Goal: Transaction & Acquisition: Purchase product/service

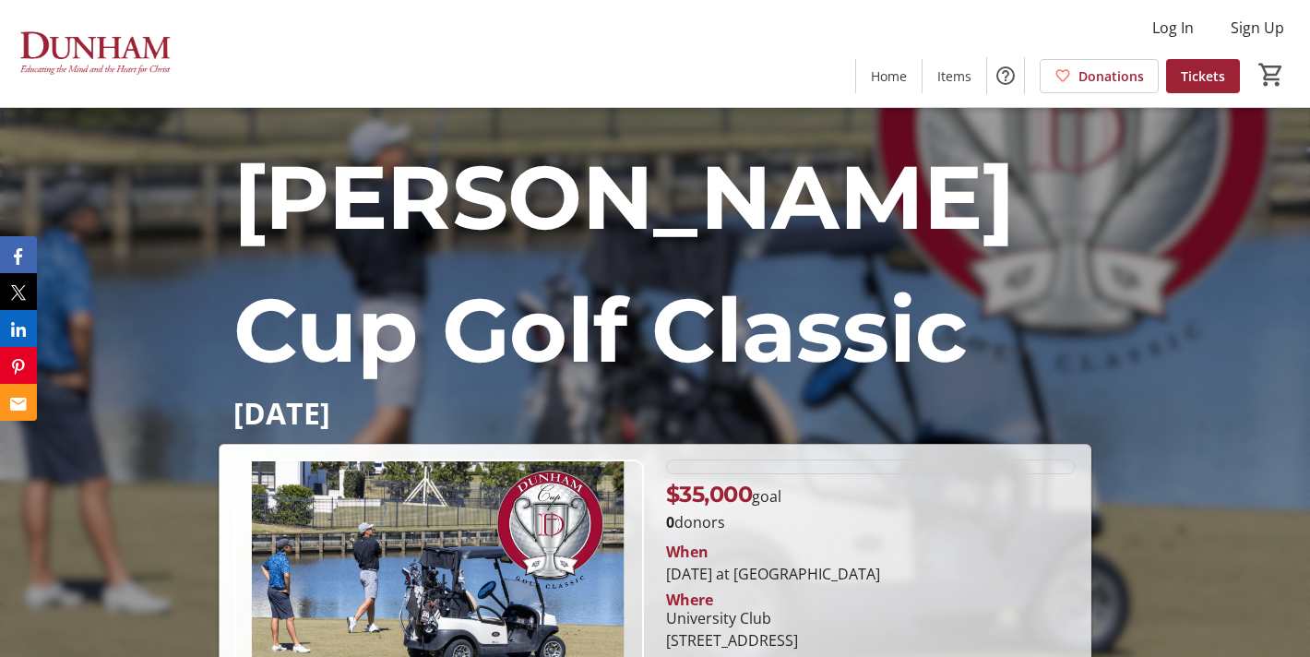
scroll to position [111, 0]
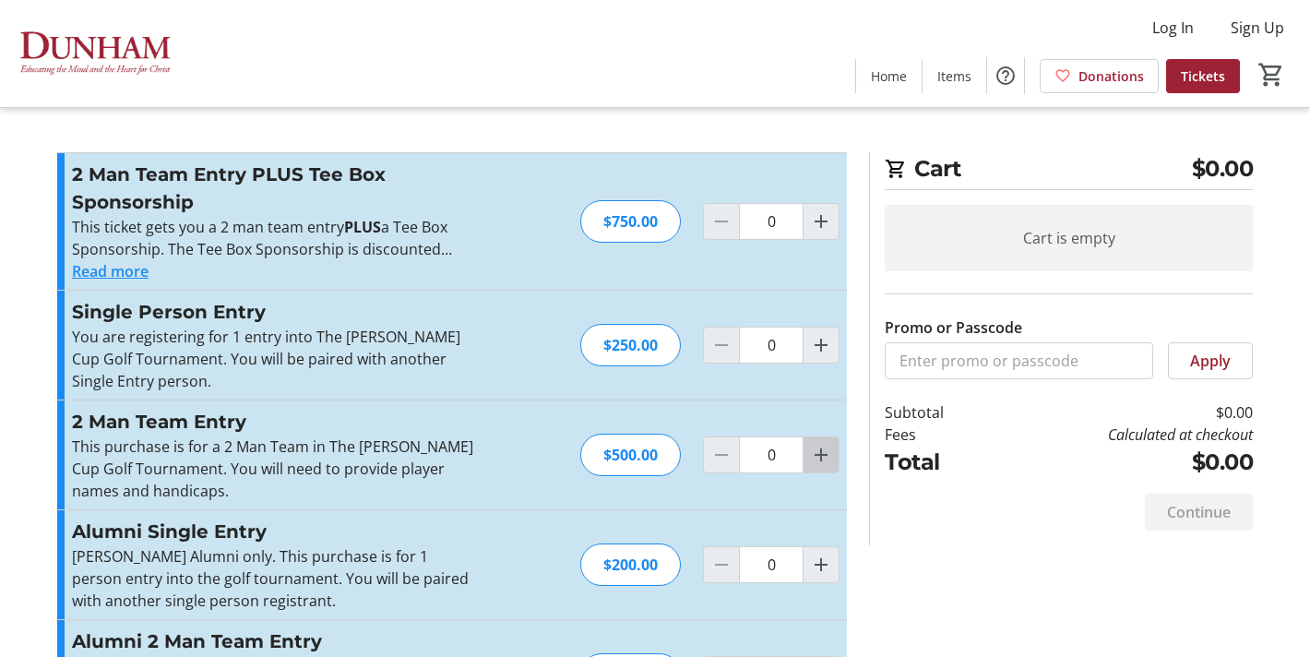
click at [822, 457] on mat-icon "Increment by one" at bounding box center [821, 455] width 22 height 22
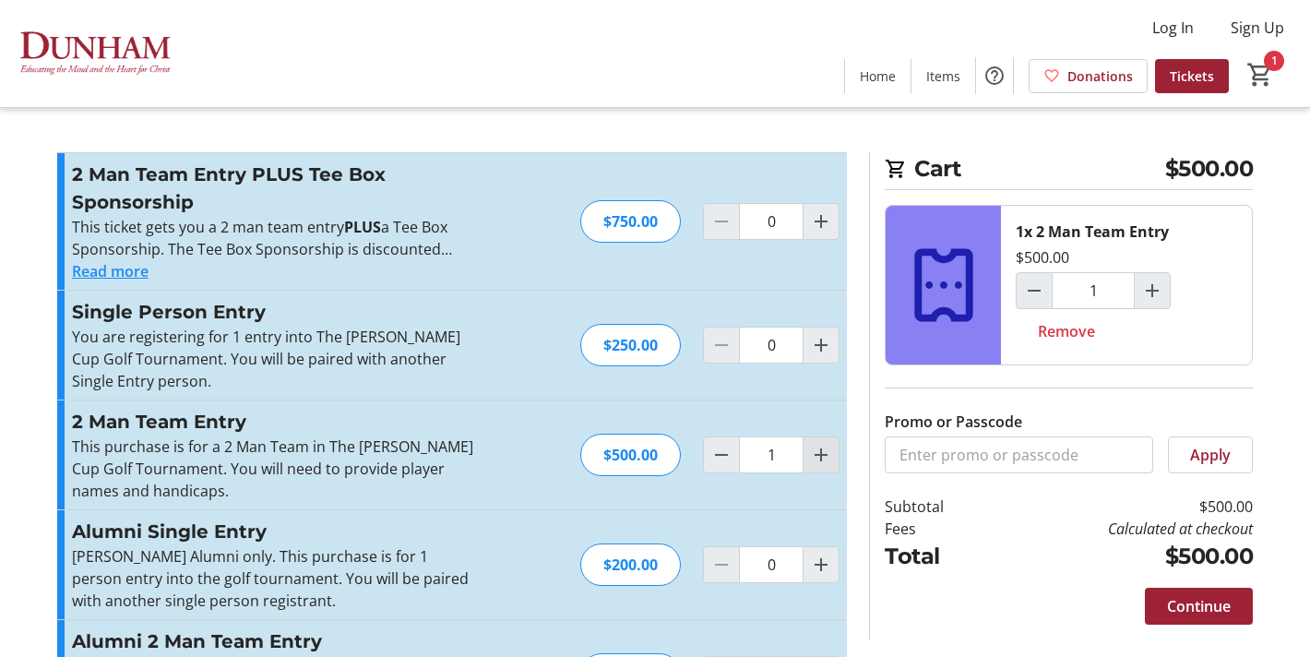
click at [821, 456] on mat-icon "Increment by one" at bounding box center [821, 455] width 22 height 22
type input "2"
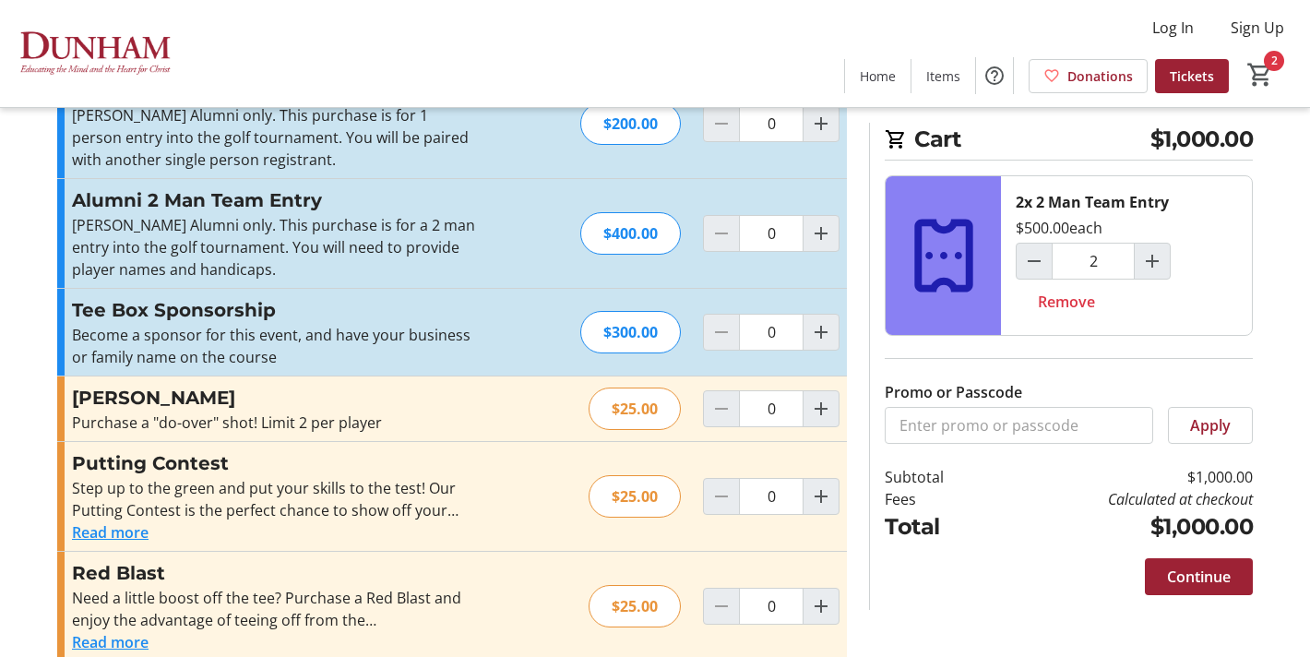
scroll to position [467, 0]
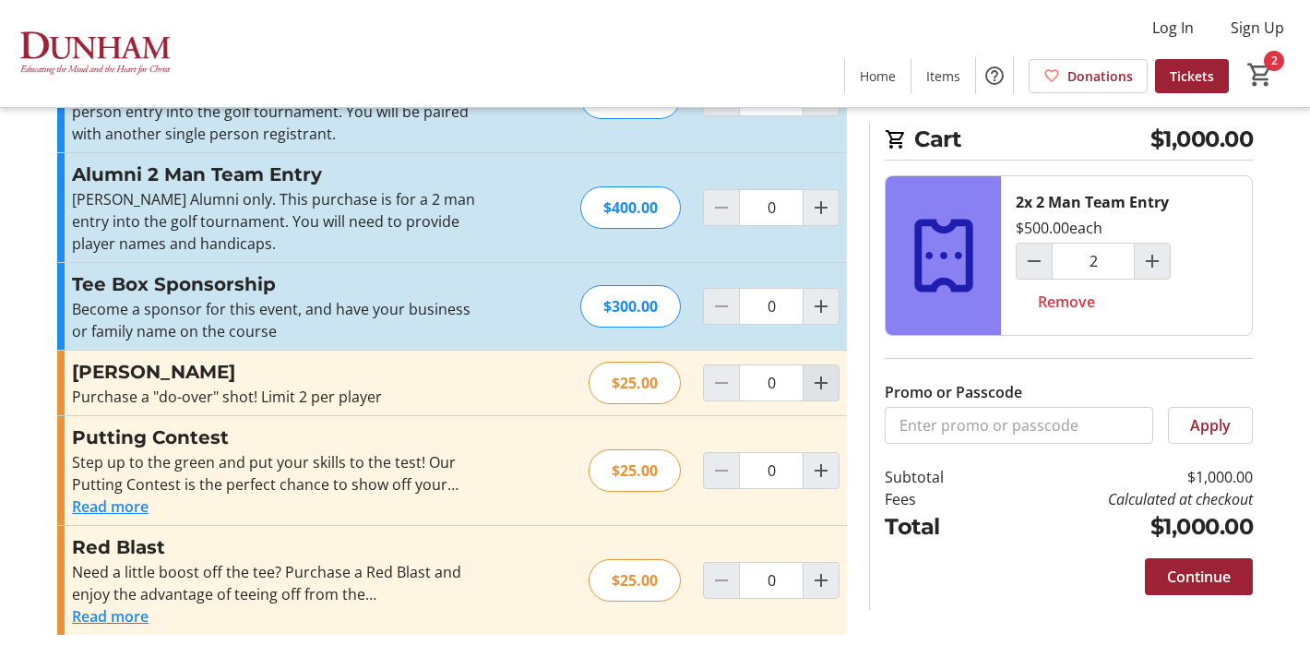
click at [819, 390] on mat-icon "Increment by one" at bounding box center [821, 383] width 22 height 22
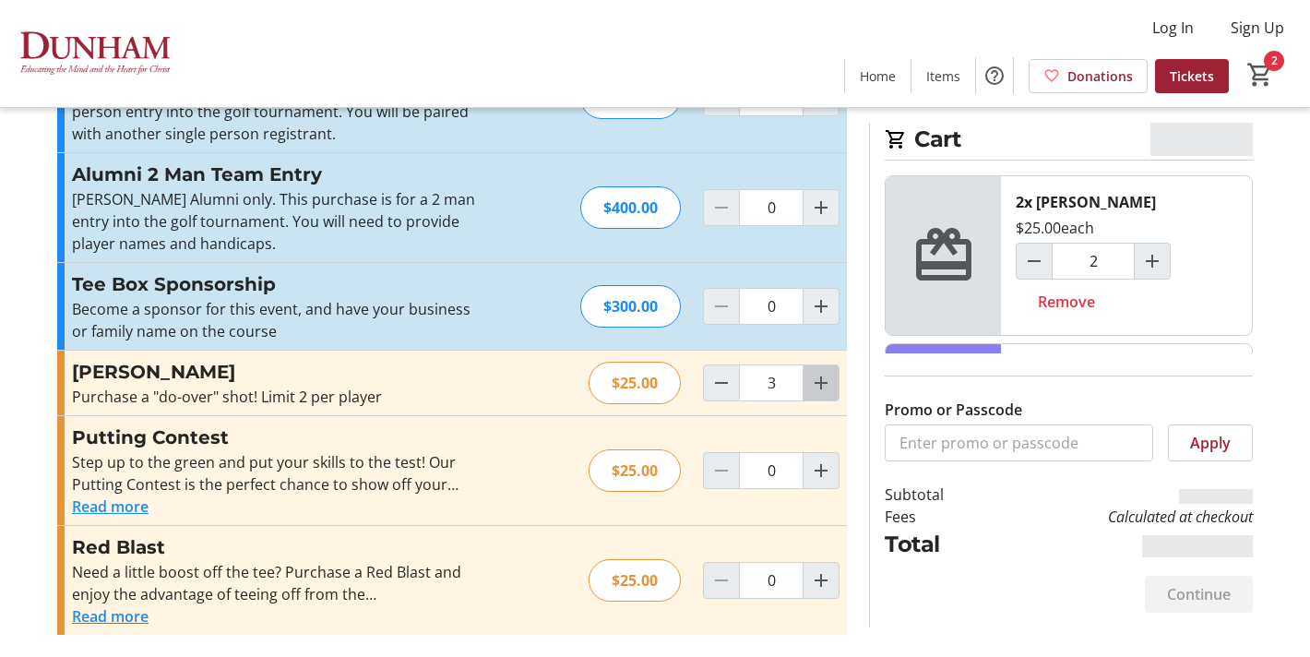
click at [819, 390] on mat-icon "Increment by one" at bounding box center [821, 383] width 22 height 22
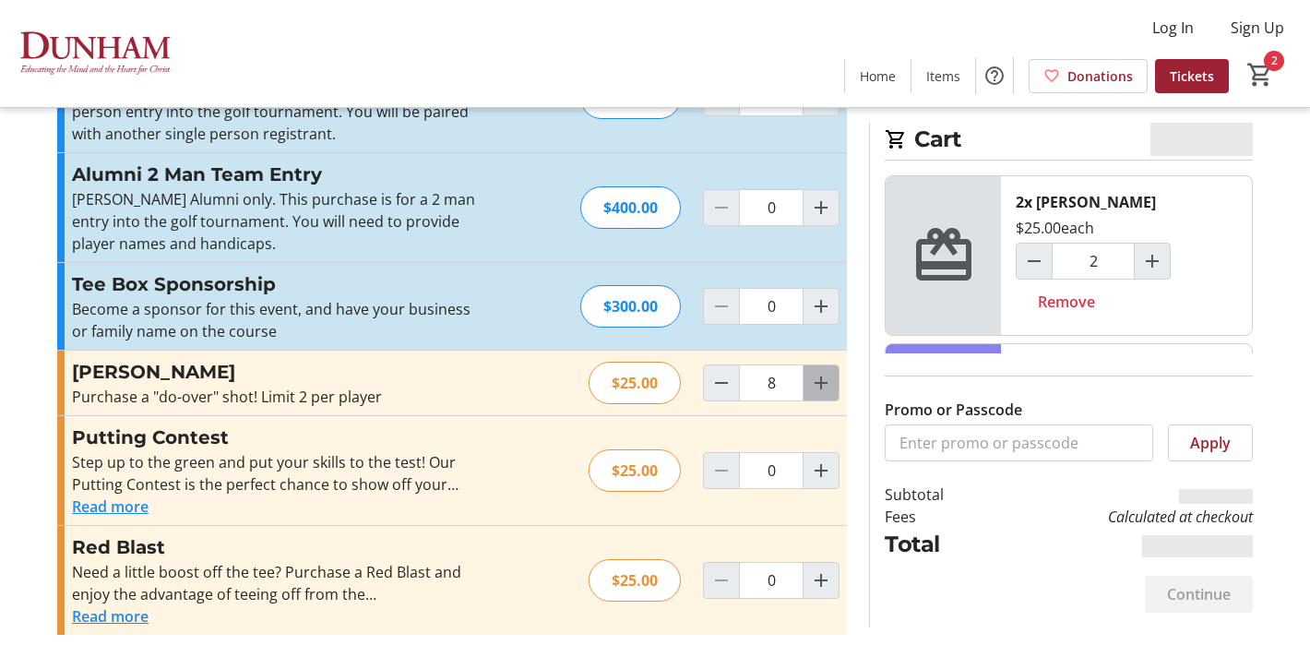
click at [819, 390] on mat-icon "Increment by one" at bounding box center [821, 383] width 22 height 22
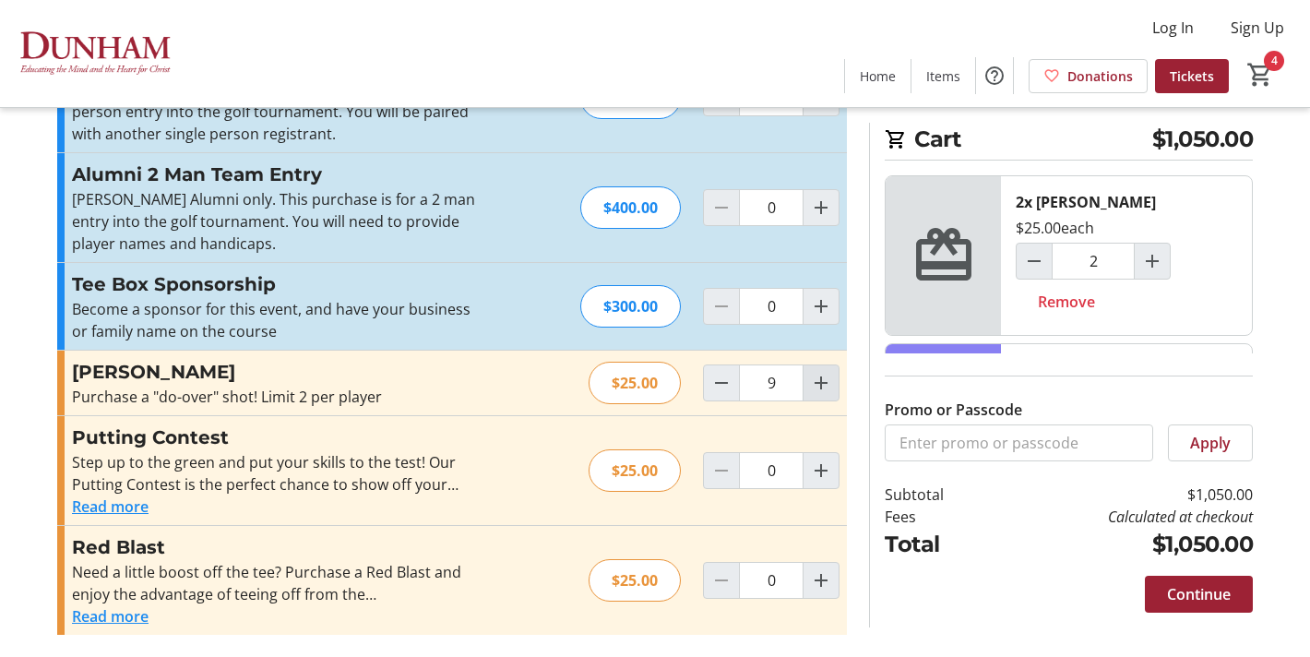
click at [819, 390] on mat-icon "Increment by one" at bounding box center [821, 383] width 22 height 22
type input "10"
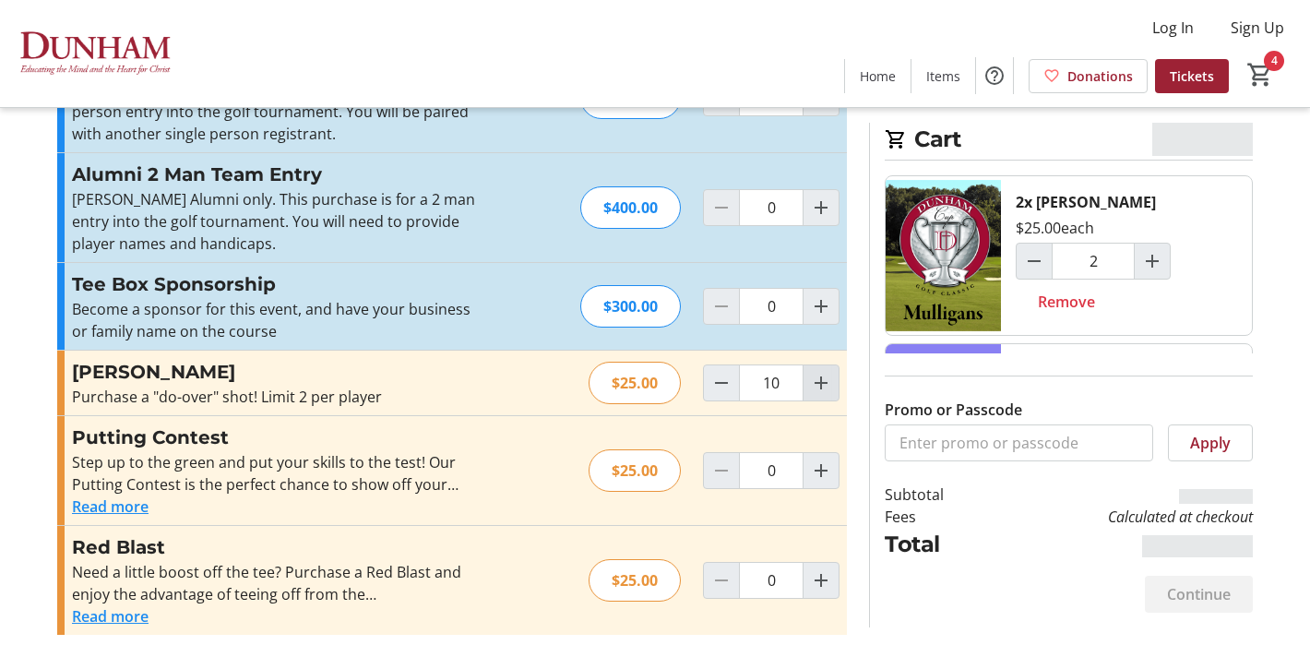
type input "10"
click at [819, 390] on mat-icon "Increment by one" at bounding box center [821, 383] width 22 height 22
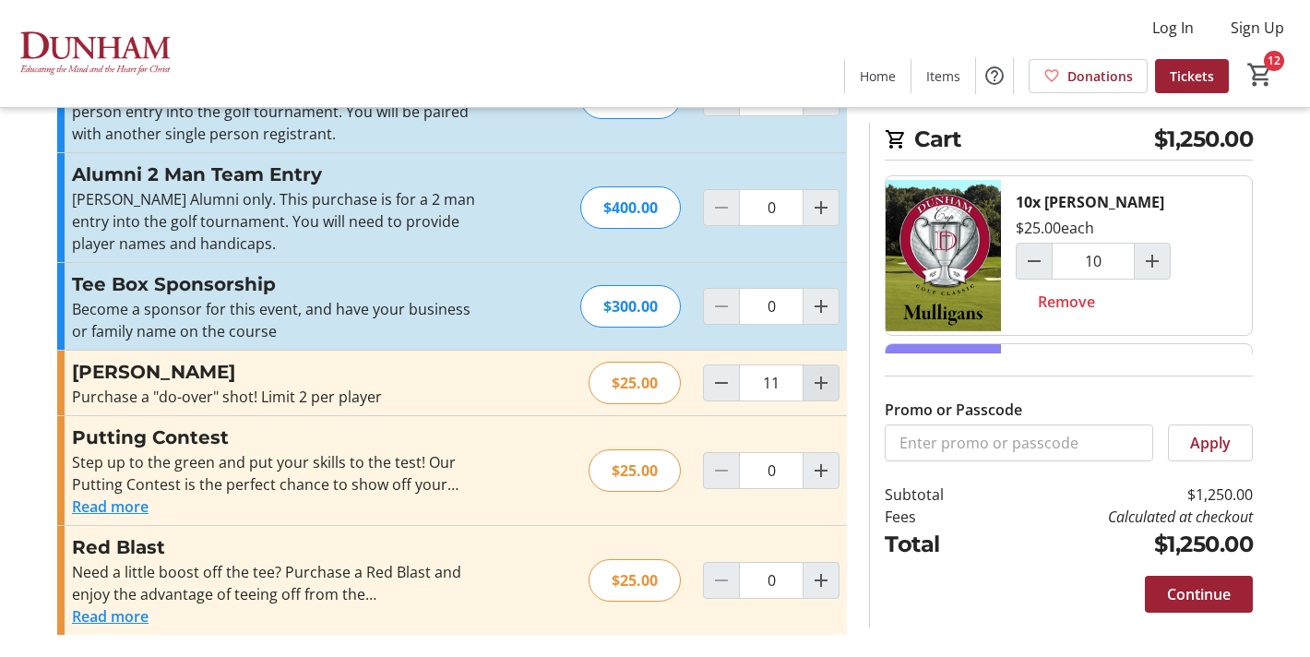
click at [819, 390] on mat-icon "Increment by one" at bounding box center [821, 383] width 22 height 22
type input "12"
click at [817, 462] on mat-icon "Increment by one" at bounding box center [821, 471] width 22 height 22
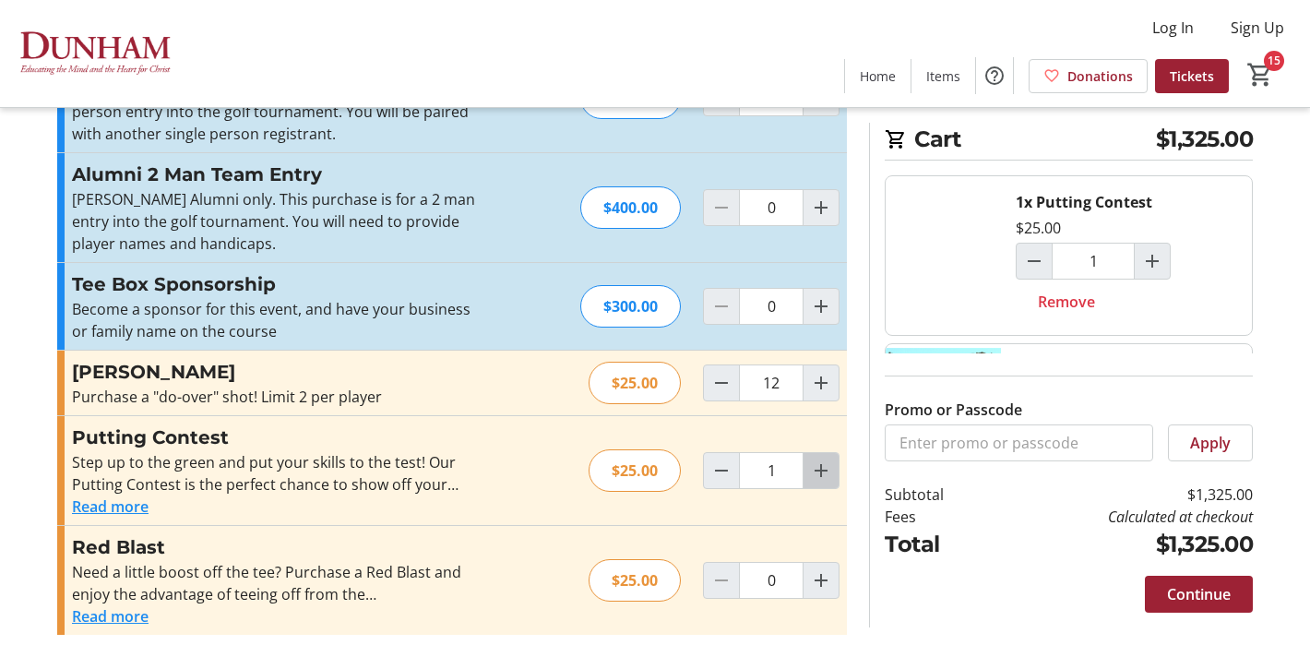
click at [822, 470] on mat-icon "Increment by one" at bounding box center [821, 471] width 22 height 22
type input "2"
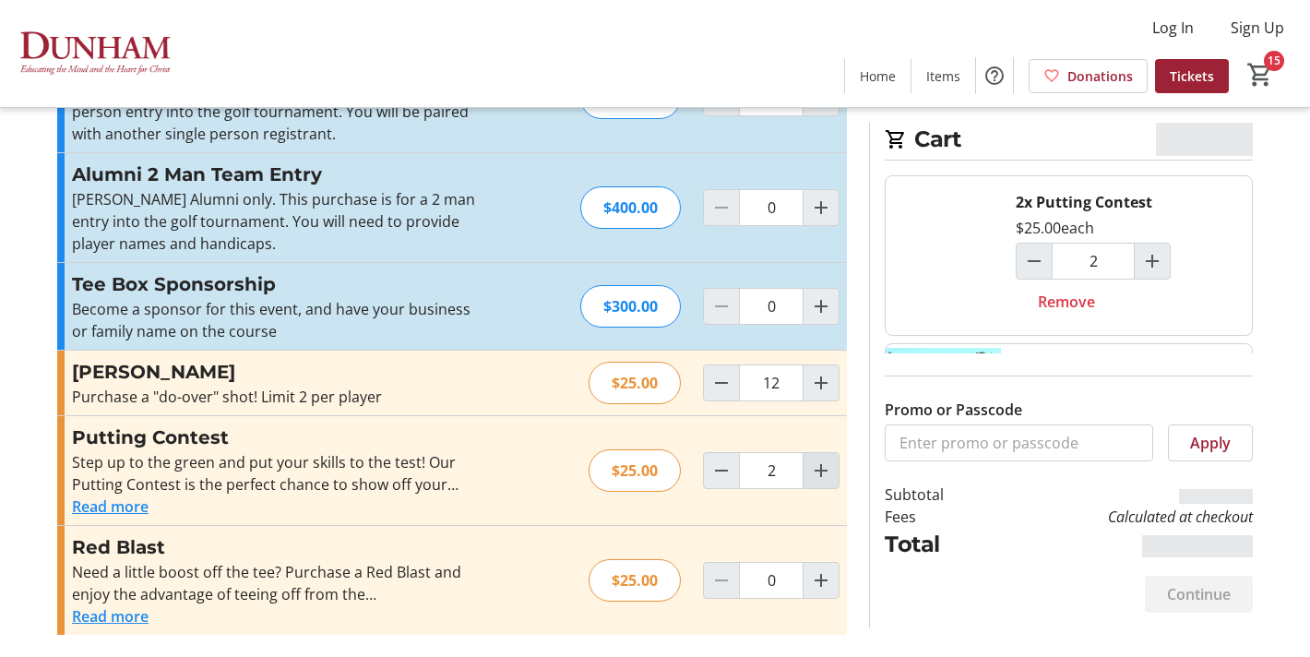
click at [819, 469] on mat-icon "Increment by one" at bounding box center [821, 471] width 22 height 22
type input "3"
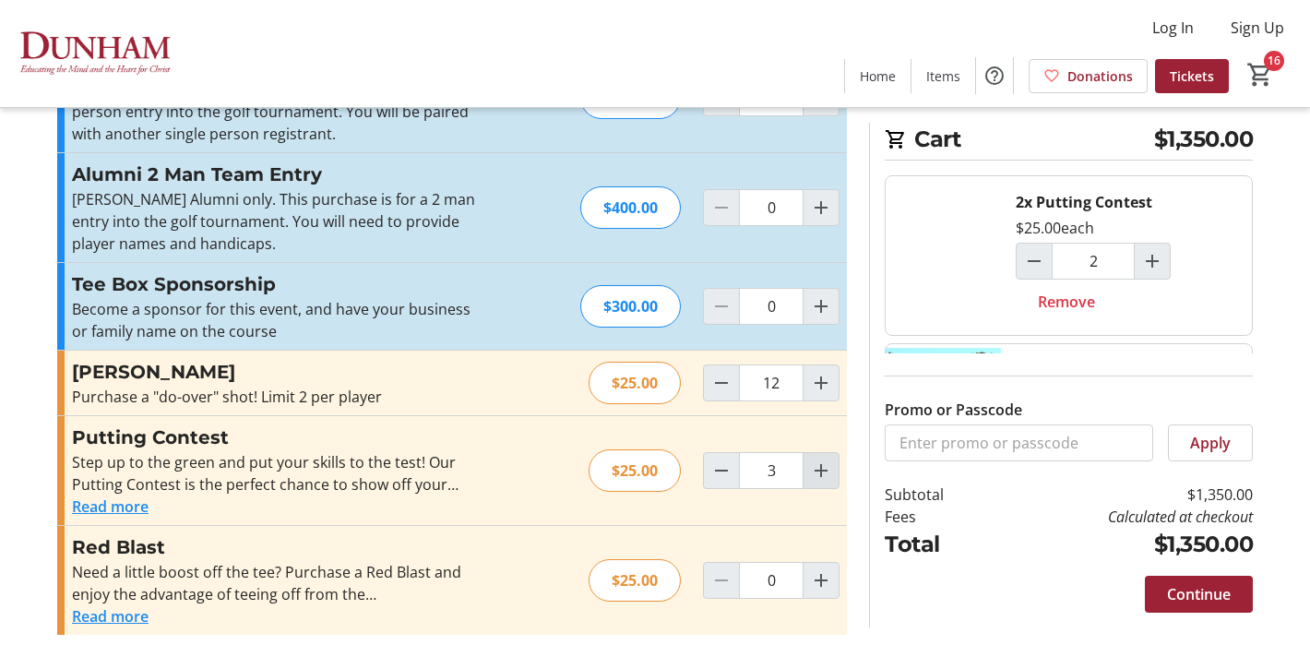
type input "3"
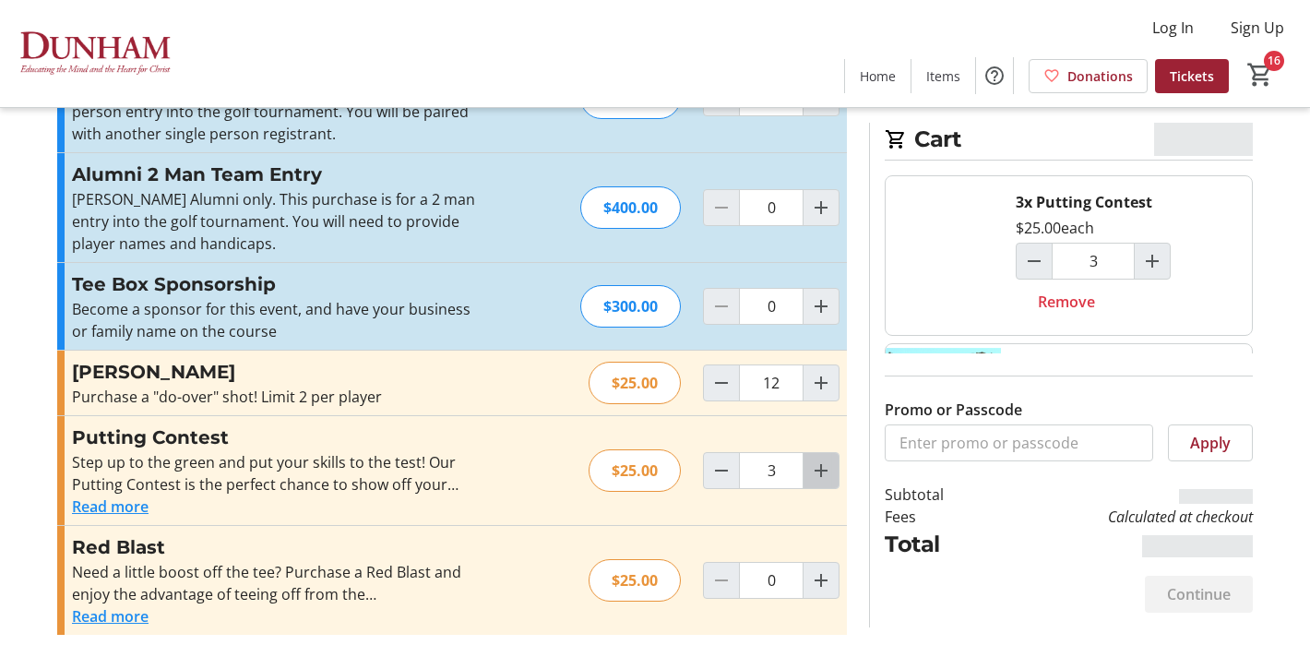
click at [819, 469] on mat-icon "Increment by one" at bounding box center [821, 471] width 22 height 22
type input "5"
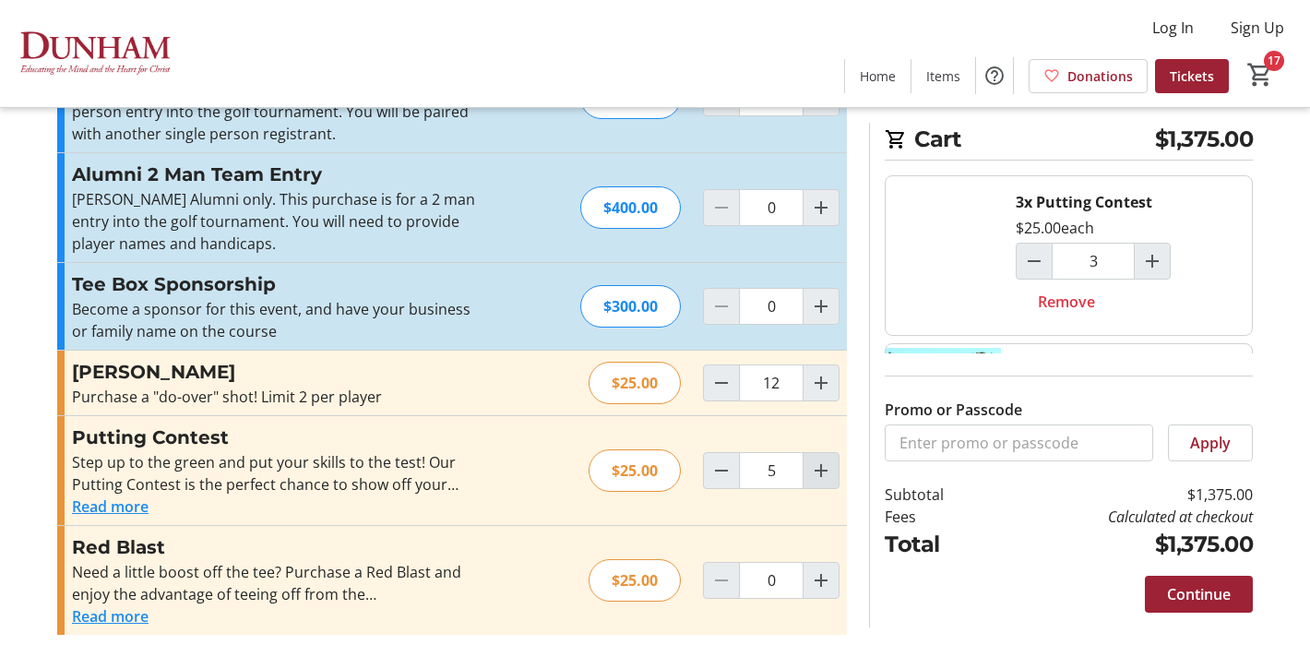
type input "5"
click at [819, 469] on mat-icon "Increment by one" at bounding box center [821, 471] width 22 height 22
type input "6"
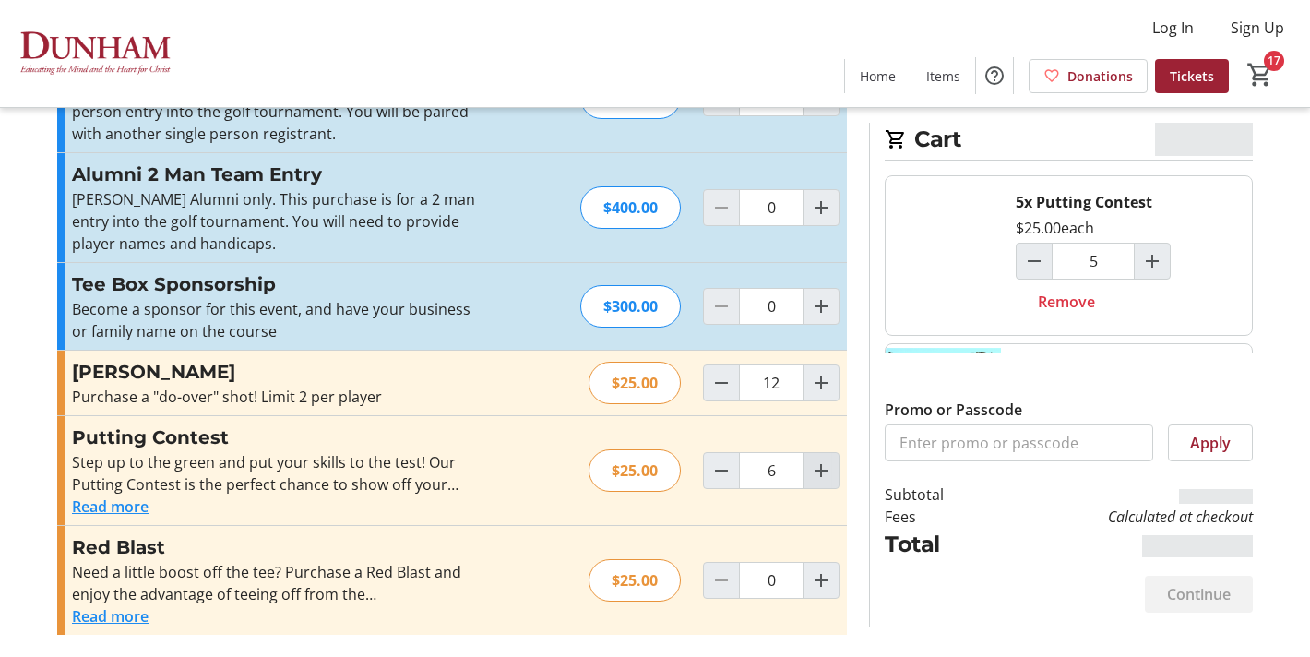
type input "6"
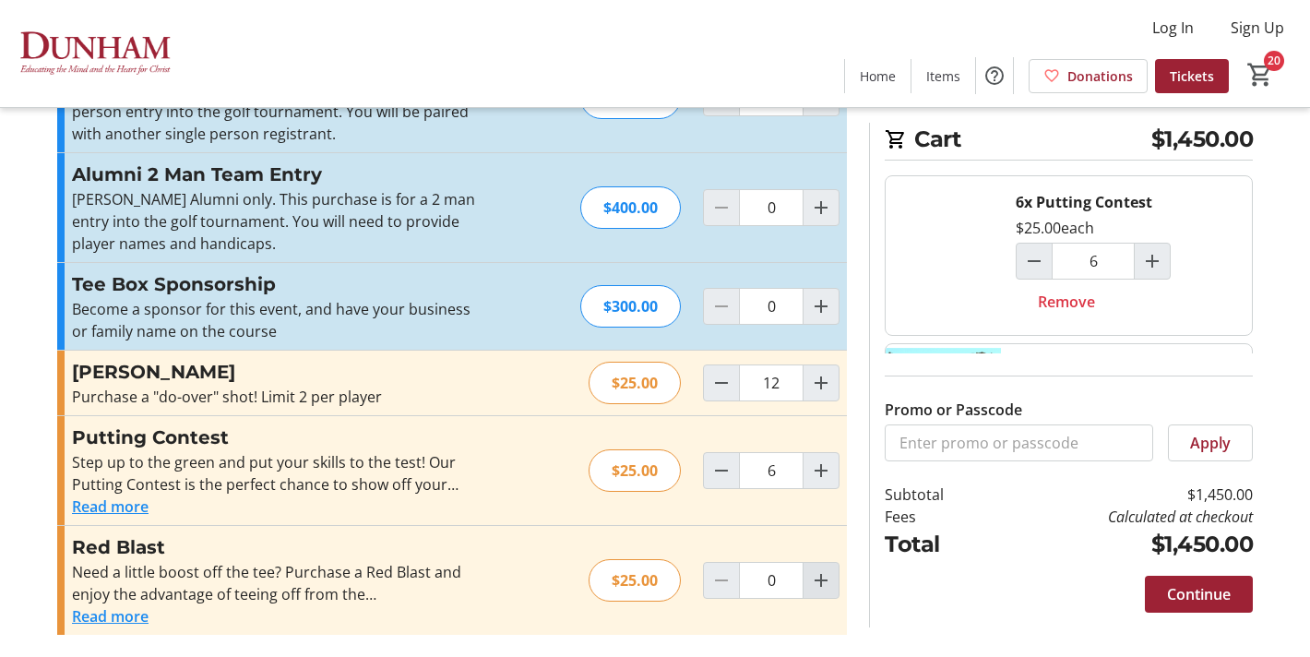
click at [817, 575] on mat-icon "Increment by one" at bounding box center [821, 580] width 22 height 22
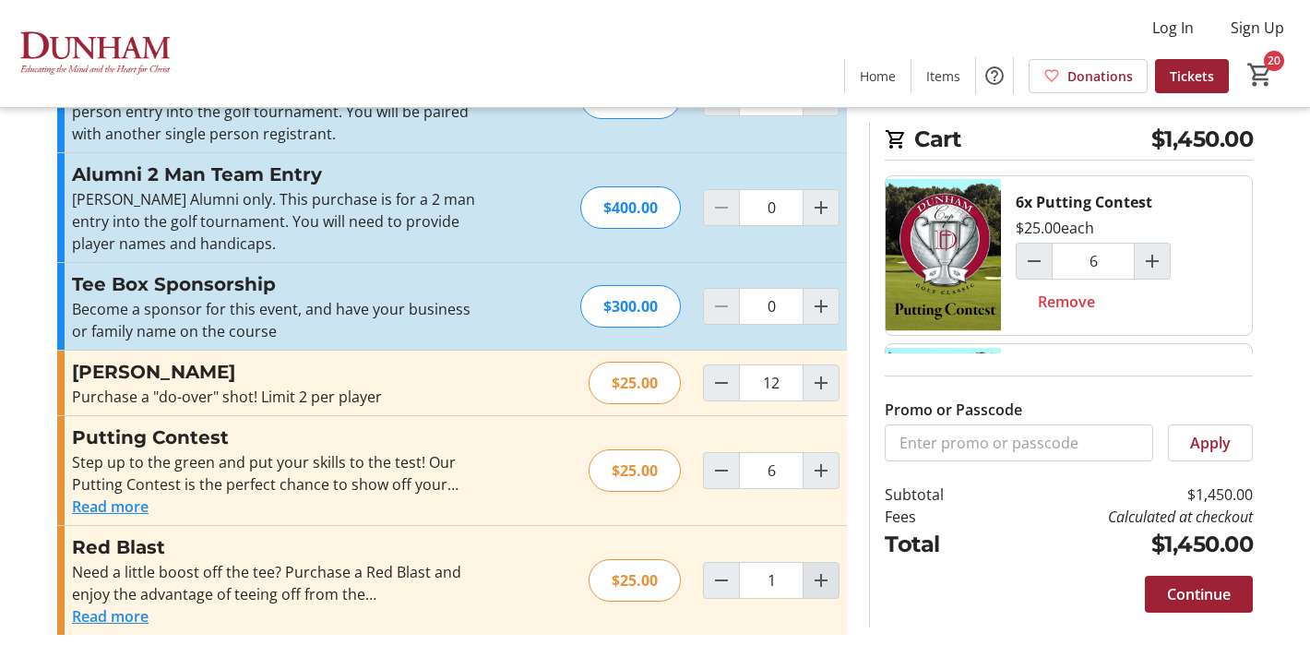
click at [817, 575] on mat-icon "Increment by one" at bounding box center [821, 580] width 22 height 22
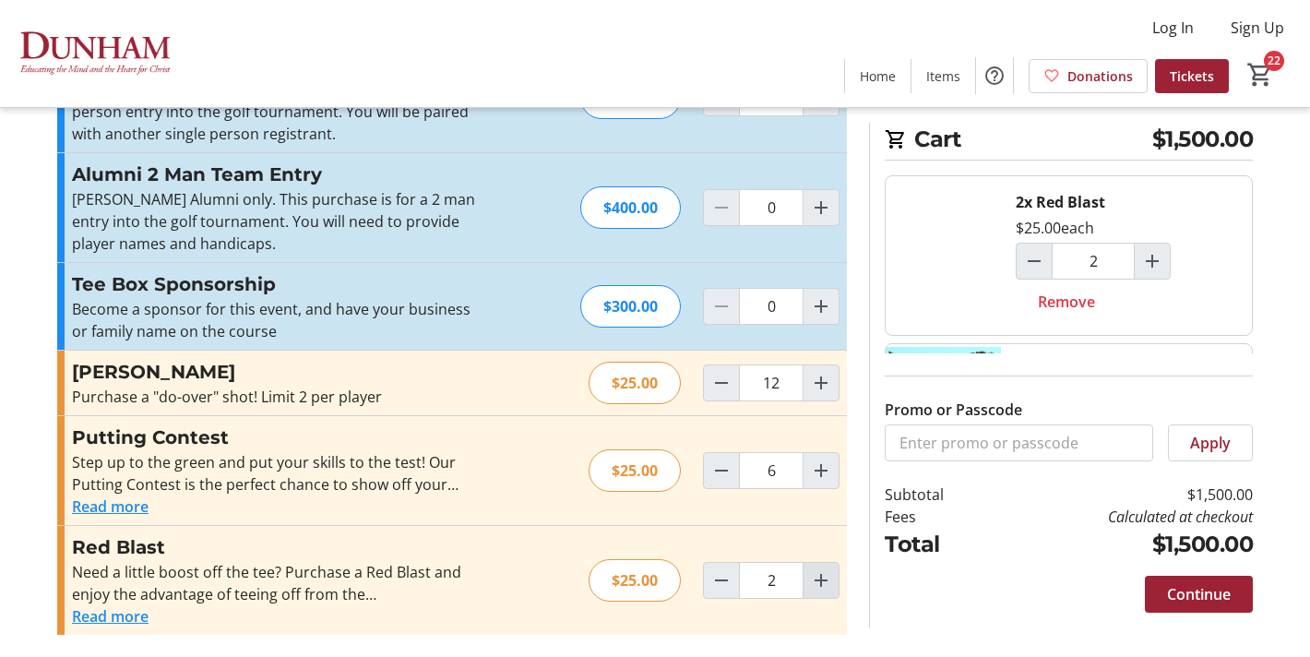
click at [817, 575] on mat-icon "Increment by one" at bounding box center [821, 580] width 22 height 22
type input "3"
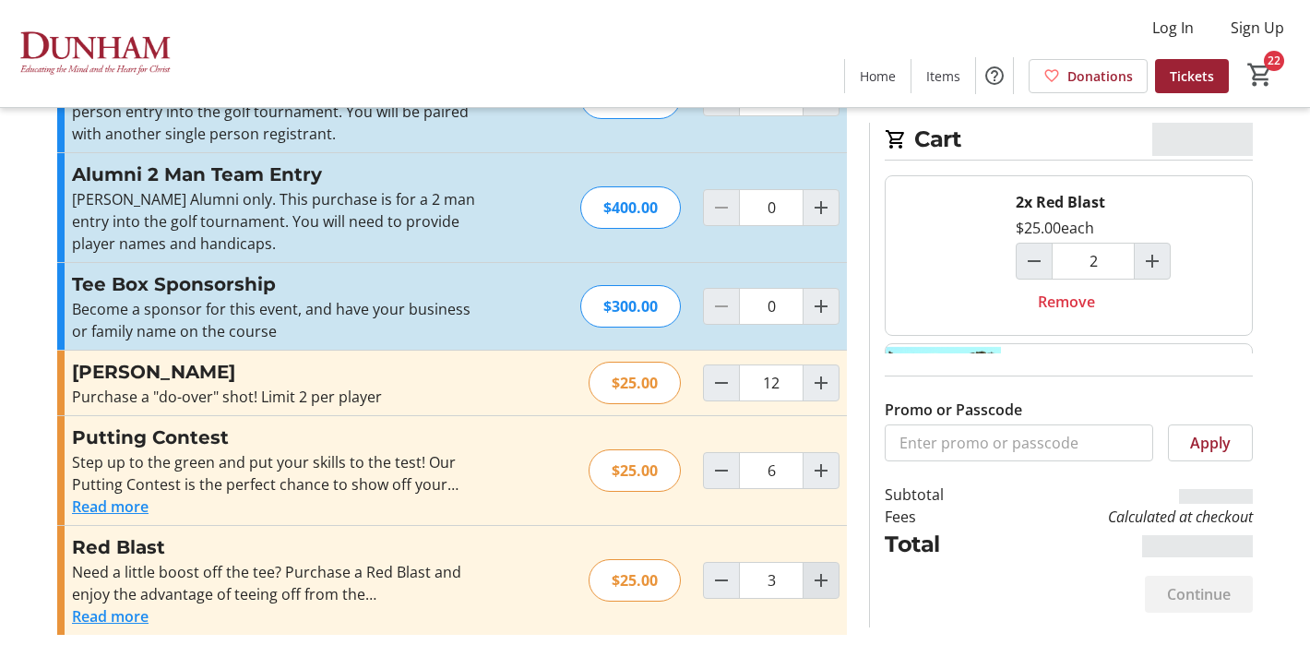
type input "3"
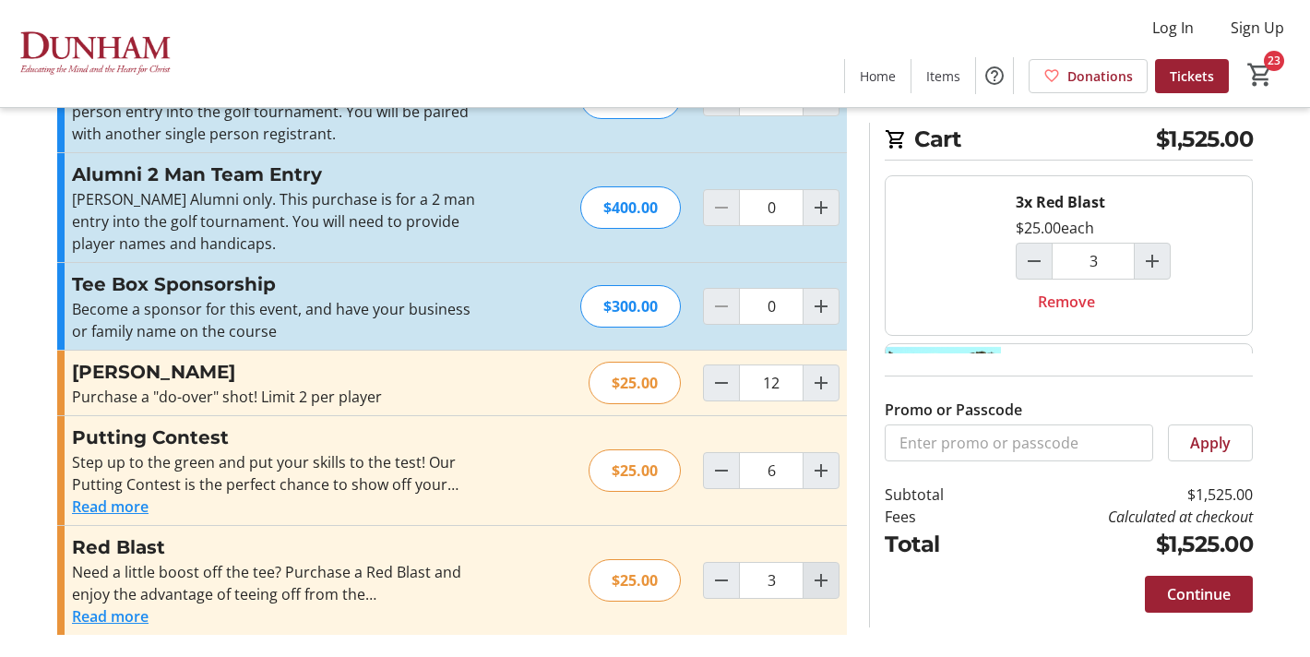
click at [817, 583] on mat-icon "Increment by one" at bounding box center [821, 580] width 22 height 22
type input "4"
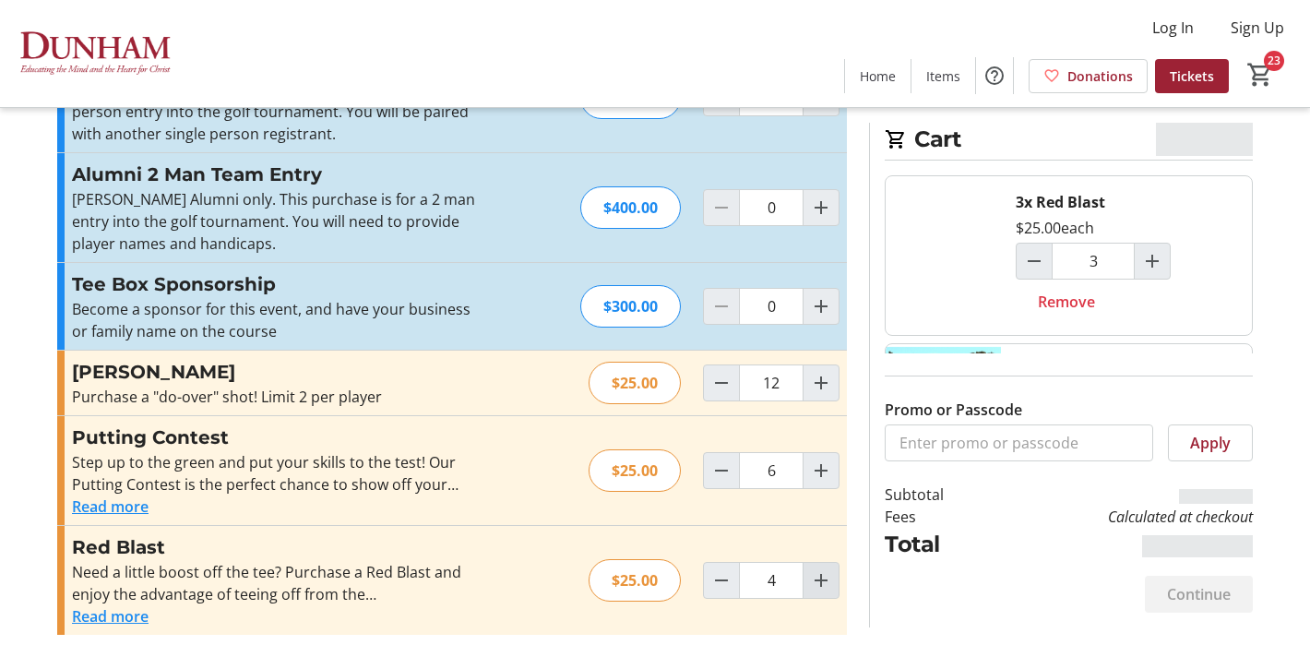
type input "4"
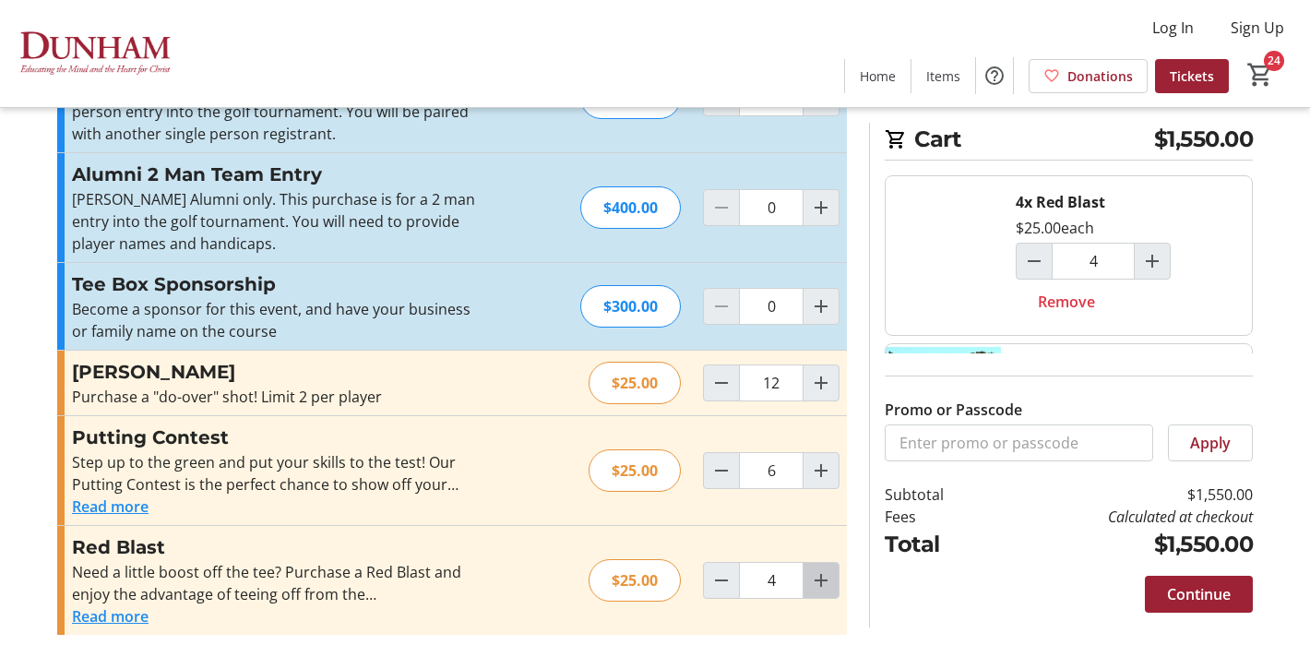
click at [818, 575] on mat-icon "Increment by one" at bounding box center [821, 580] width 22 height 22
type input "5"
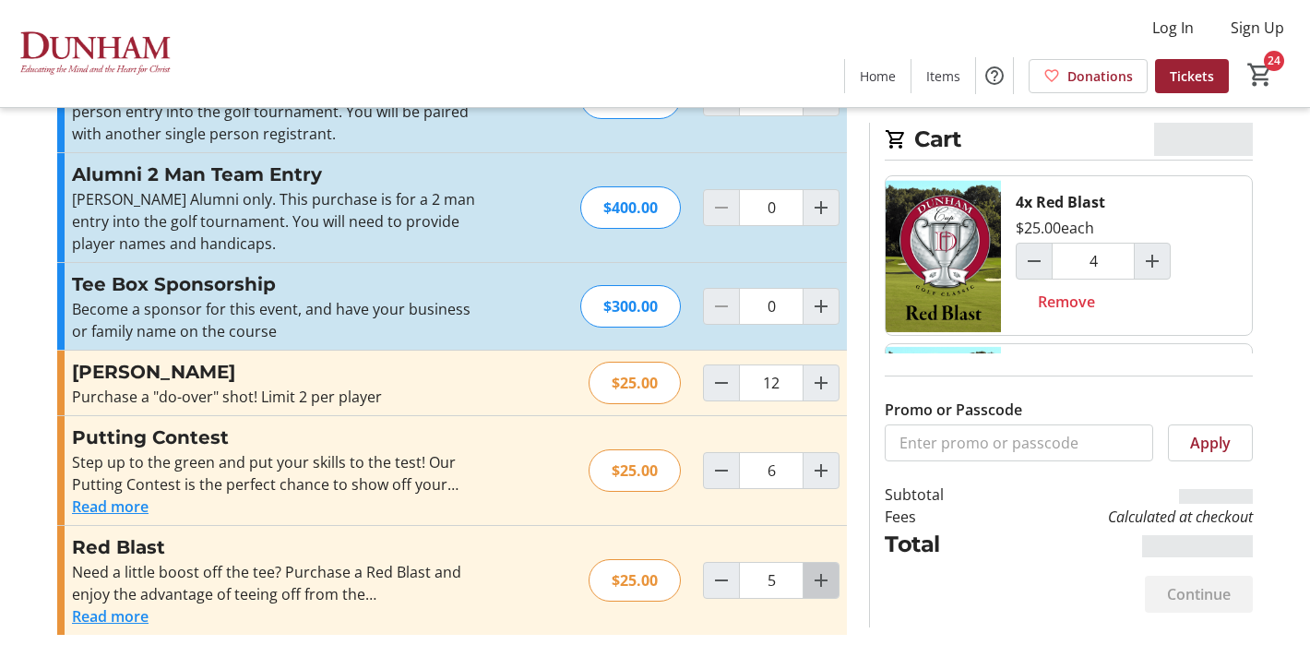
type input "5"
click at [818, 574] on mat-icon "Increment by one" at bounding box center [821, 580] width 22 height 22
type input "6"
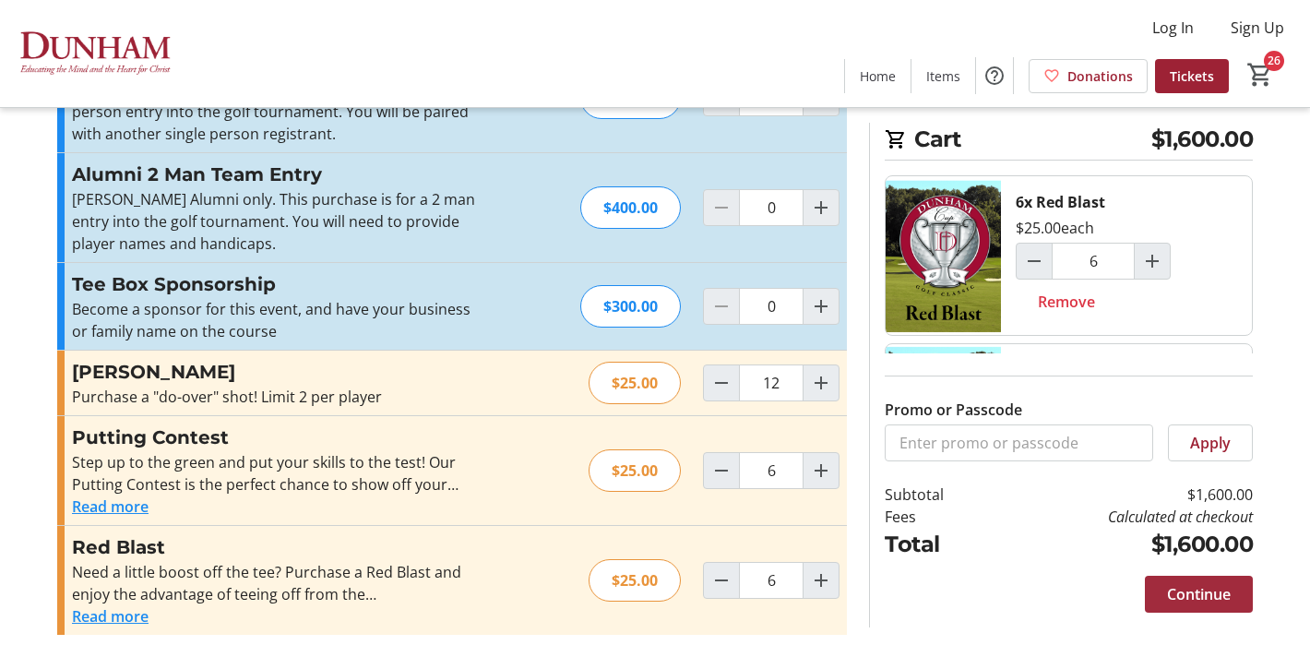
click at [1171, 592] on span "Continue" at bounding box center [1199, 594] width 64 height 22
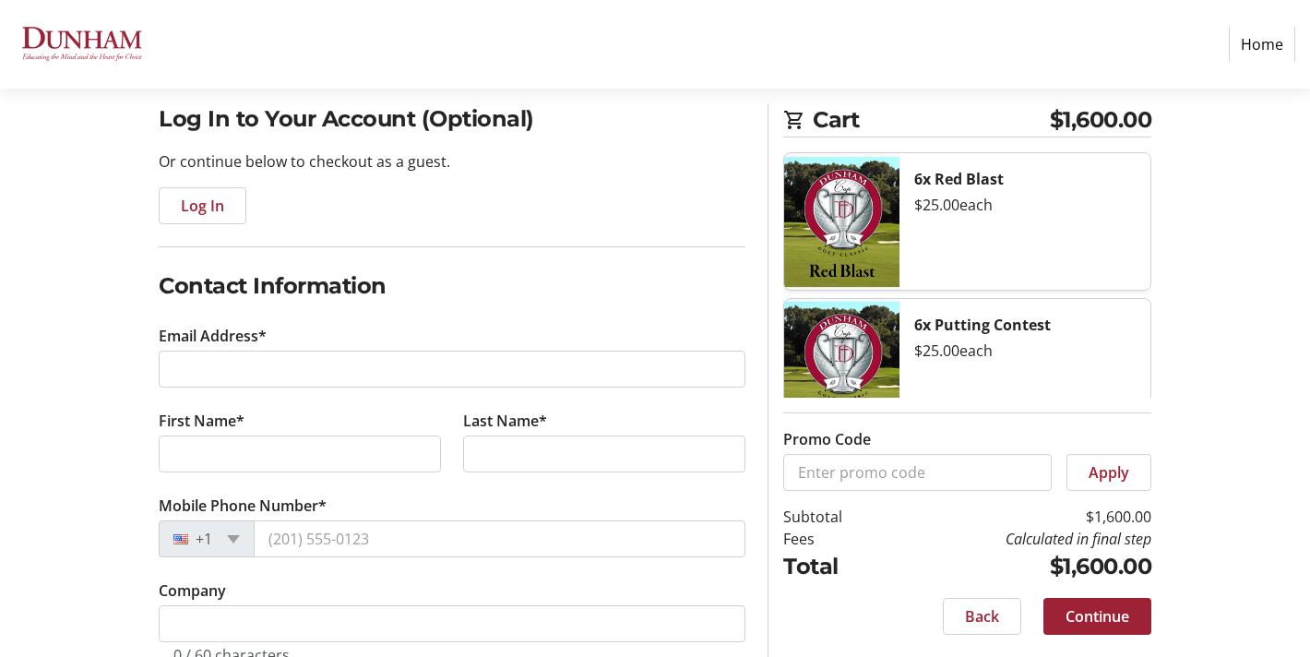
scroll to position [159, 0]
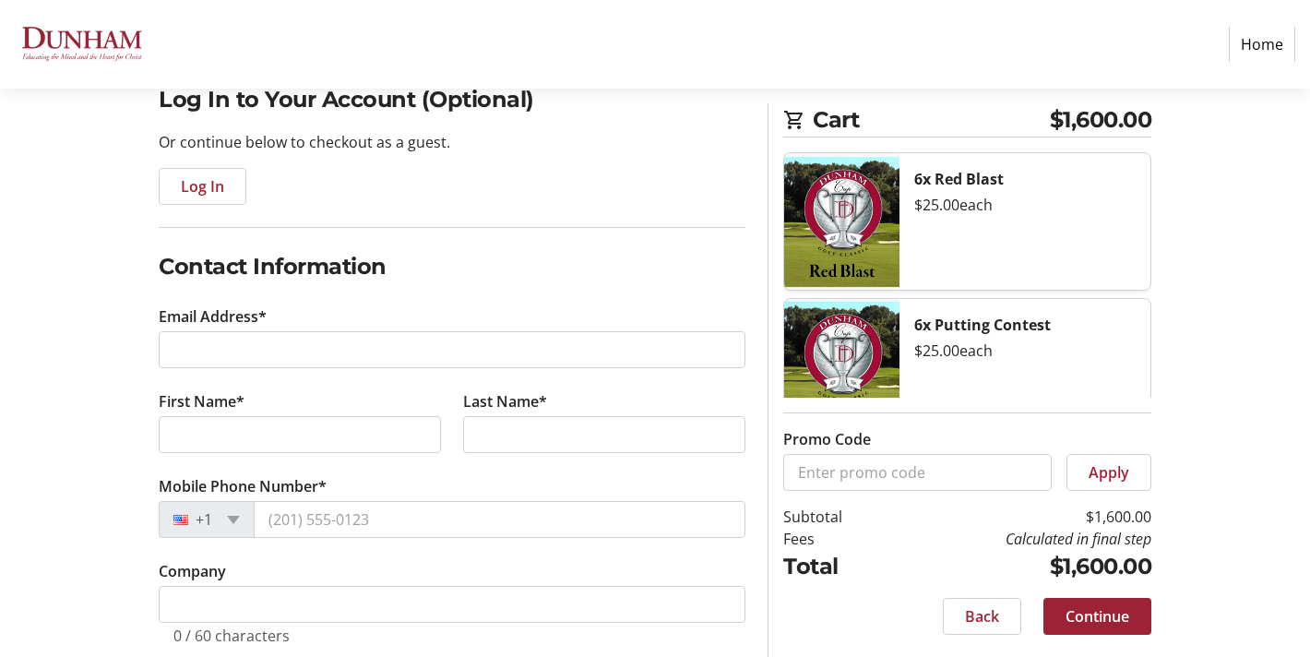
click at [1046, 272] on div "6x Red Blast $25.00 each" at bounding box center [1025, 221] width 251 height 137
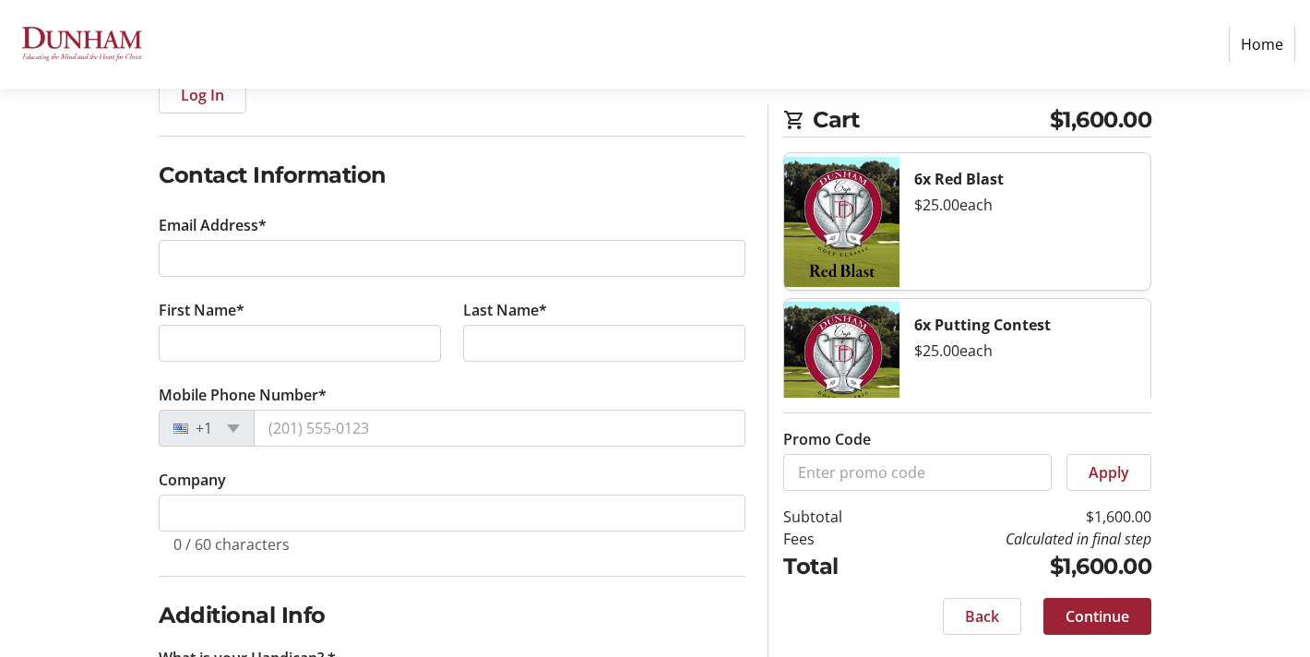
scroll to position [245, 0]
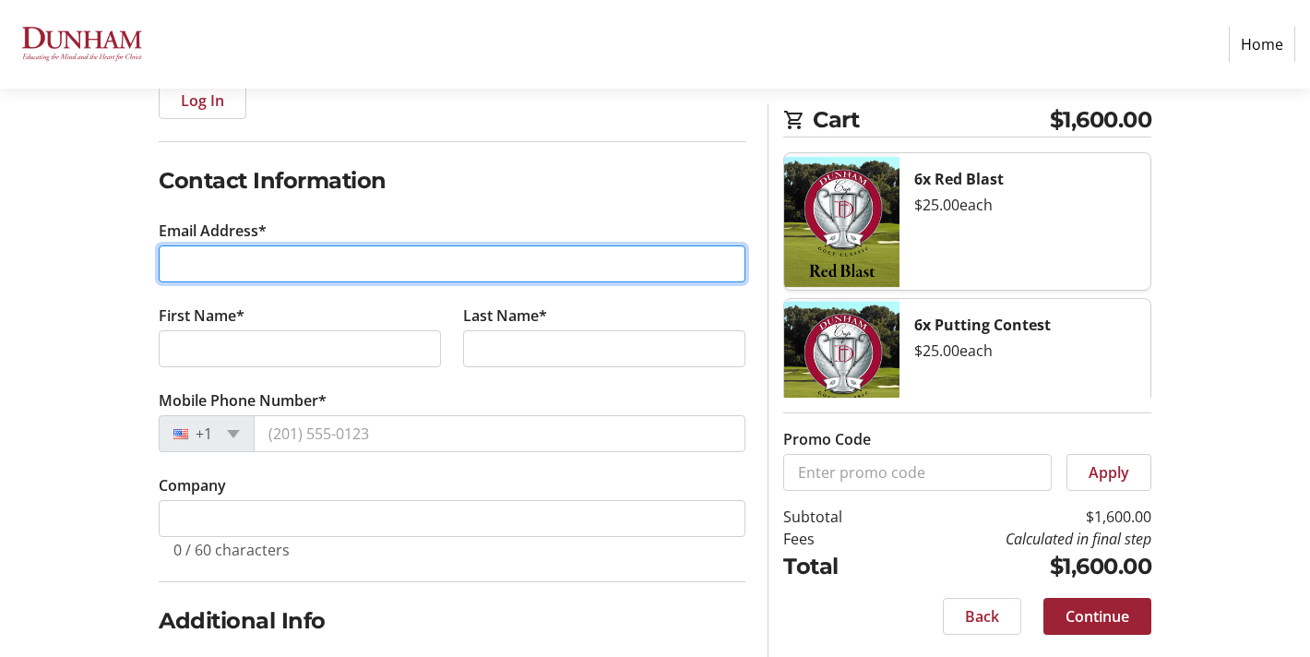
click at [275, 272] on input "Email Address*" at bounding box center [452, 263] width 587 height 37
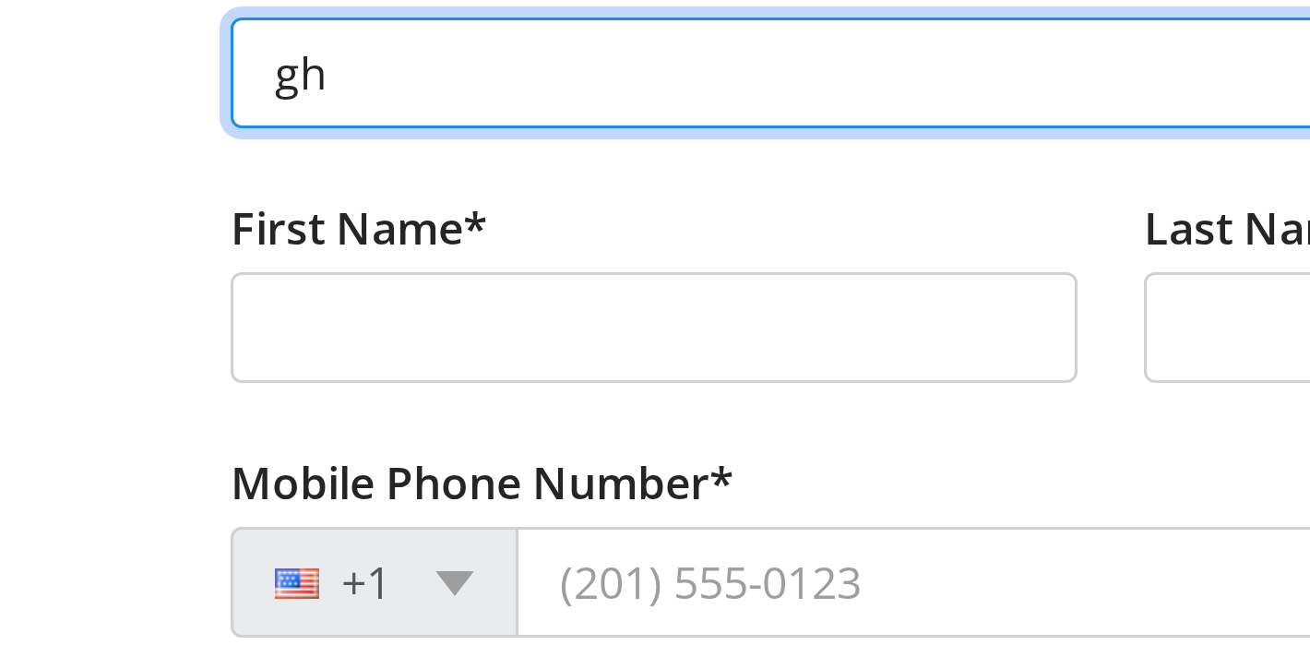
type input "g"
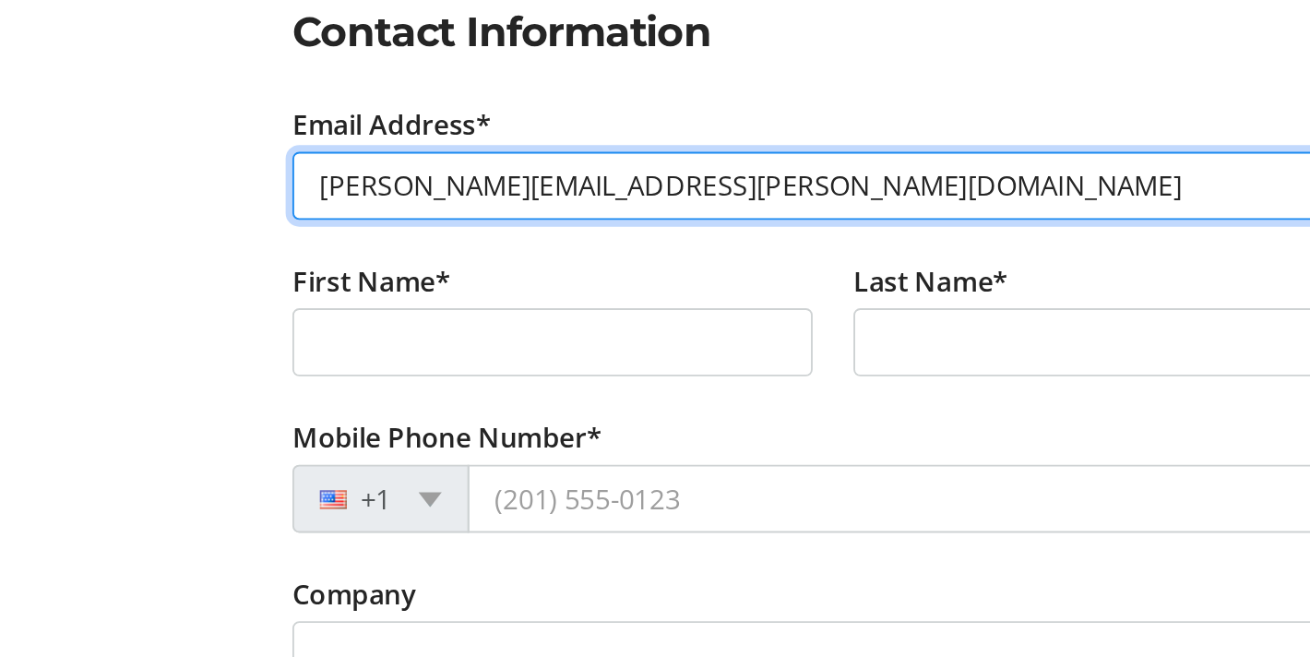
type input "[PERSON_NAME][EMAIL_ADDRESS][PERSON_NAME][DOMAIN_NAME]"
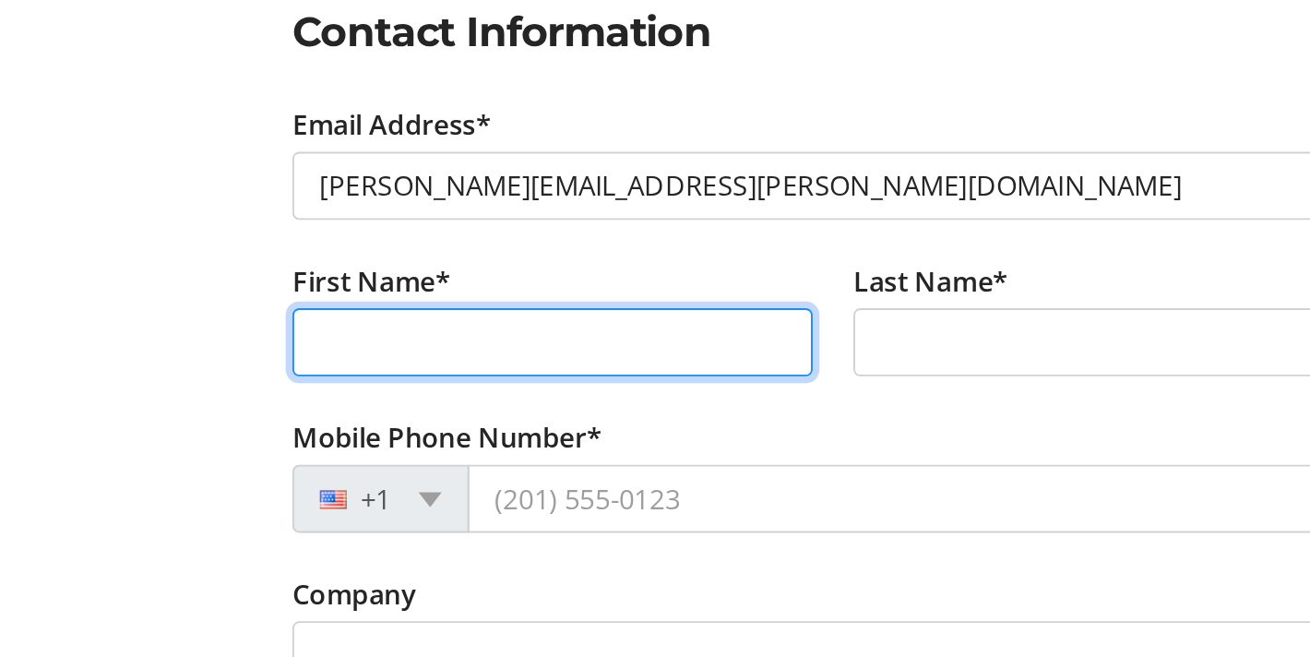
click at [214, 356] on input "First Name*" at bounding box center [300, 348] width 282 height 37
type input "[PERSON_NAME]"
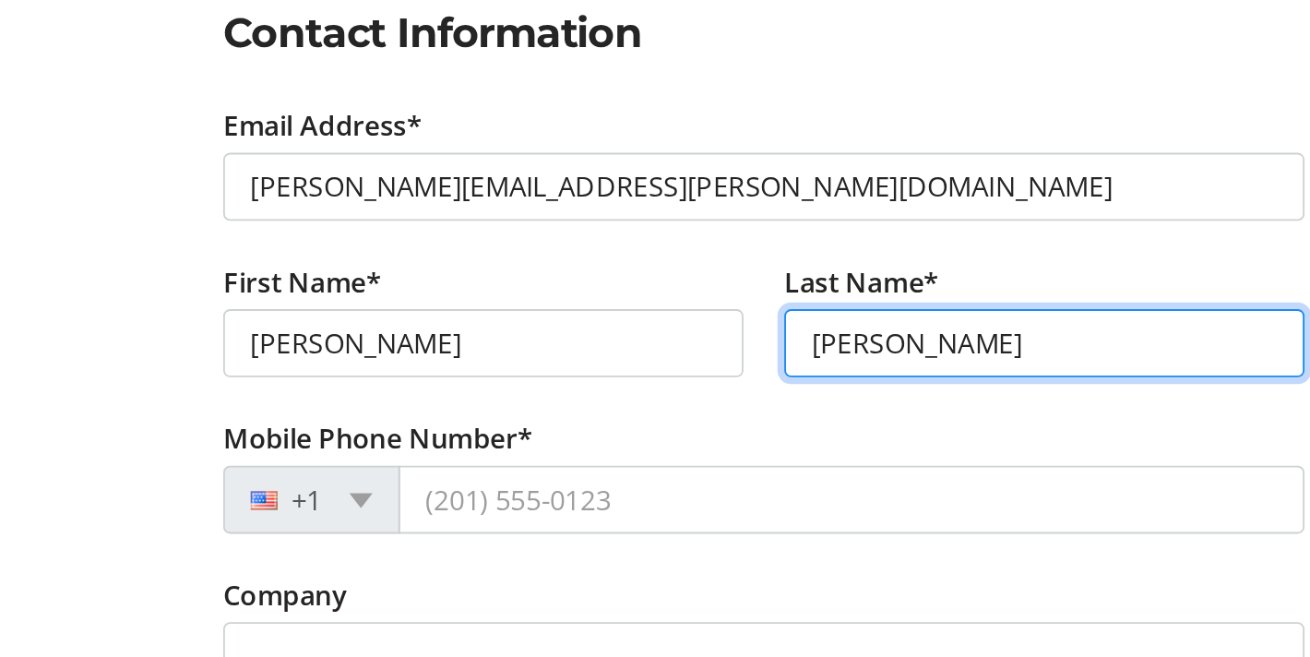
type input "[PERSON_NAME]"
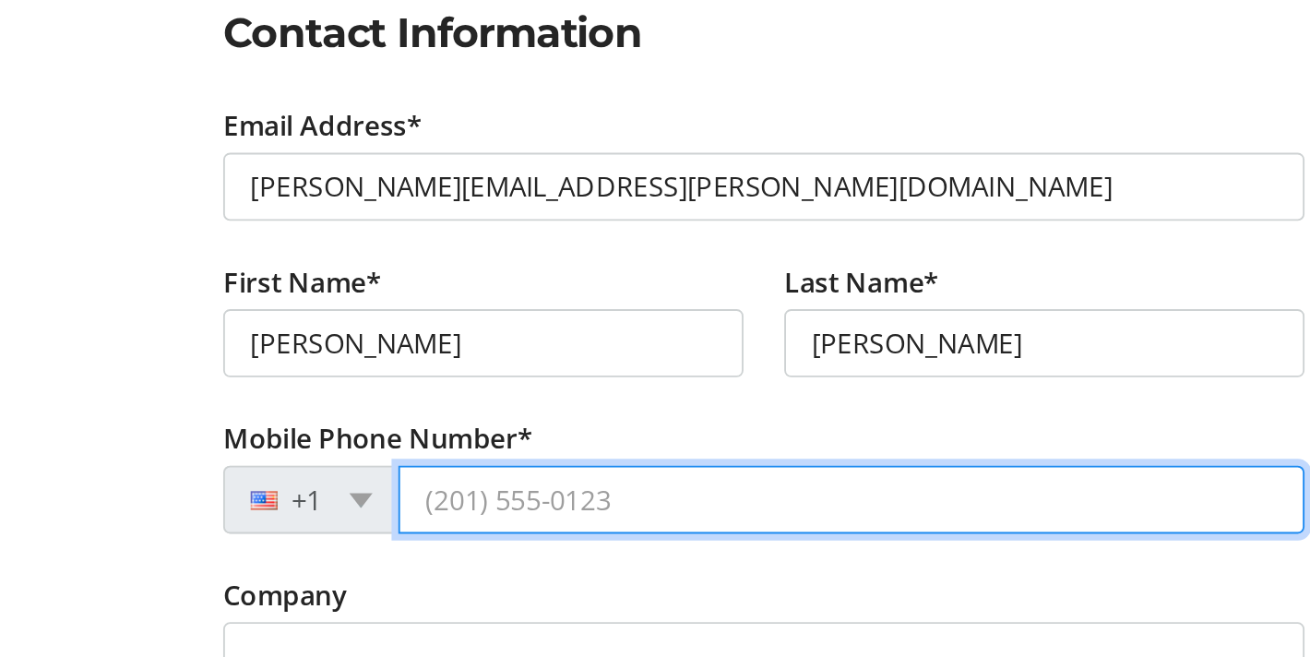
click at [373, 436] on input "Mobile Phone Number*" at bounding box center [500, 433] width 492 height 37
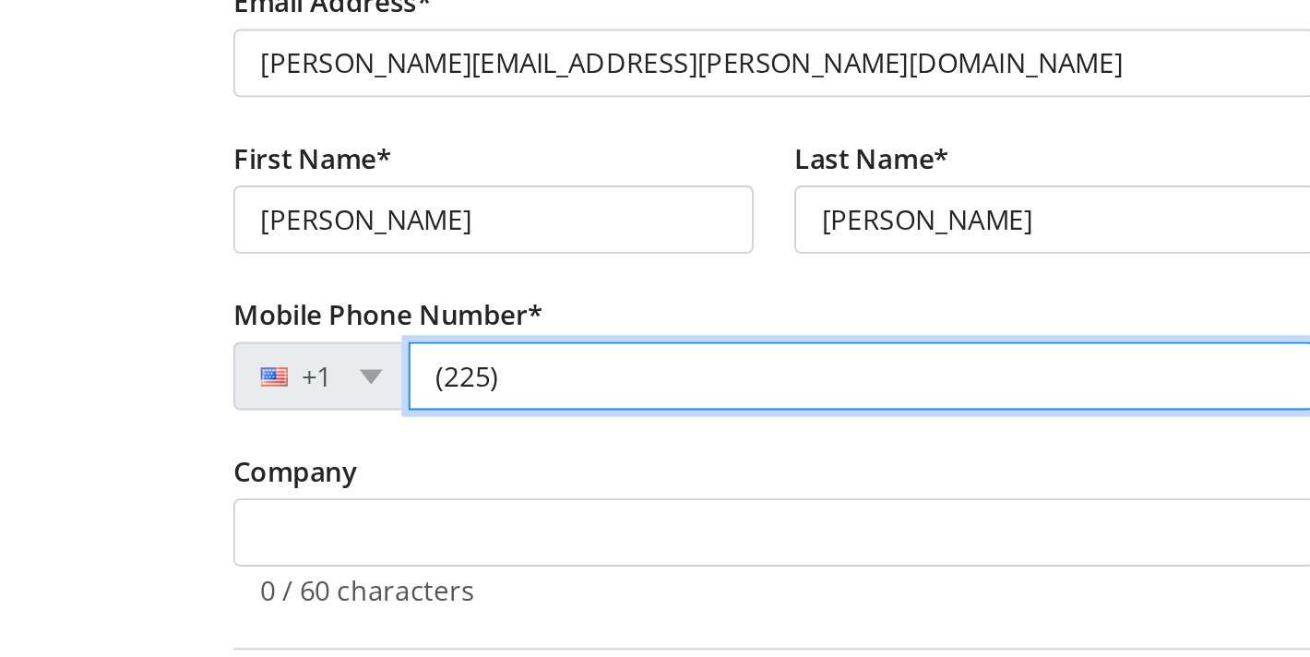
click at [325, 435] on input "(225)" at bounding box center [500, 433] width 492 height 37
click at [325, 432] on input "(225)" at bounding box center [500, 433] width 492 height 37
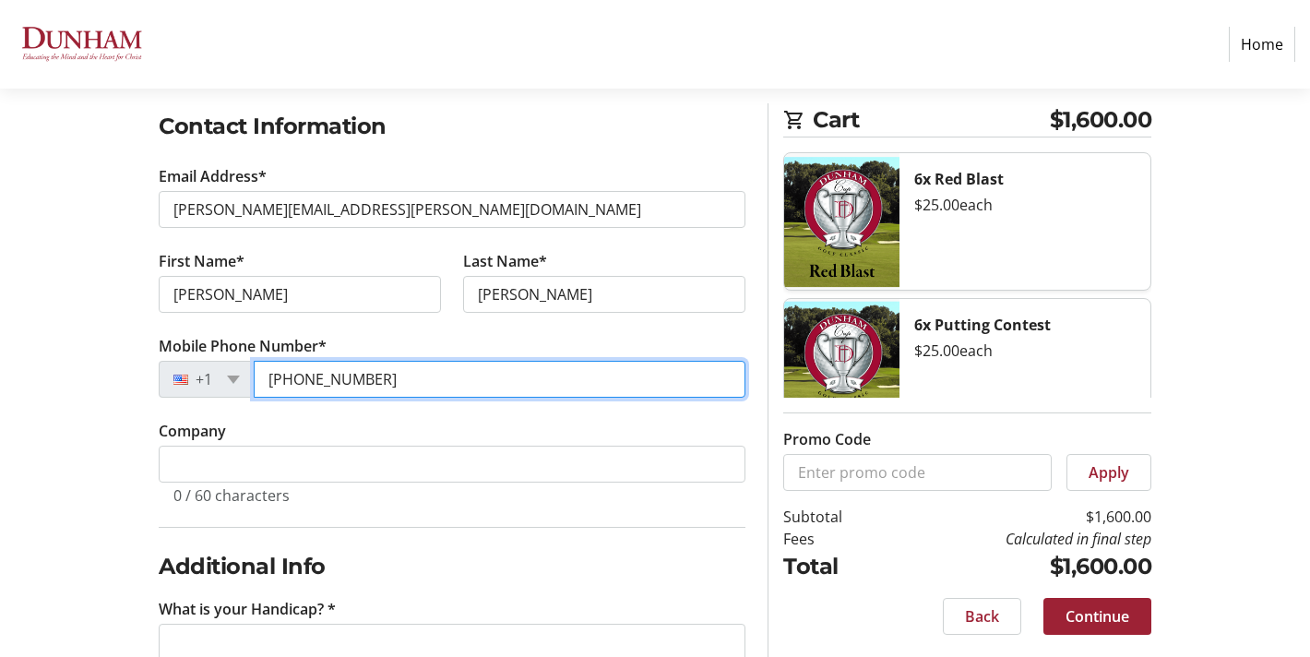
scroll to position [347, 0]
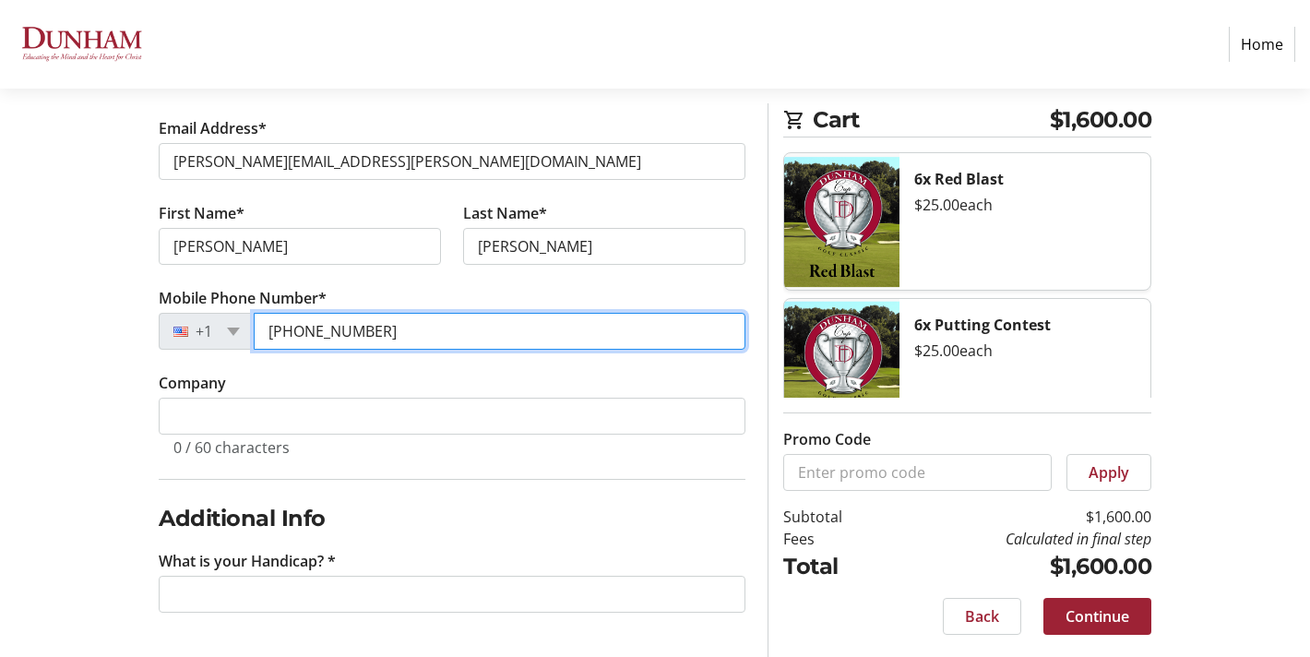
type input "[PHONE_NUMBER]"
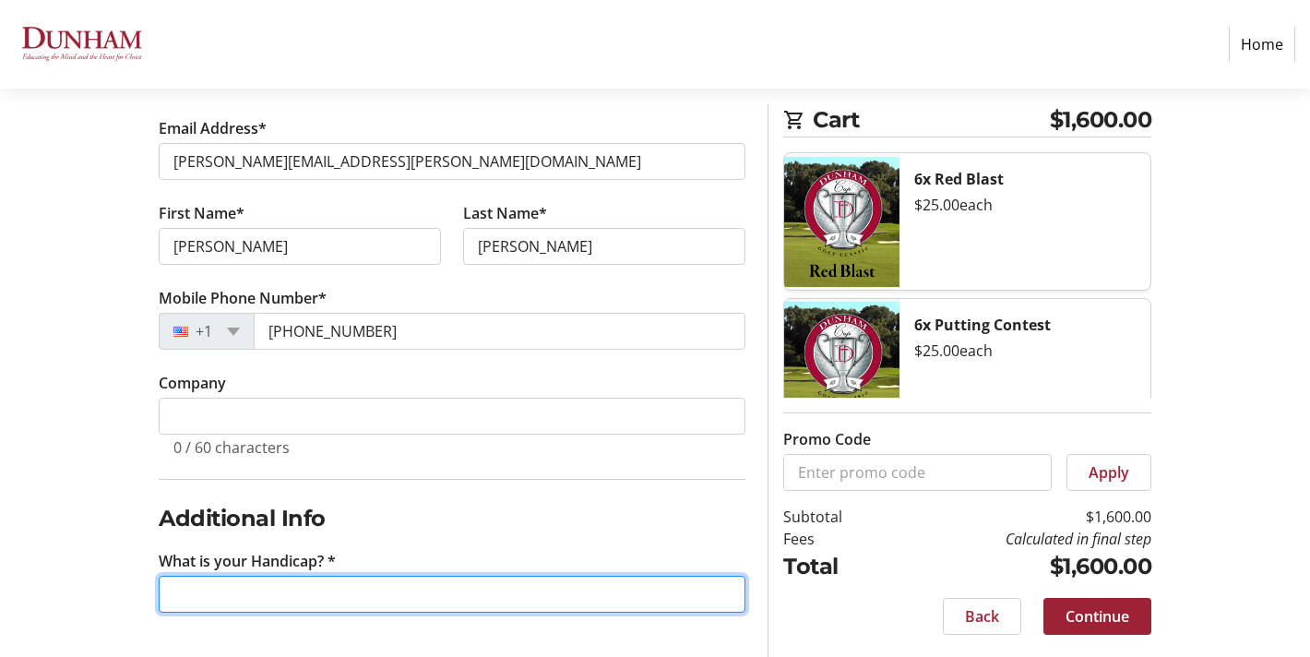
click at [269, 590] on input "What is your Handicap? *" at bounding box center [452, 594] width 587 height 37
type input "27"
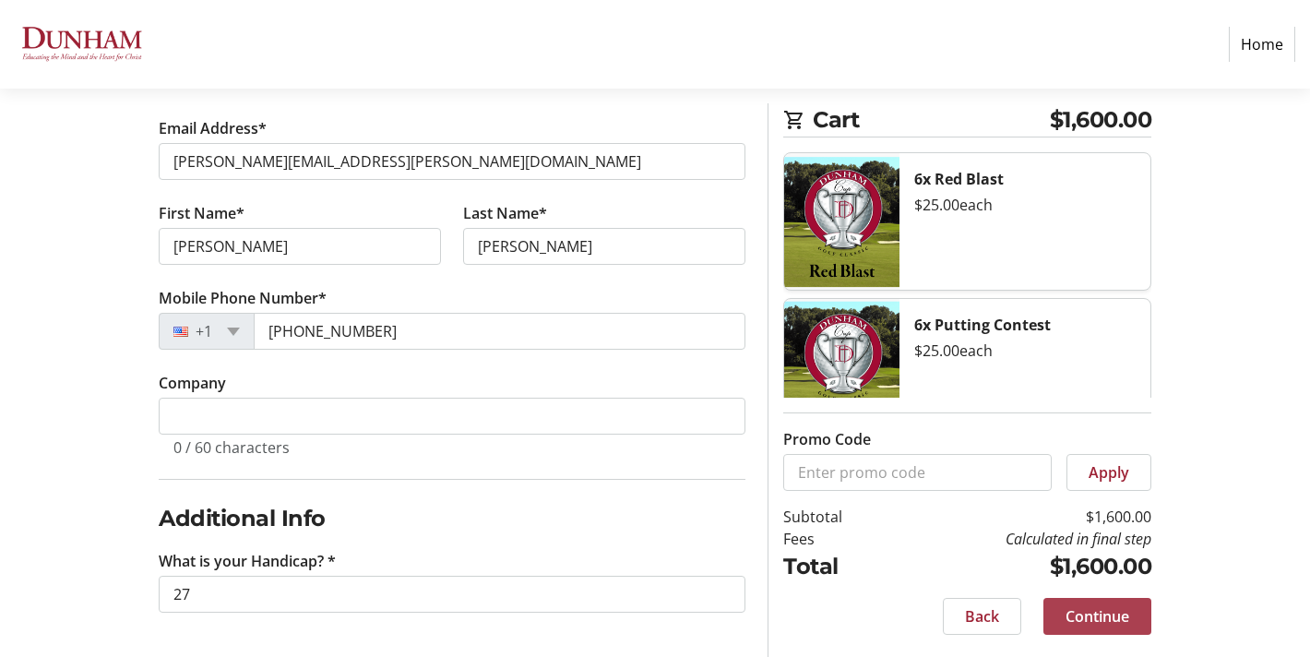
click at [1083, 617] on span "Continue" at bounding box center [1098, 616] width 64 height 22
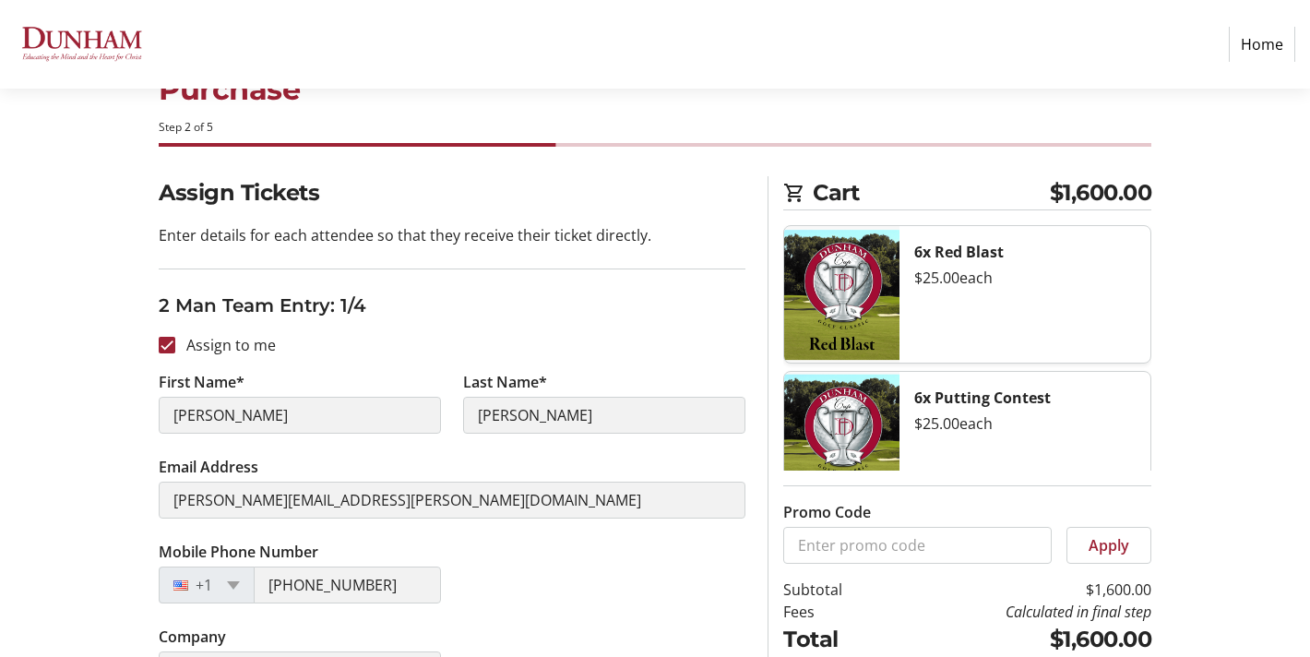
scroll to position [61, 0]
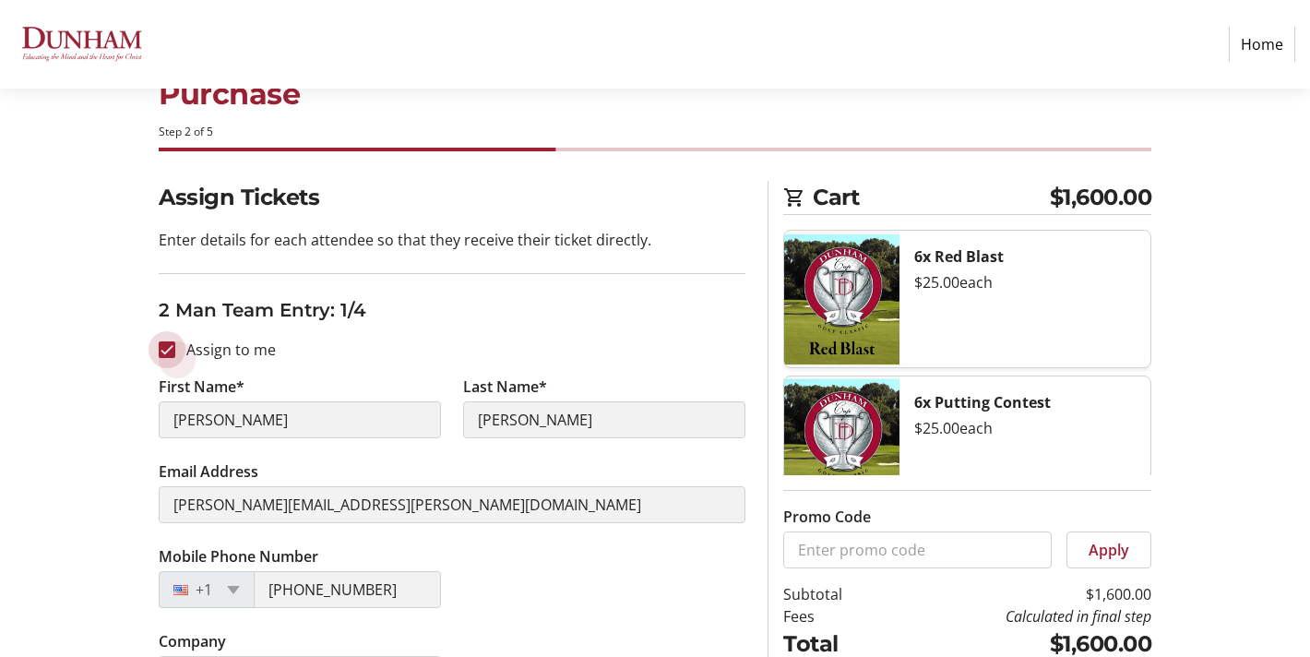
click at [167, 346] on input "Assign to me" at bounding box center [167, 349] width 17 height 17
checkbox input "false"
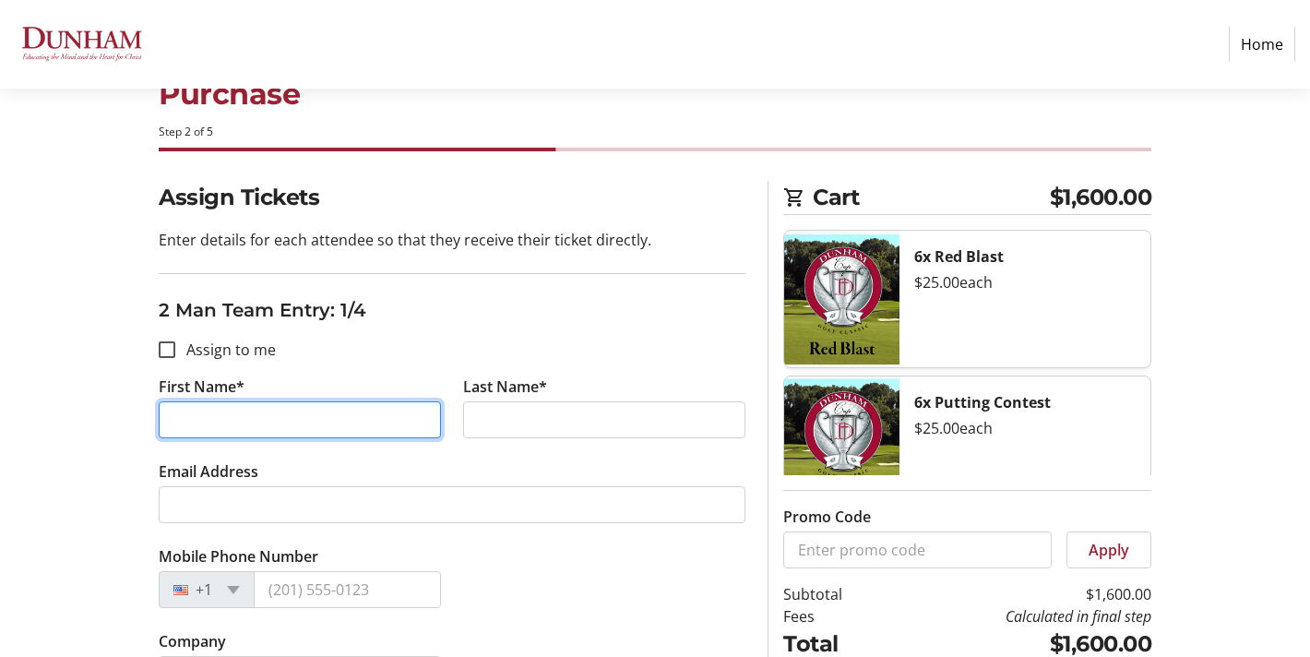
drag, startPoint x: 233, startPoint y: 414, endPoint x: 134, endPoint y: 414, distance: 99.7
drag, startPoint x: 238, startPoint y: 420, endPoint x: 186, endPoint y: 417, distance: 51.8
click at [186, 417] on input "[PERSON_NAME]" at bounding box center [300, 419] width 282 height 37
type input "[PERSON_NAME]"
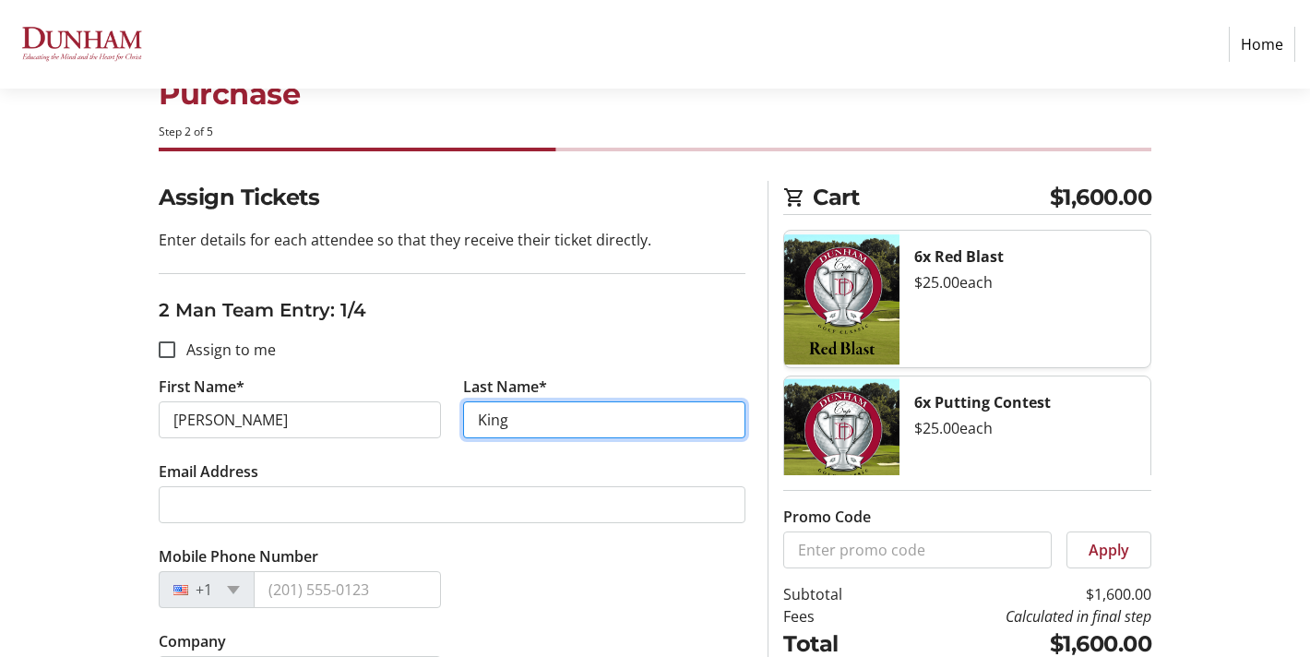
type input "King"
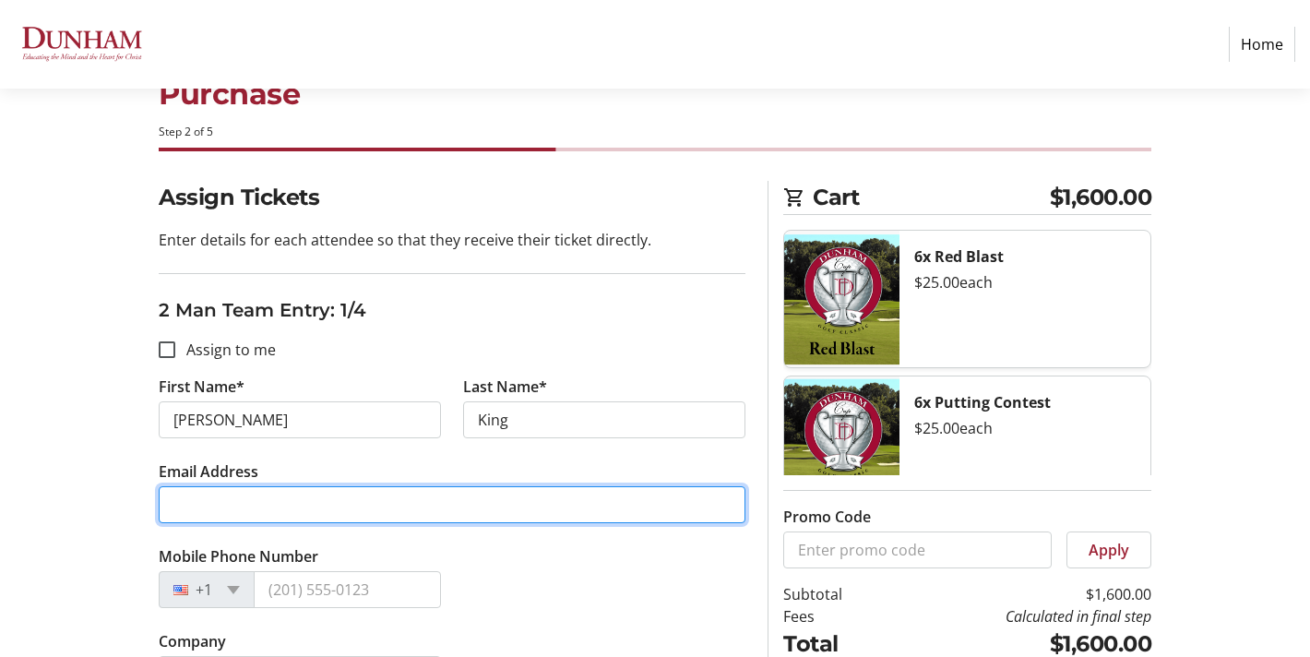
click at [184, 497] on input "Email Address" at bounding box center [452, 504] width 587 height 37
type input "[EMAIL_ADDRESS][DOMAIN_NAME]"
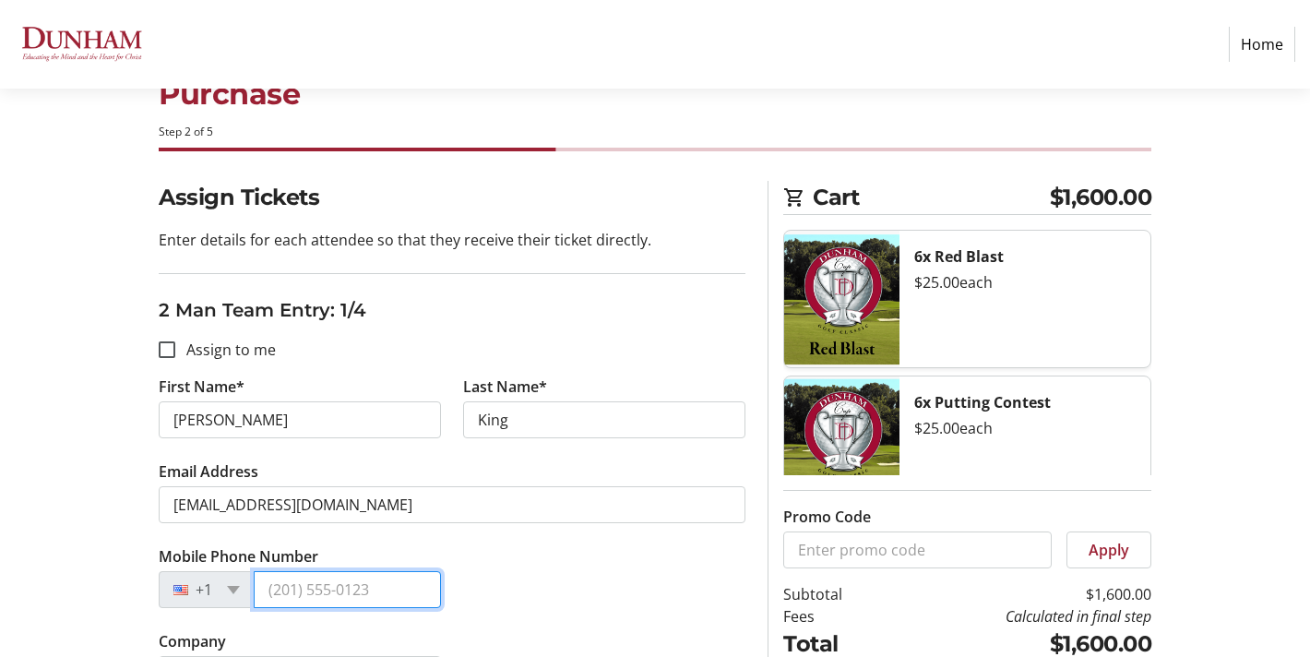
click at [346, 576] on input "Mobile Phone Number" at bounding box center [347, 589] width 187 height 37
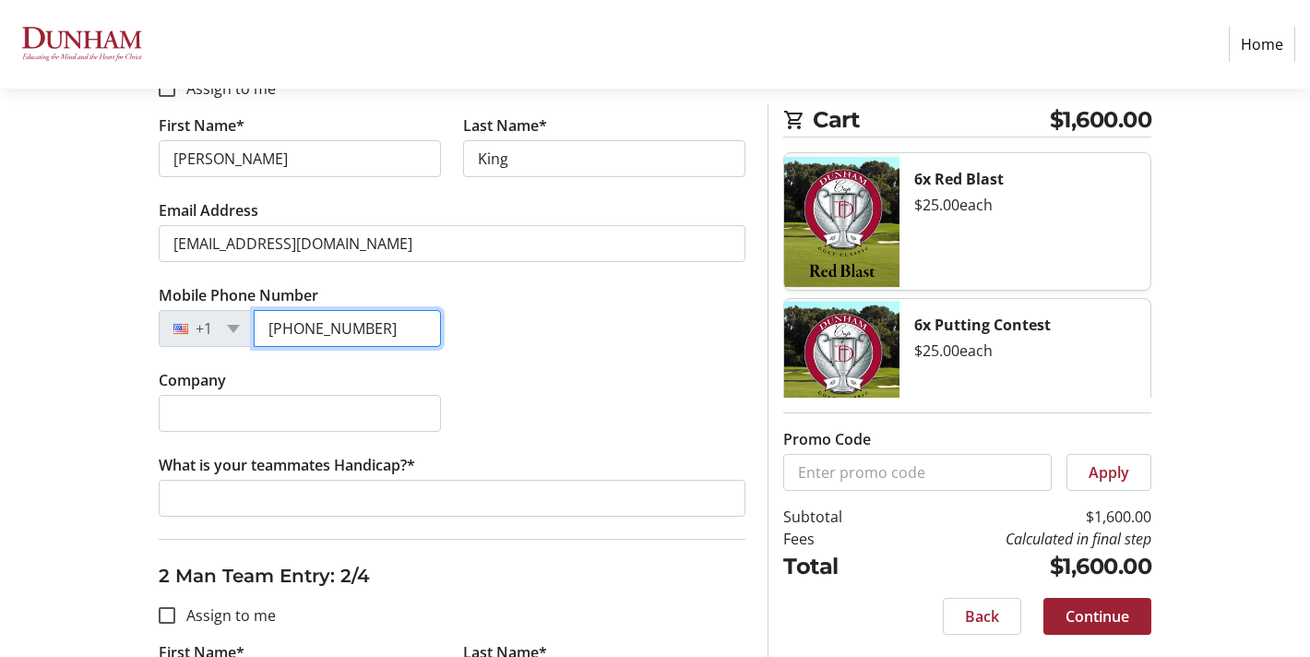
scroll to position [417, 0]
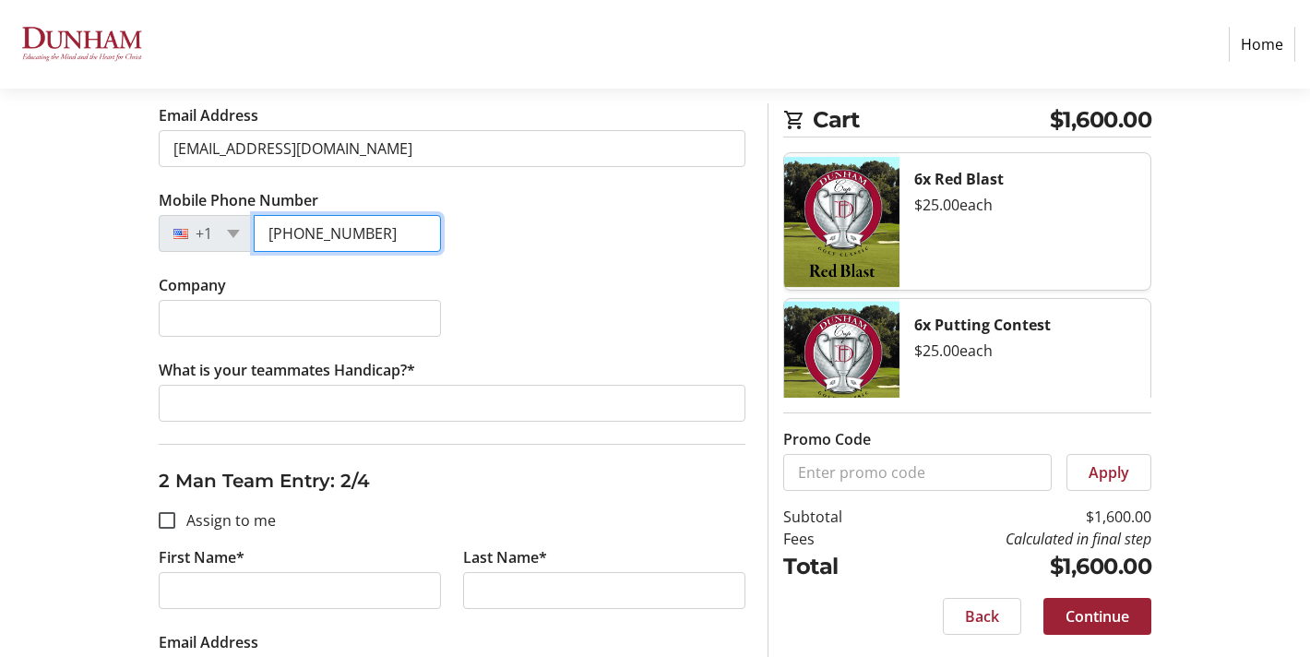
type input "[PHONE_NUMBER]"
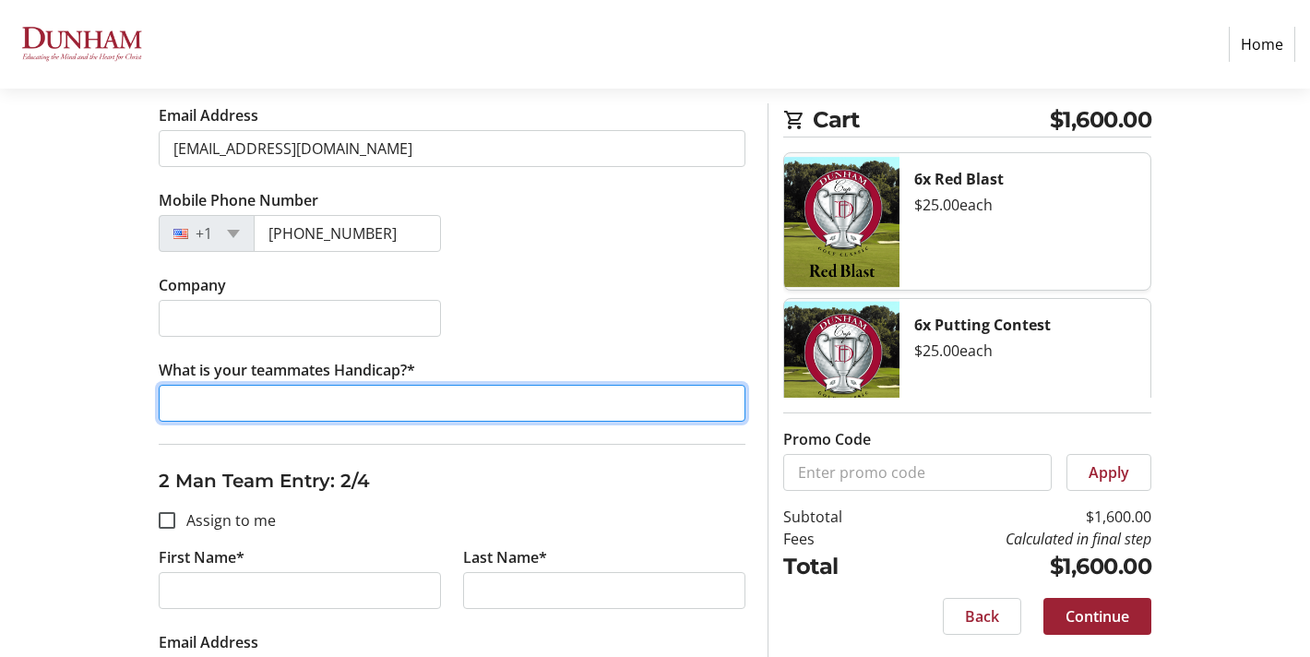
click at [328, 406] on input "What is your teammates Handicap?*" at bounding box center [452, 403] width 587 height 37
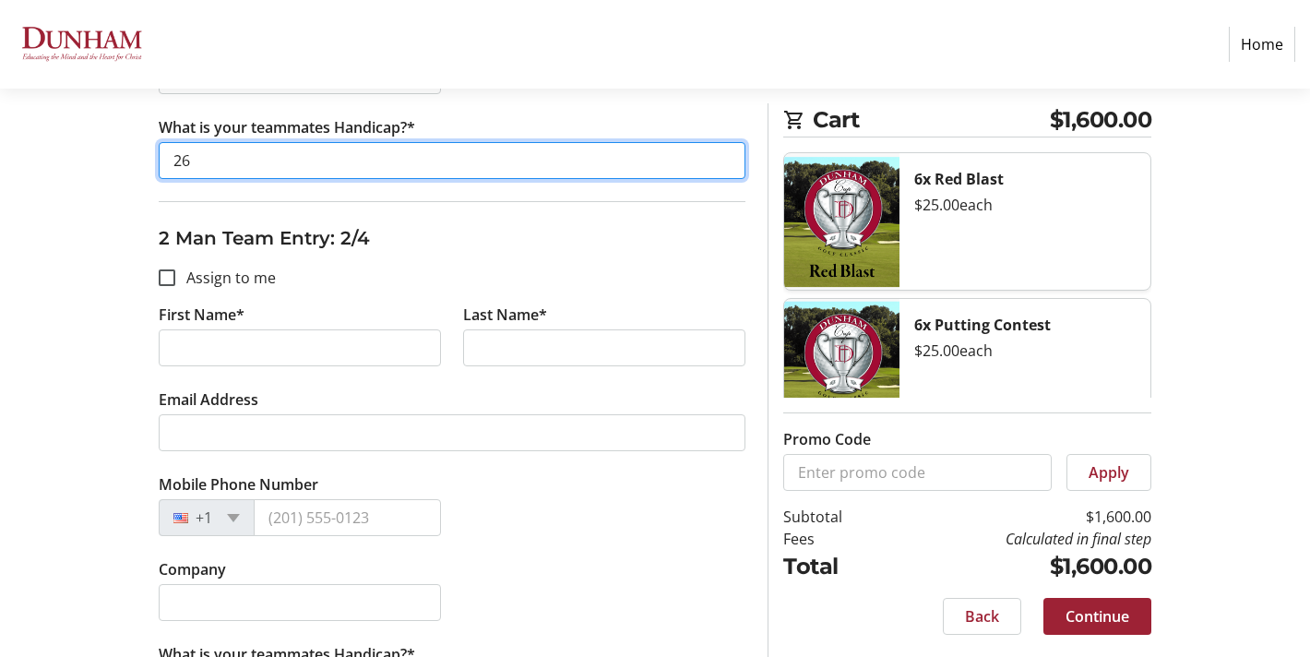
scroll to position [678, 0]
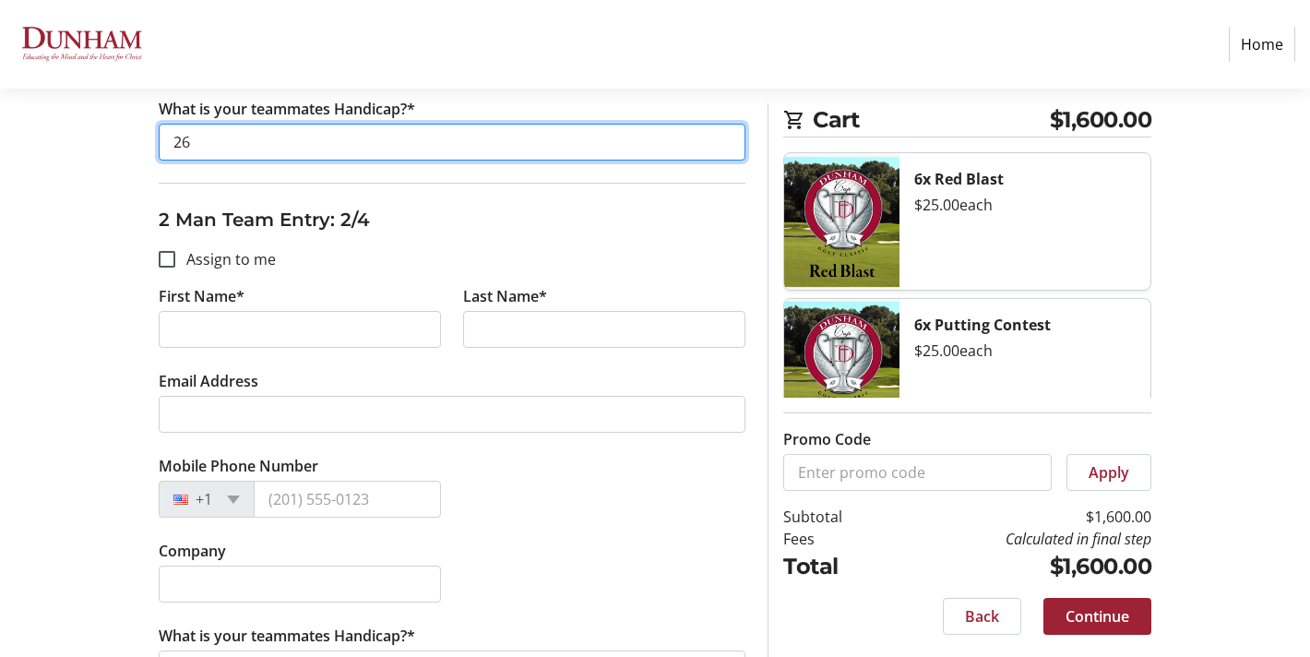
type input "26"
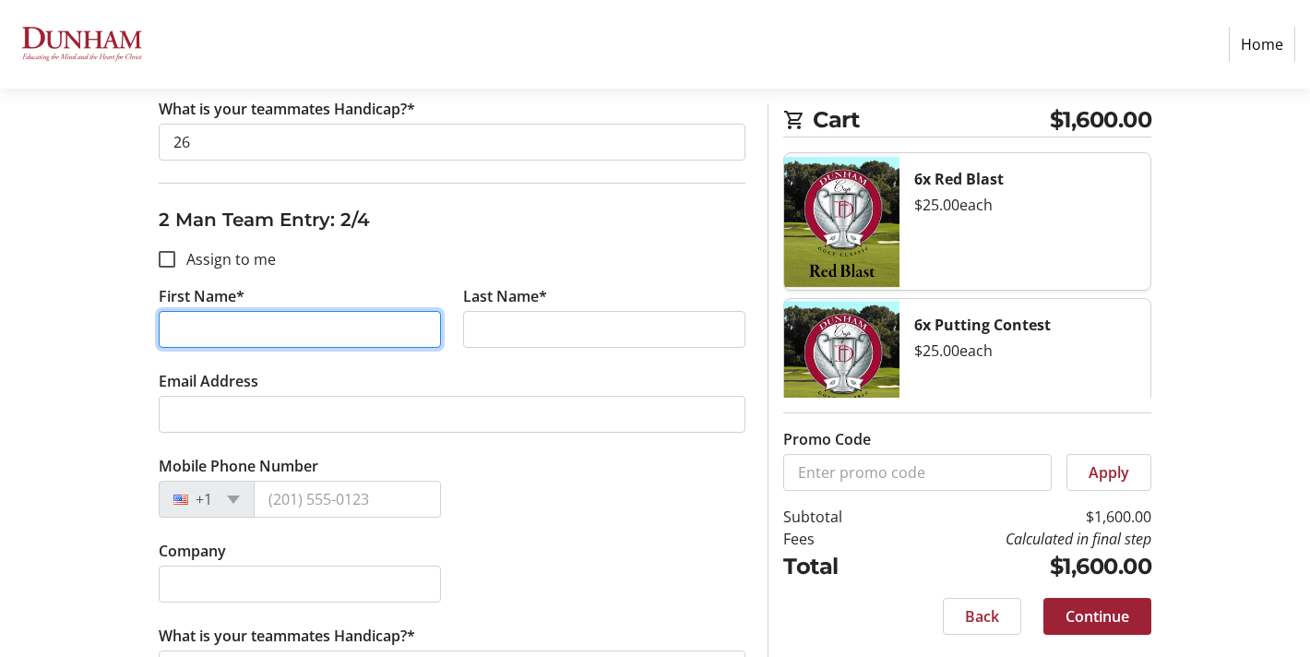
click at [268, 315] on input "First Name*" at bounding box center [300, 329] width 282 height 37
type input "[PERSON_NAME]"
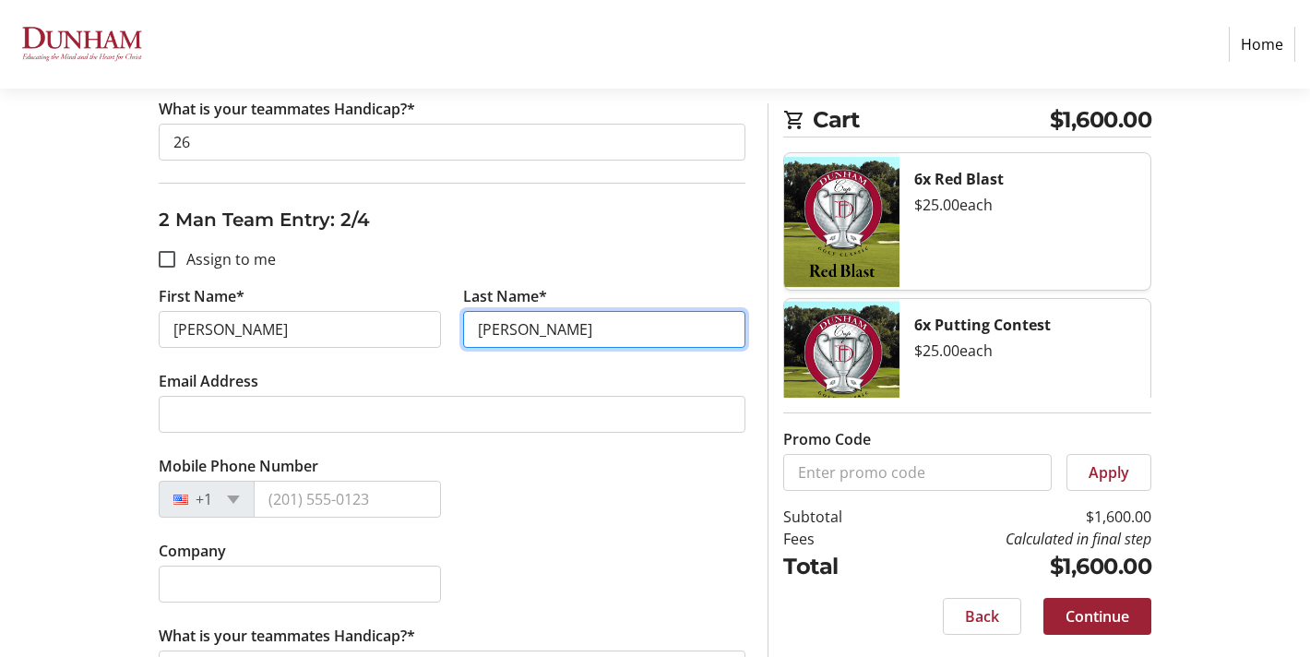
type input "[PERSON_NAME]"
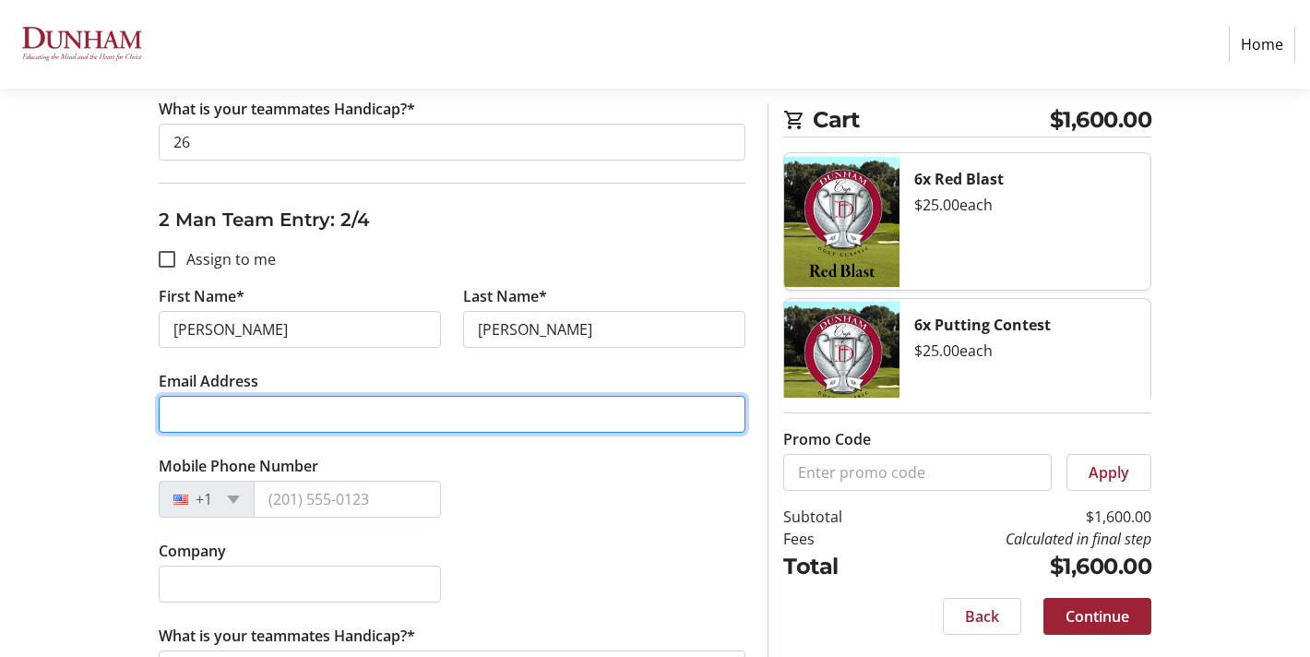
click at [233, 422] on input "Email Address" at bounding box center [452, 414] width 587 height 37
type input "[EMAIL_ADDRESS][DOMAIN_NAME]"
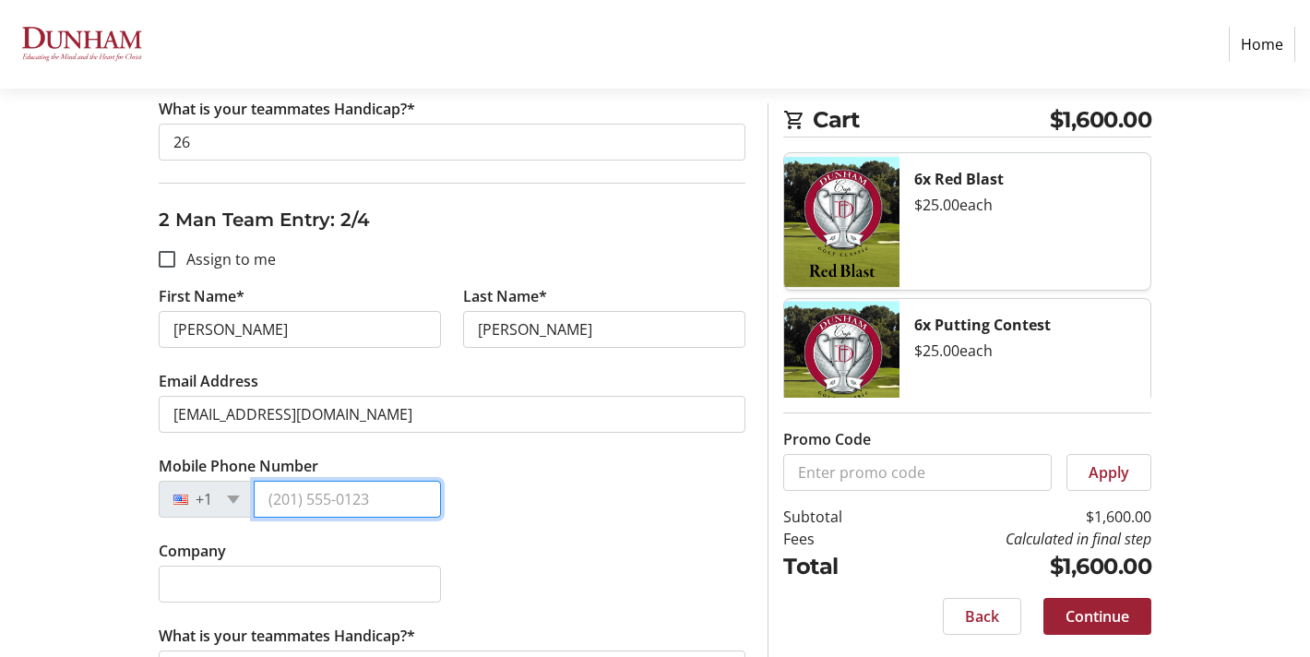
click at [304, 495] on input "Mobile Phone Number" at bounding box center [347, 499] width 187 height 37
type input "[PHONE_NUMBER]"
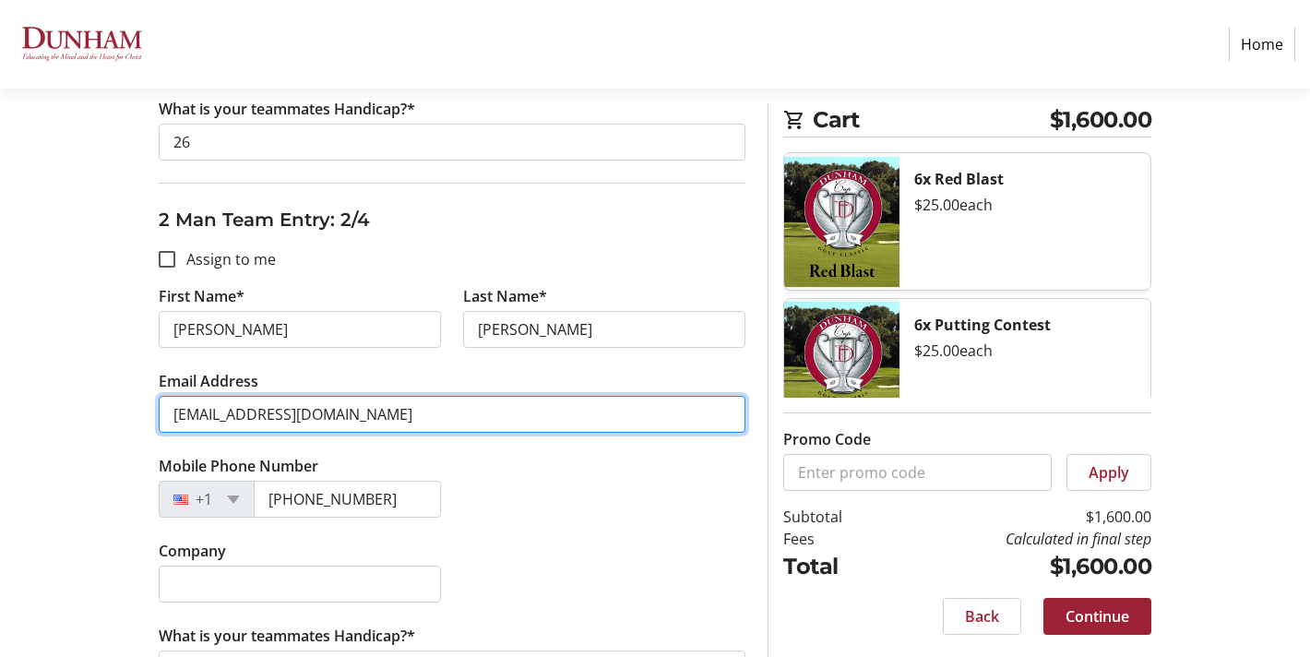
drag, startPoint x: 349, startPoint y: 420, endPoint x: 259, endPoint y: 419, distance: 89.5
click at [259, 419] on input "[EMAIL_ADDRESS][DOMAIN_NAME]" at bounding box center [452, 414] width 587 height 37
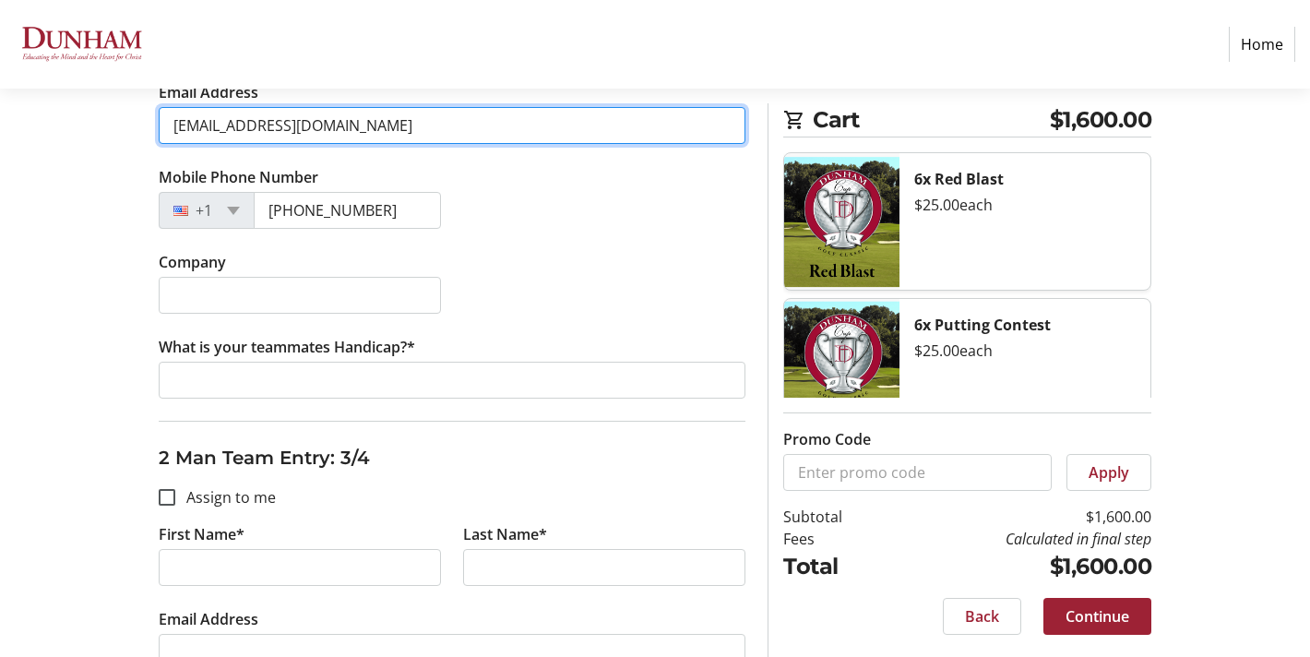
scroll to position [969, 0]
type input "[EMAIL_ADDRESS][DOMAIN_NAME]"
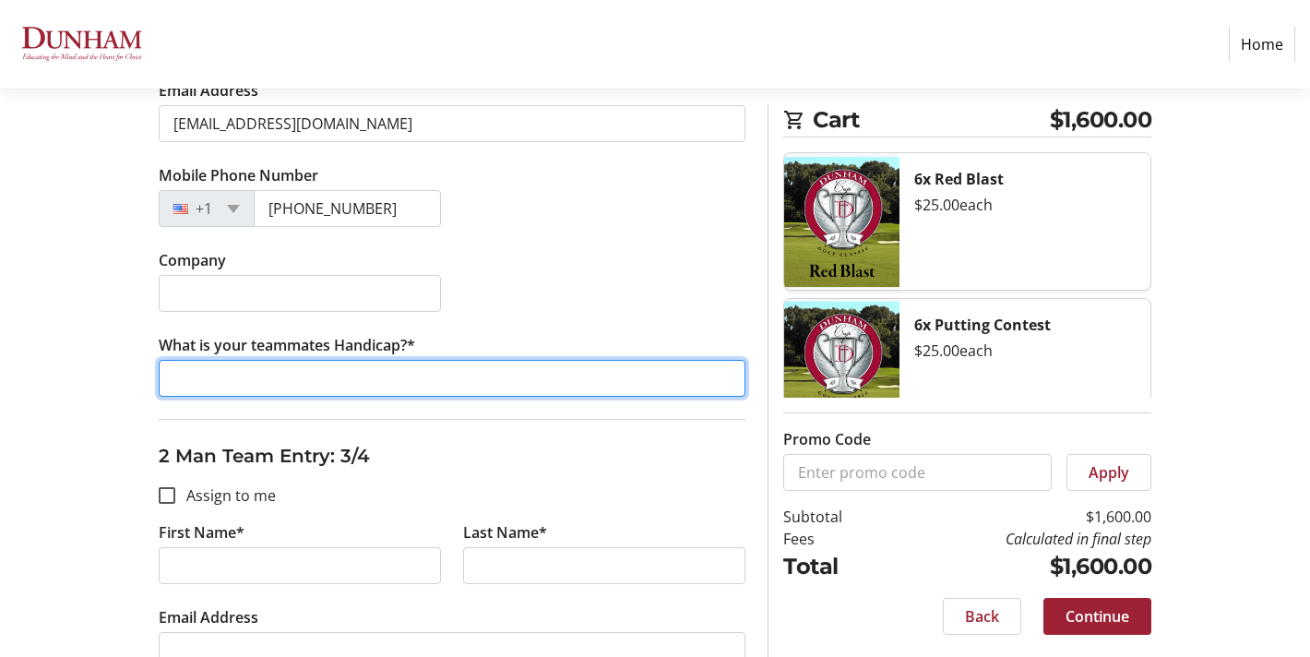
click at [490, 385] on input "What is your teammates Handicap?*" at bounding box center [452, 378] width 587 height 37
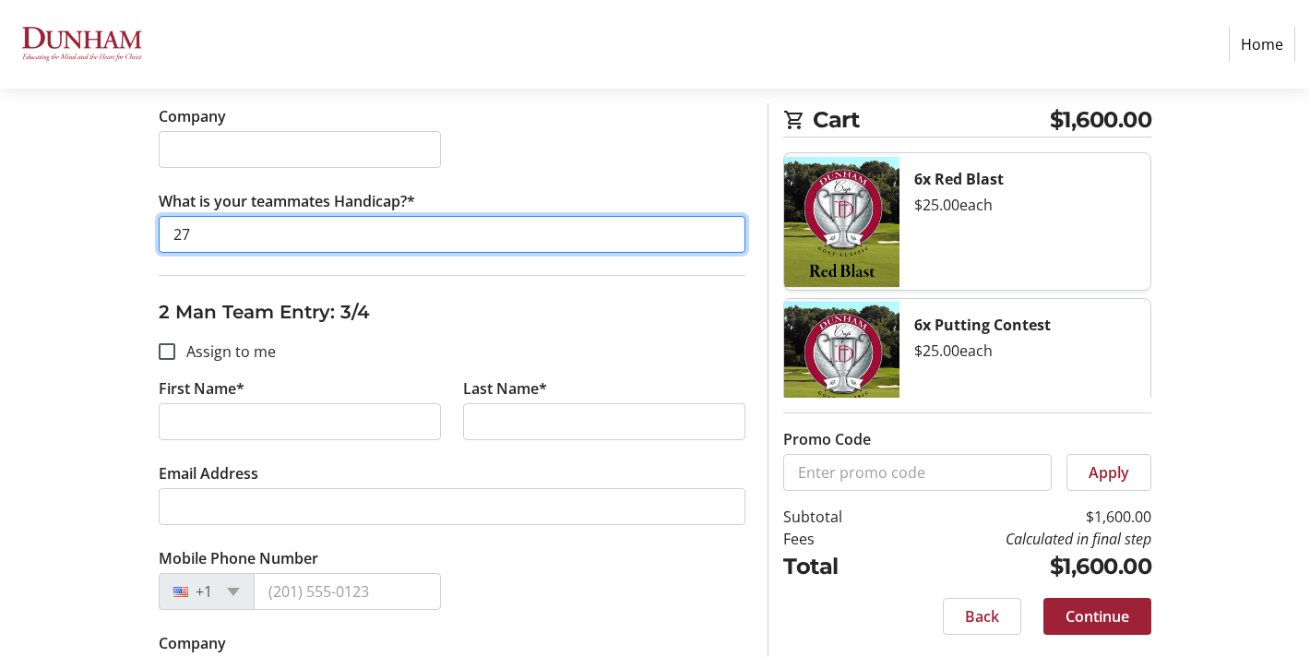
scroll to position [1173, 0]
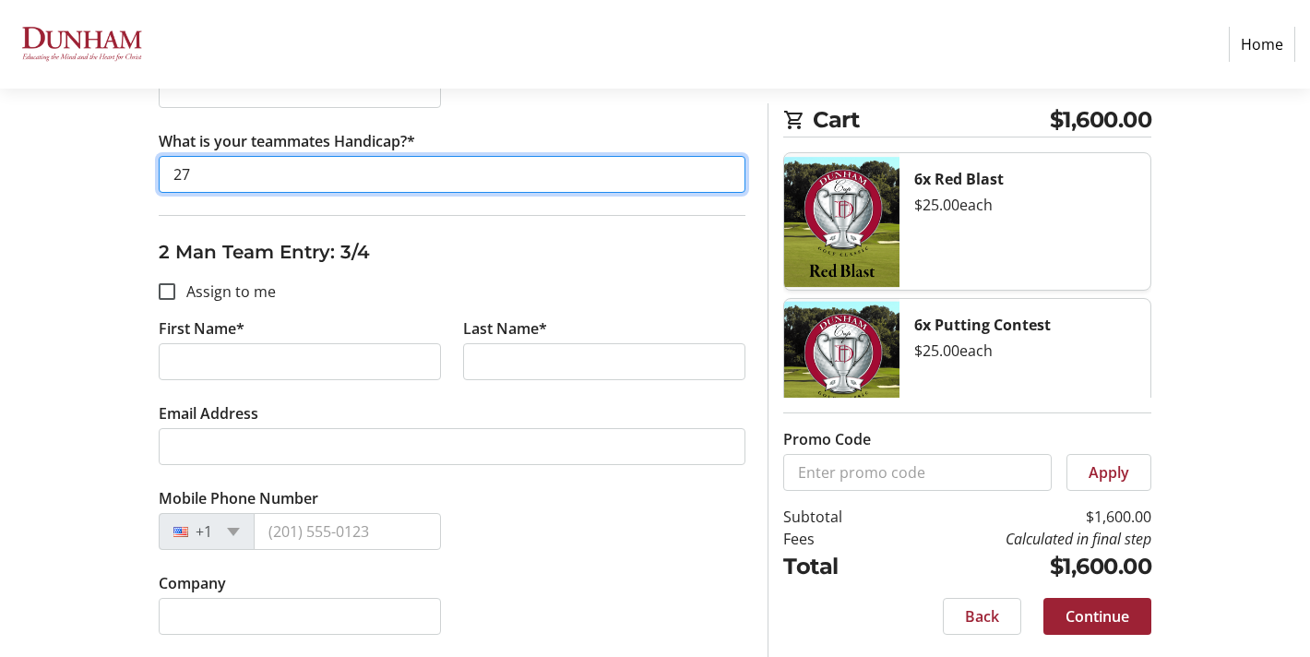
type input "27"
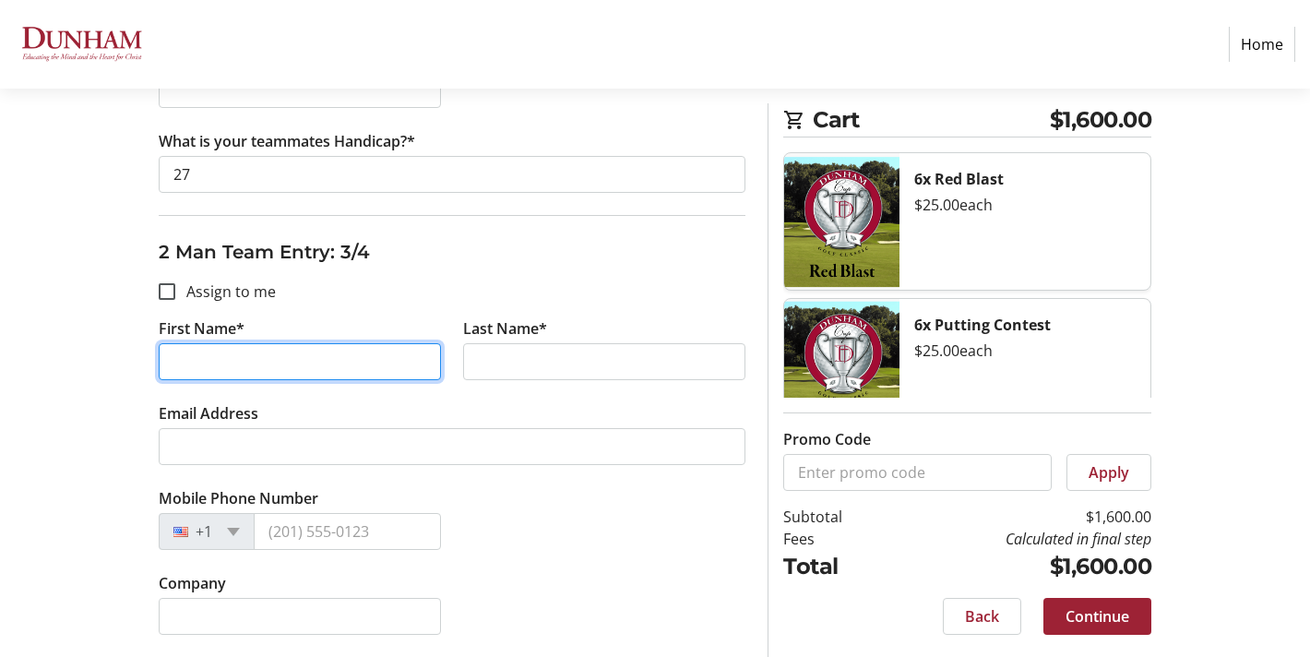
click at [410, 360] on input "First Name*" at bounding box center [300, 361] width 282 height 37
type input "[PERSON_NAME]"
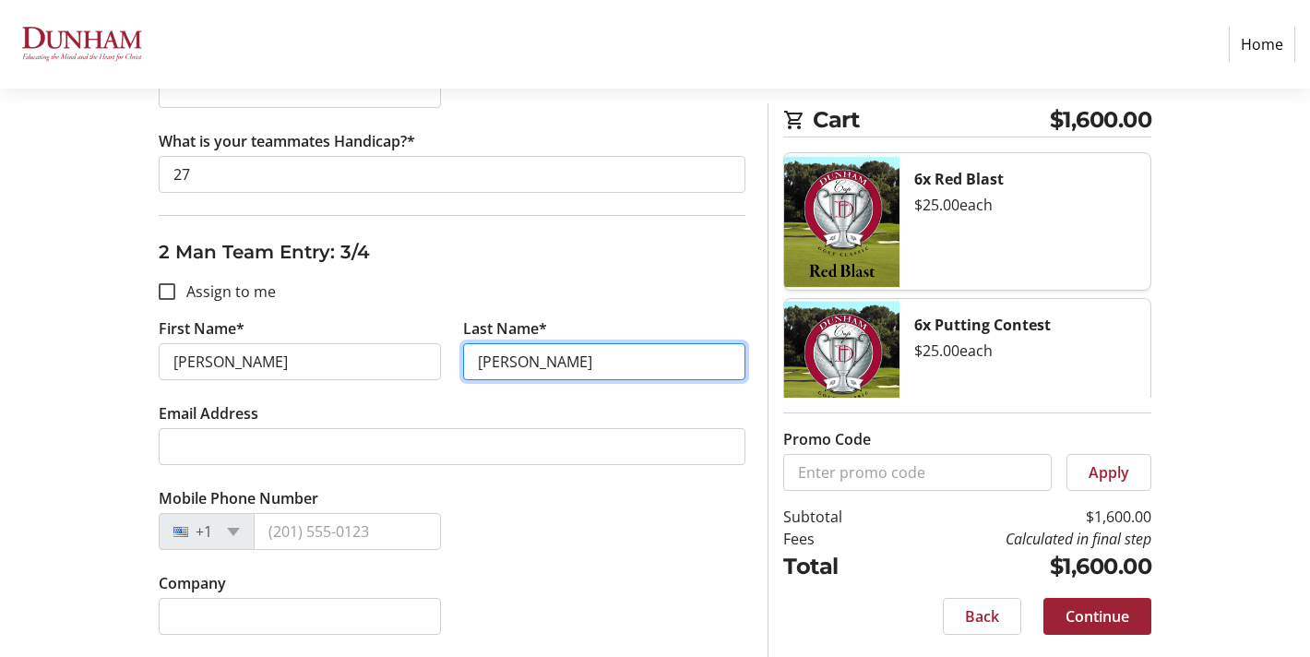
type input "[PERSON_NAME]"
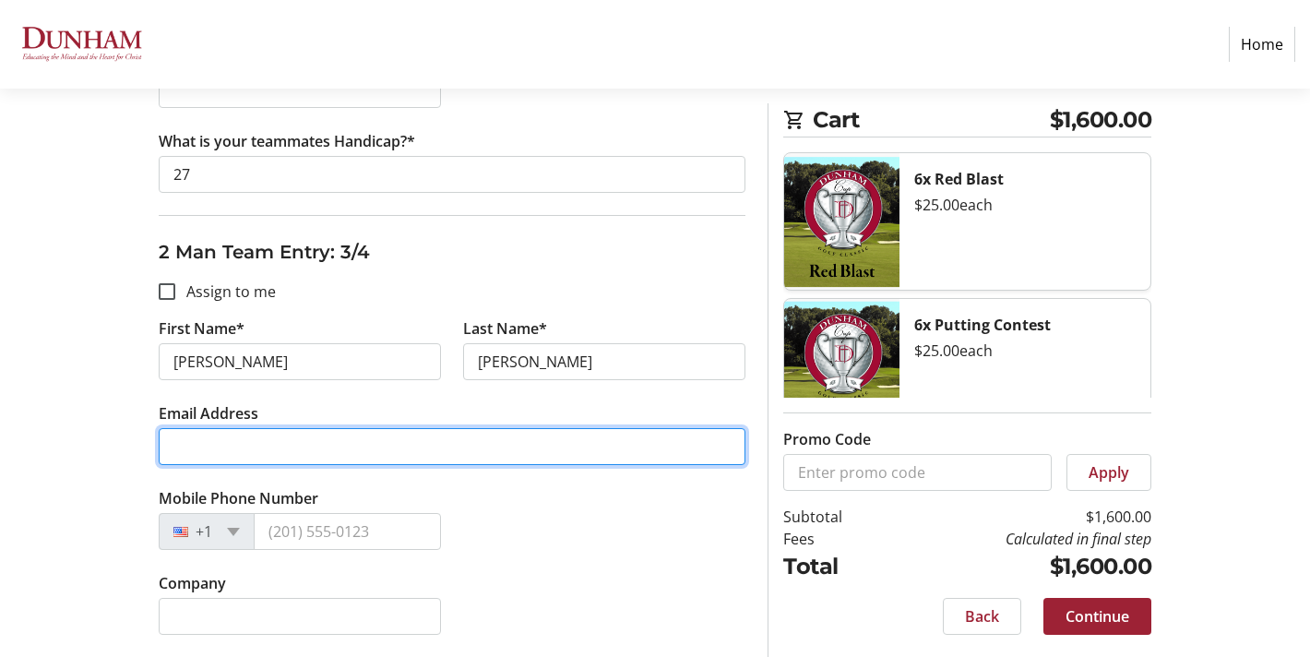
click at [317, 438] on input "Email Address" at bounding box center [452, 446] width 587 height 37
type input "[PERSON_NAME][EMAIL_ADDRESS][PERSON_NAME][DOMAIN_NAME]"
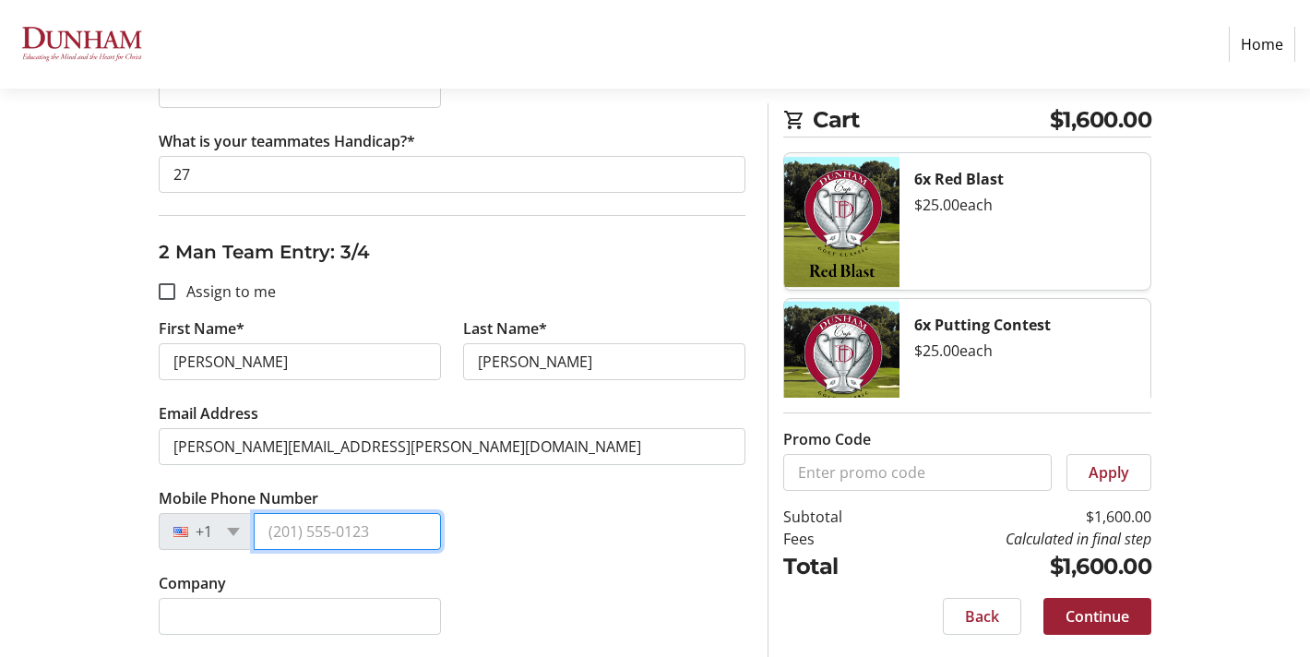
type input "[PHONE_NUMBER]"
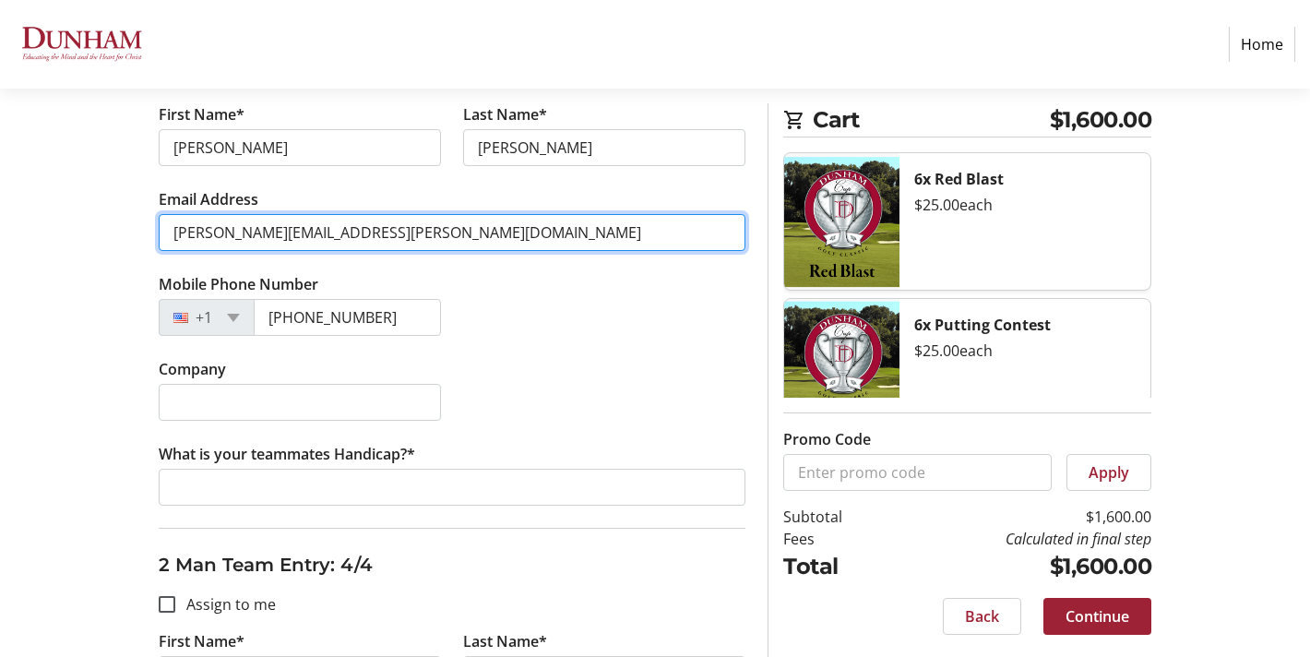
scroll to position [1423, 0]
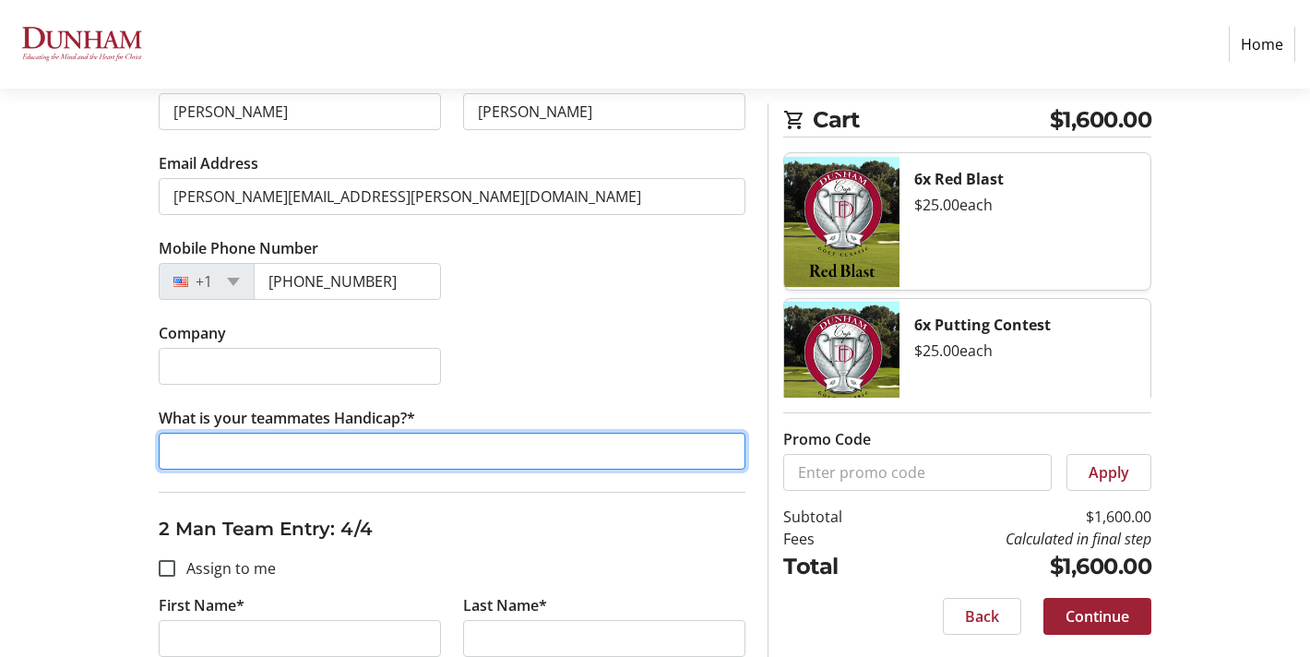
click at [367, 457] on input "What is your teammates Handicap?*" at bounding box center [452, 451] width 587 height 37
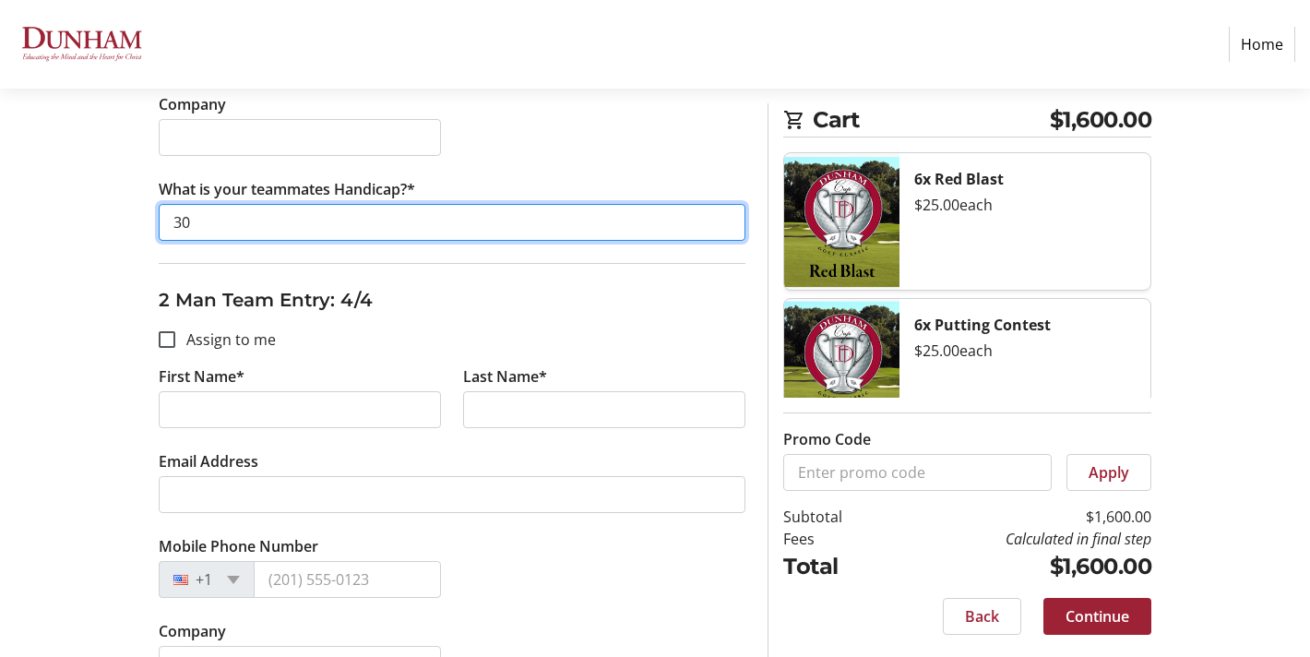
scroll to position [1680, 0]
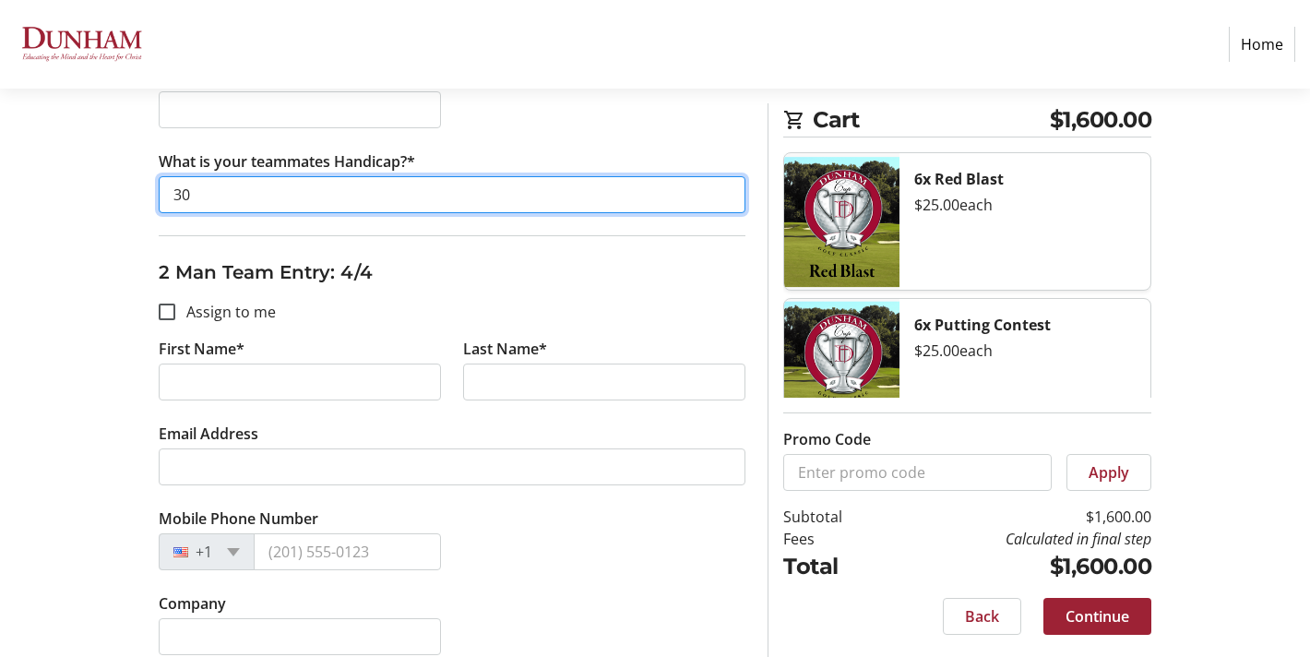
type input "30"
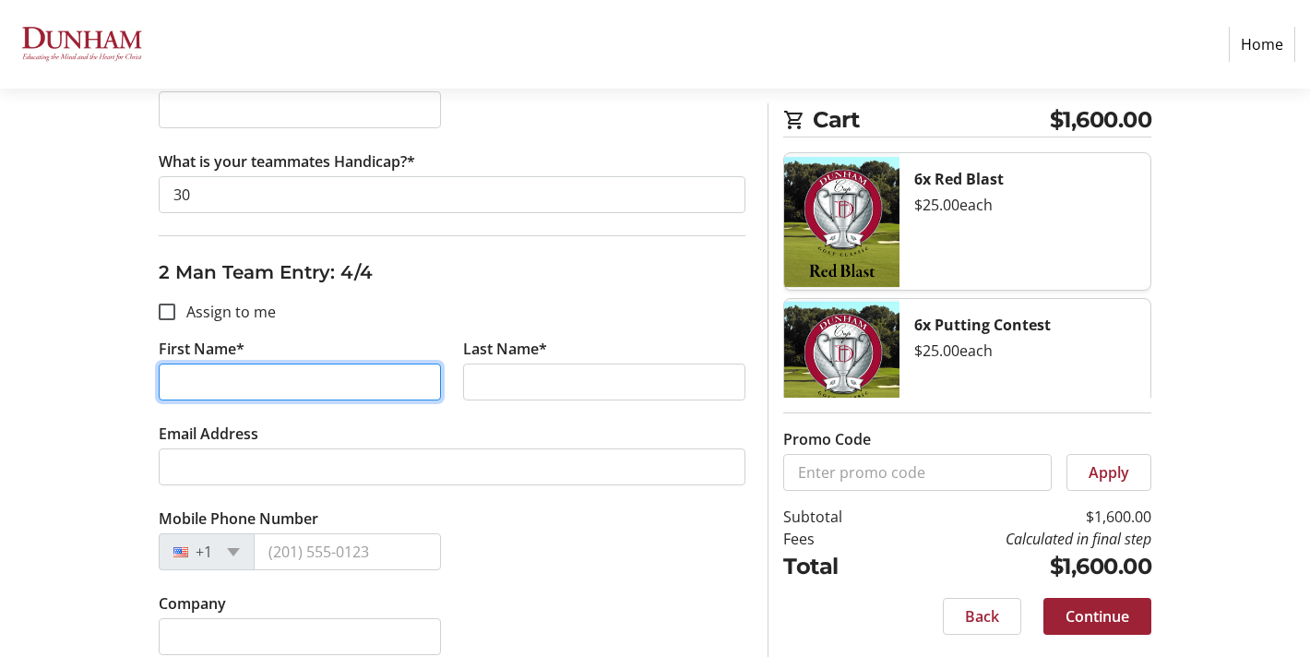
click at [227, 374] on input "First Name*" at bounding box center [300, 382] width 282 height 37
type input "[PERSON_NAME]"
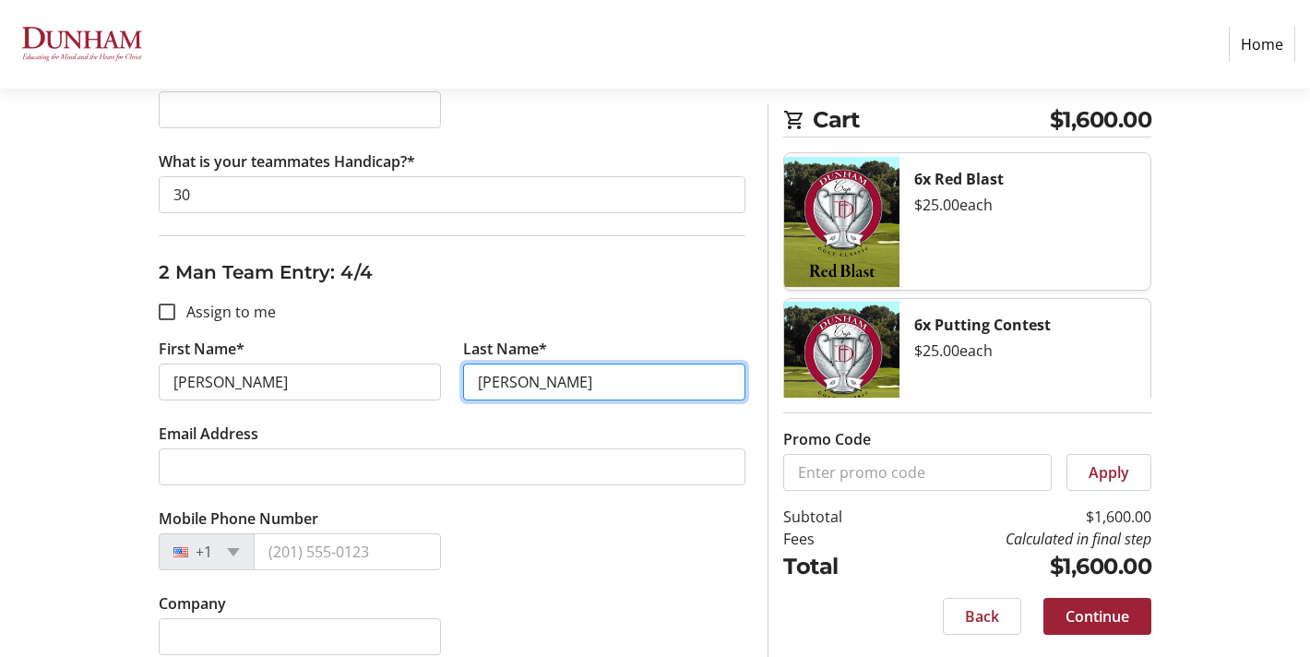
type input "[PERSON_NAME]"
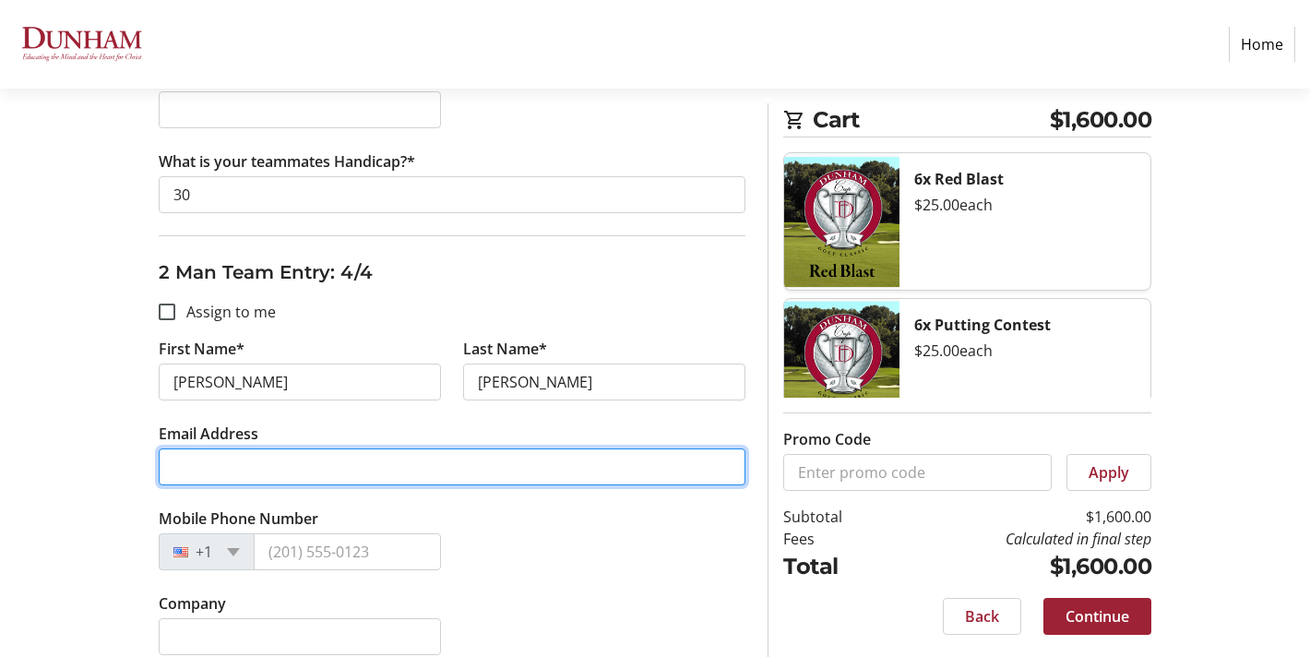
click at [218, 457] on input "Email Address" at bounding box center [452, 467] width 587 height 37
type input "[EMAIL_ADDRESS][DOMAIN_NAME]"
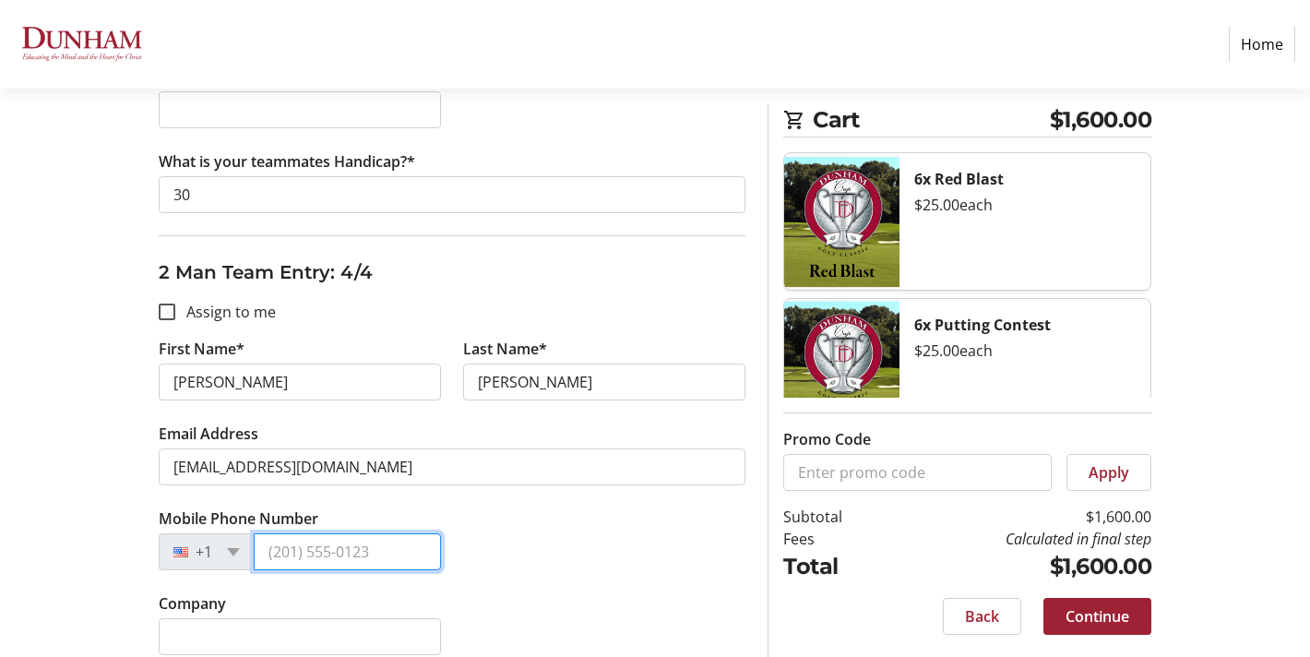
click at [305, 547] on input "Mobile Phone Number" at bounding box center [347, 551] width 187 height 37
type input "[PHONE_NUMBER]"
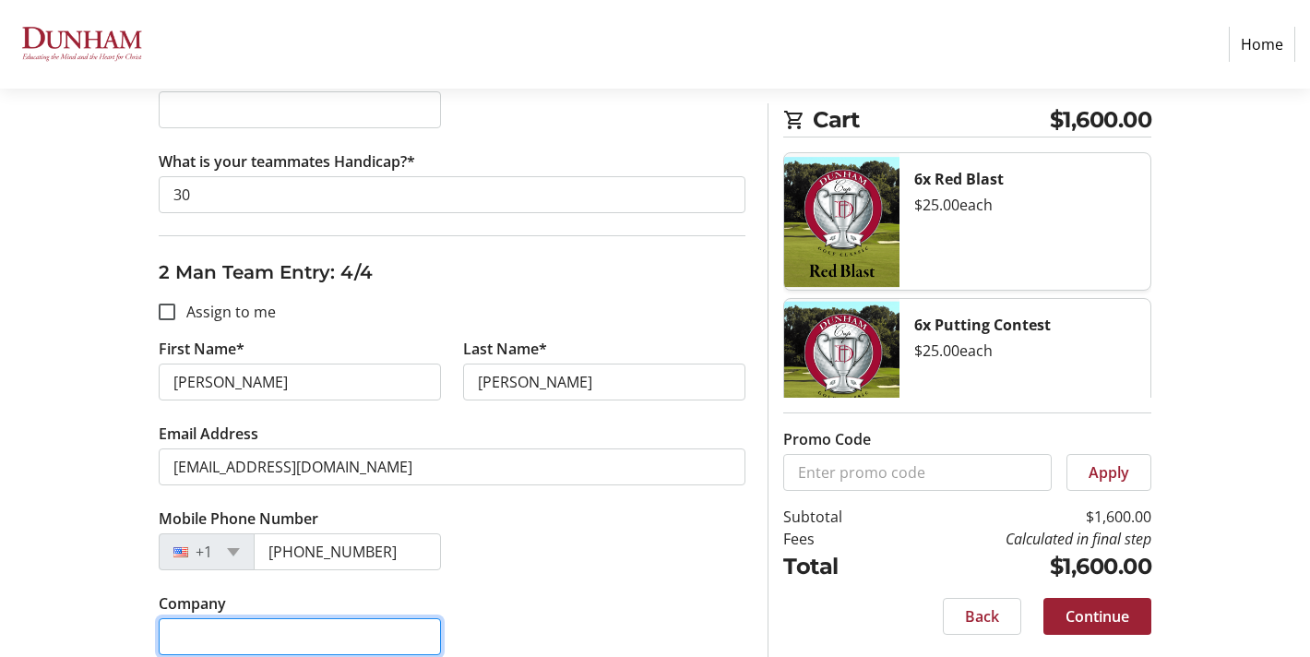
type input "The [PERSON_NAME][GEOGRAPHIC_DATA]"
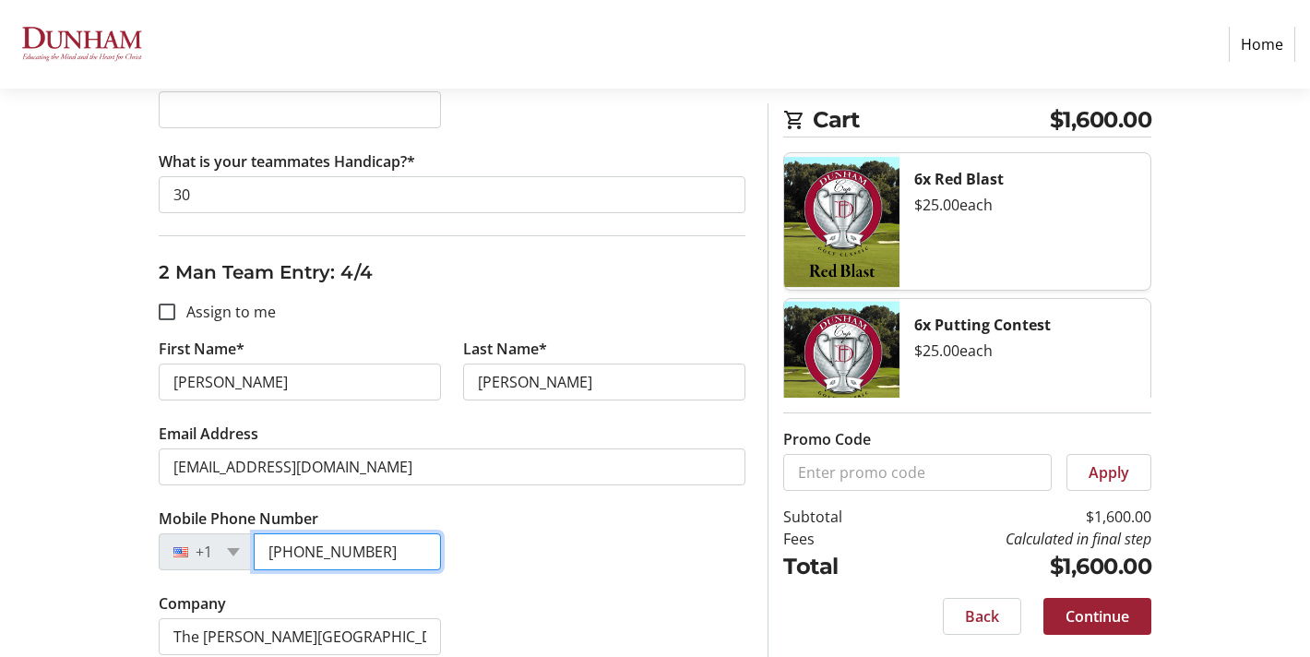
type input "[PHONE_NUMBER]"
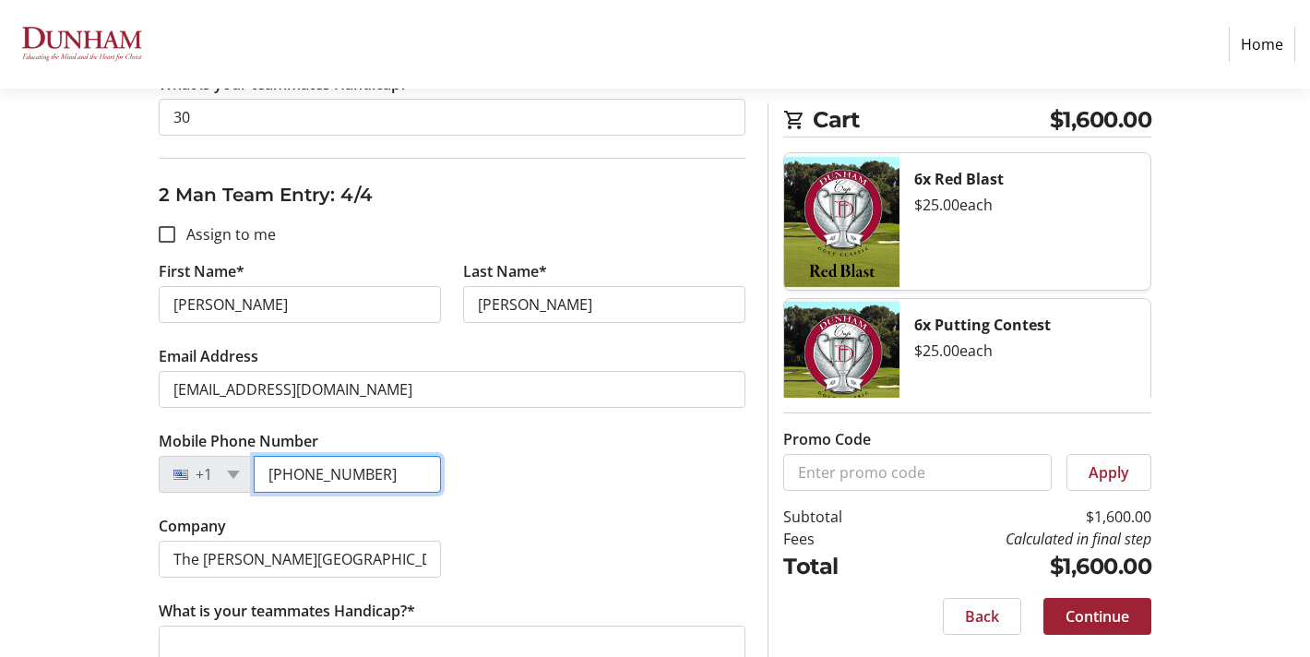
scroll to position [1785, 0]
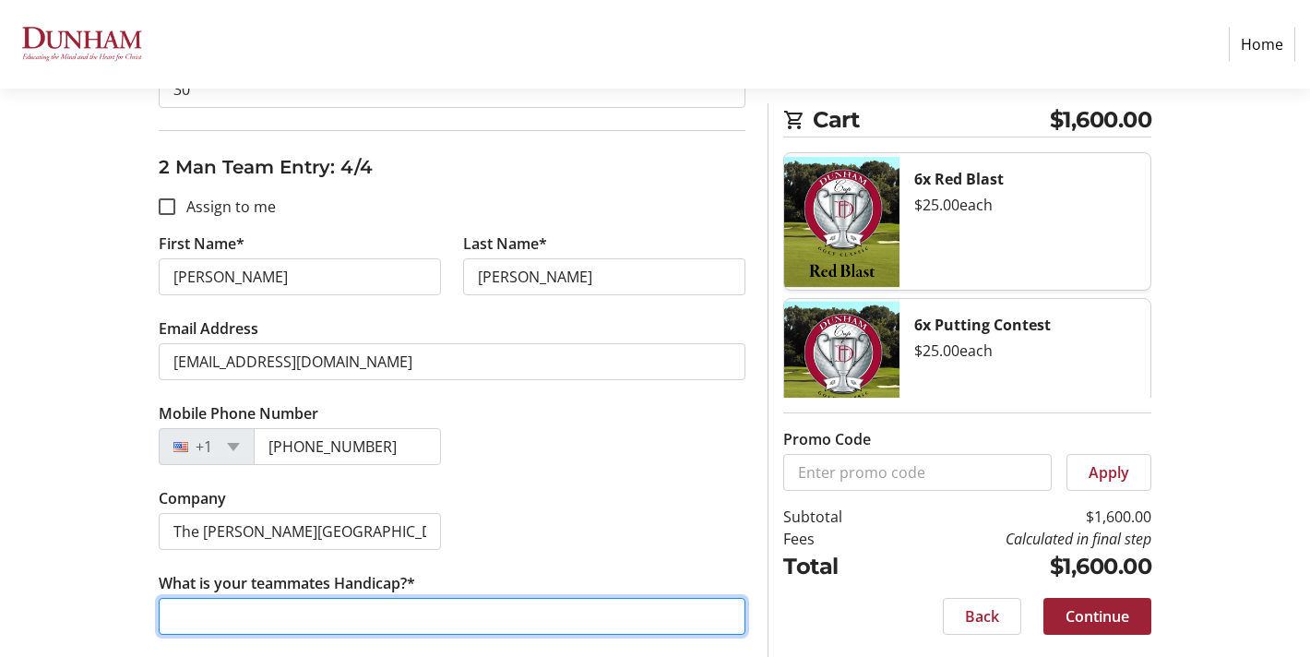
click at [328, 612] on input "What is your teammates Handicap?*" at bounding box center [452, 616] width 587 height 37
type input "30"
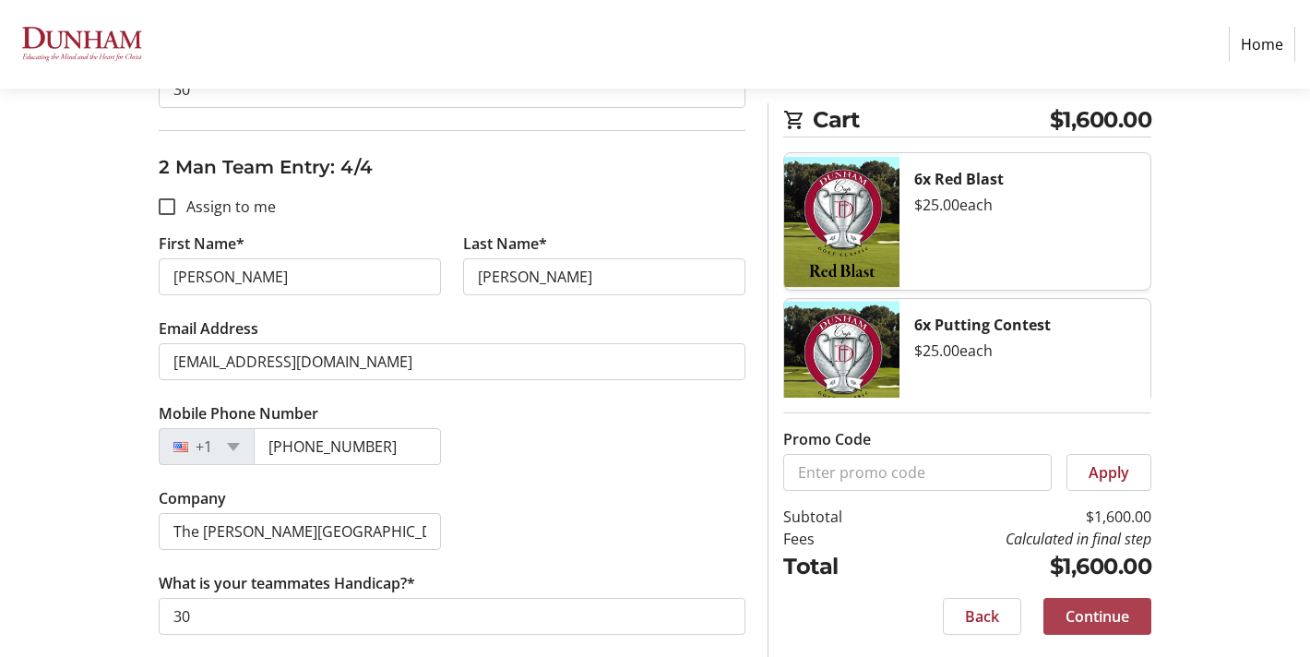
click at [1099, 615] on span "Continue" at bounding box center [1098, 616] width 64 height 22
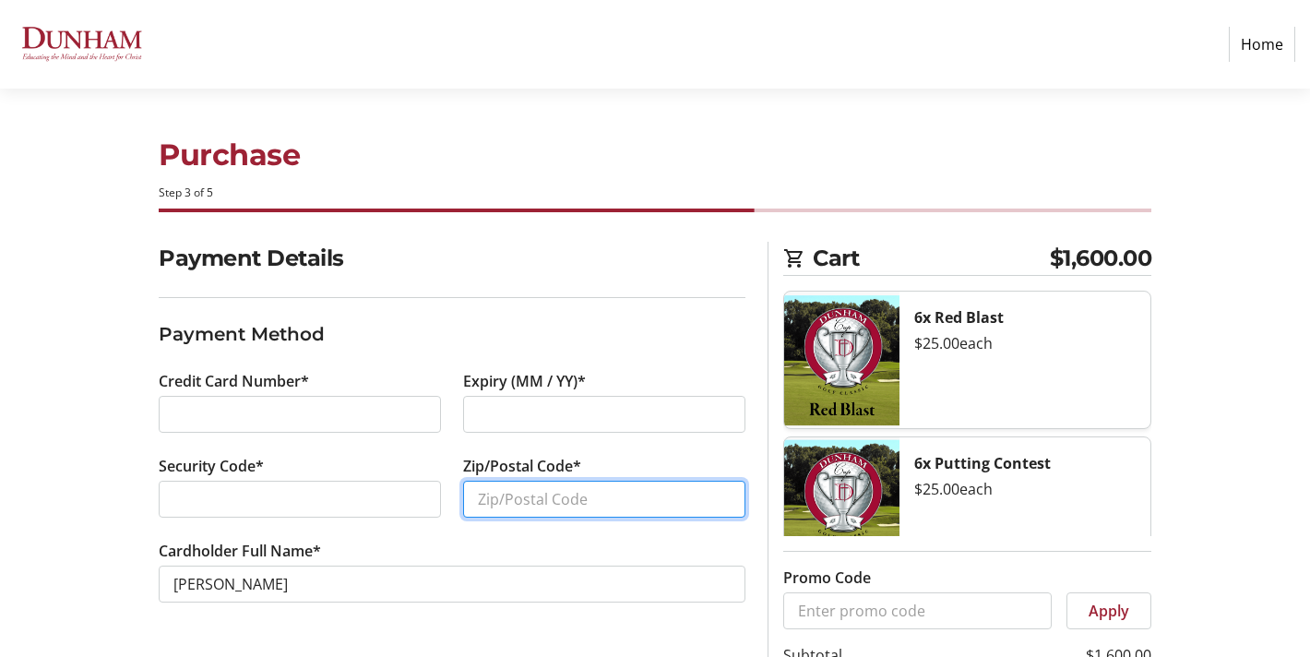
click at [483, 500] on input "Zip/Postal Code*" at bounding box center [604, 499] width 282 height 37
type input "70810"
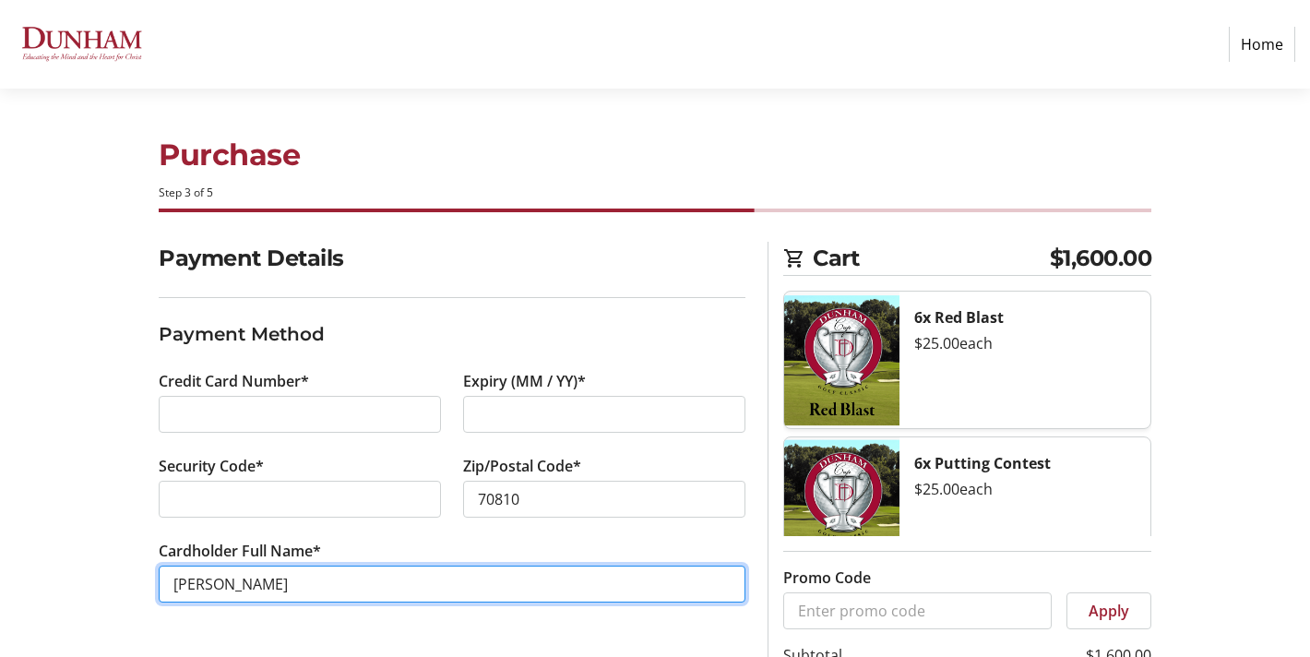
click at [214, 589] on input "[PERSON_NAME]" at bounding box center [452, 584] width 587 height 37
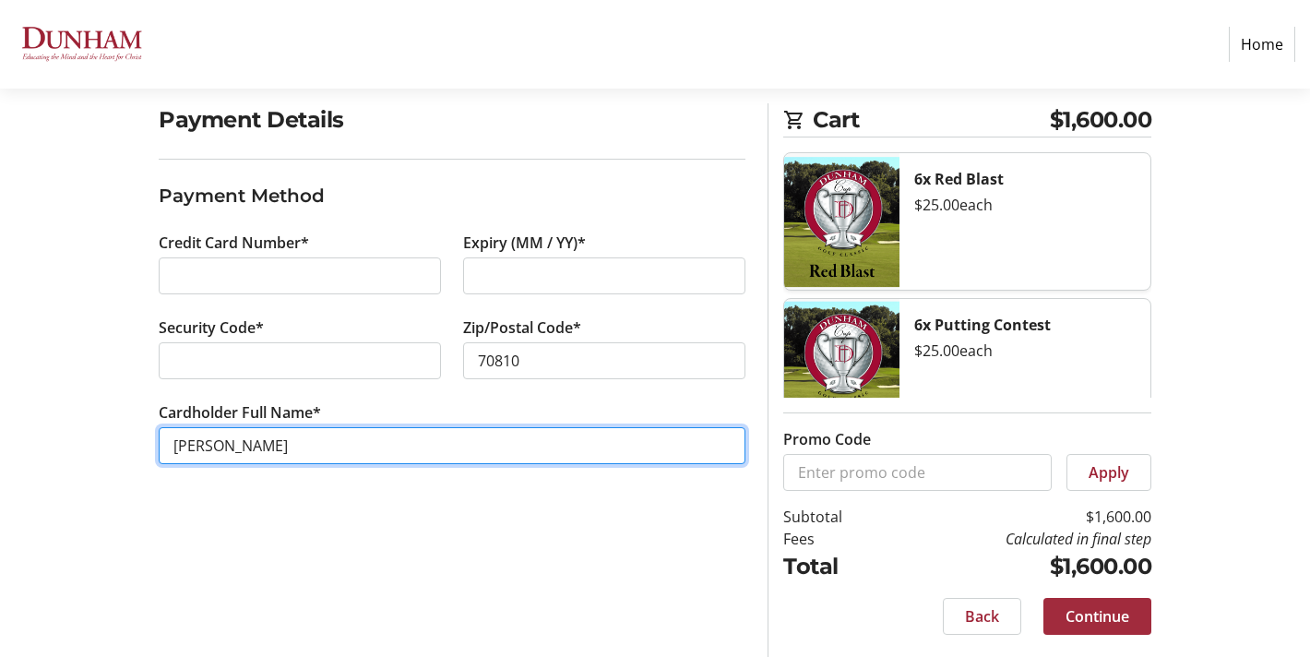
type input "[PERSON_NAME]"
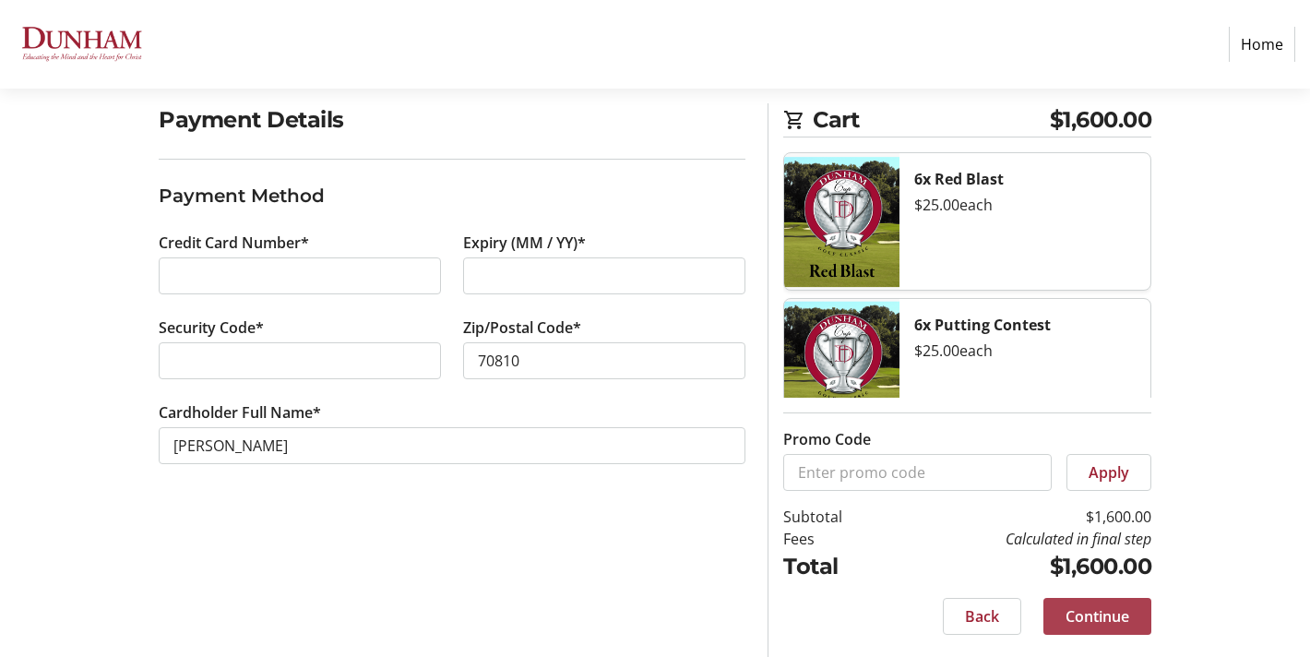
click at [1102, 616] on span "Continue" at bounding box center [1098, 616] width 64 height 22
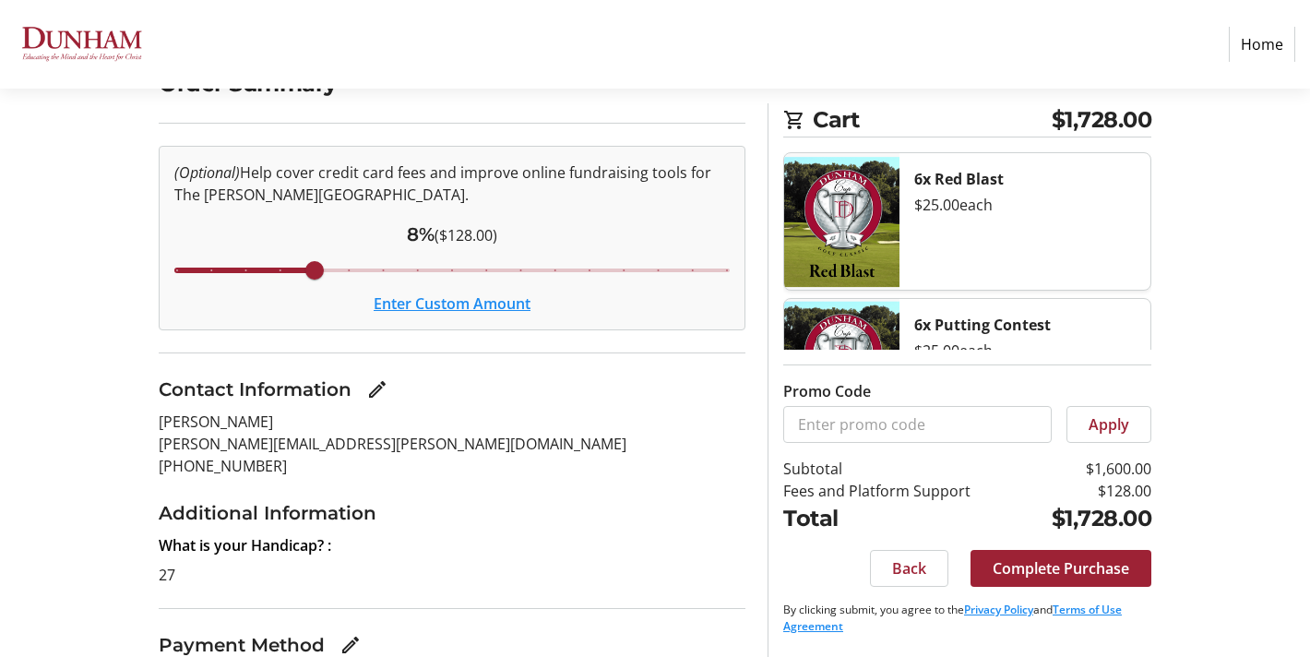
scroll to position [172, 0]
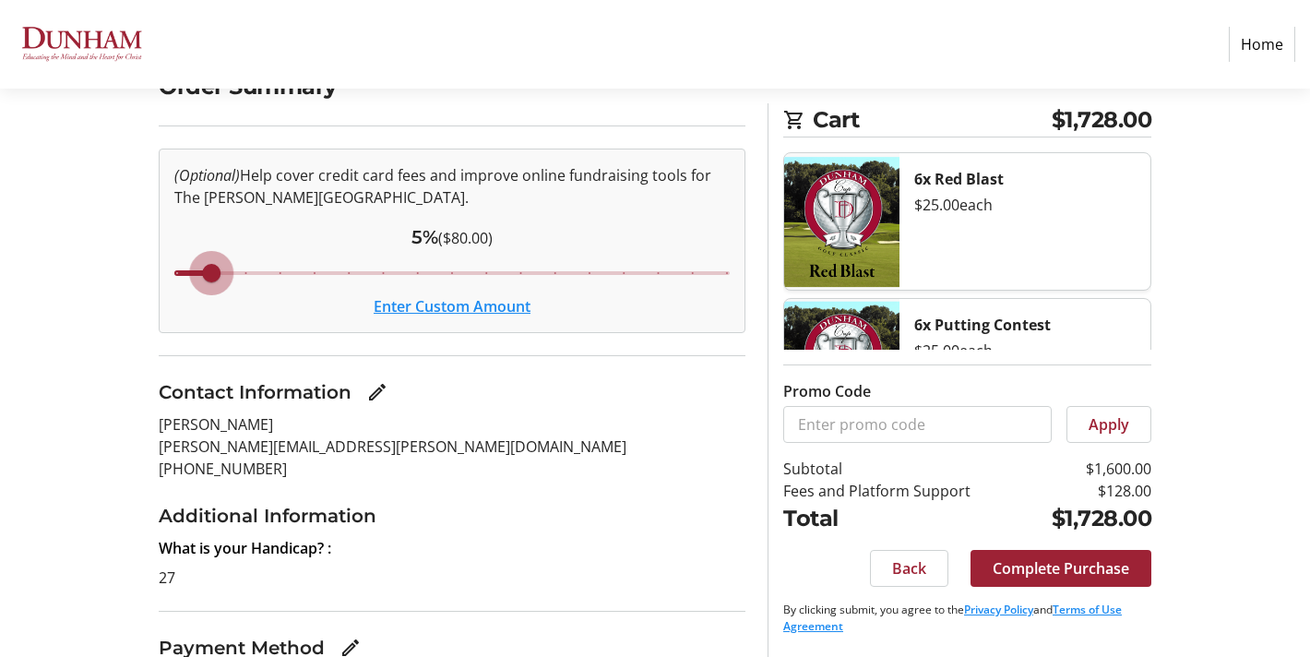
drag, startPoint x: 316, startPoint y: 275, endPoint x: 224, endPoint y: 272, distance: 91.4
type input "5"
click at [224, 272] on input "Cover fees percentage" at bounding box center [452, 273] width 594 height 41
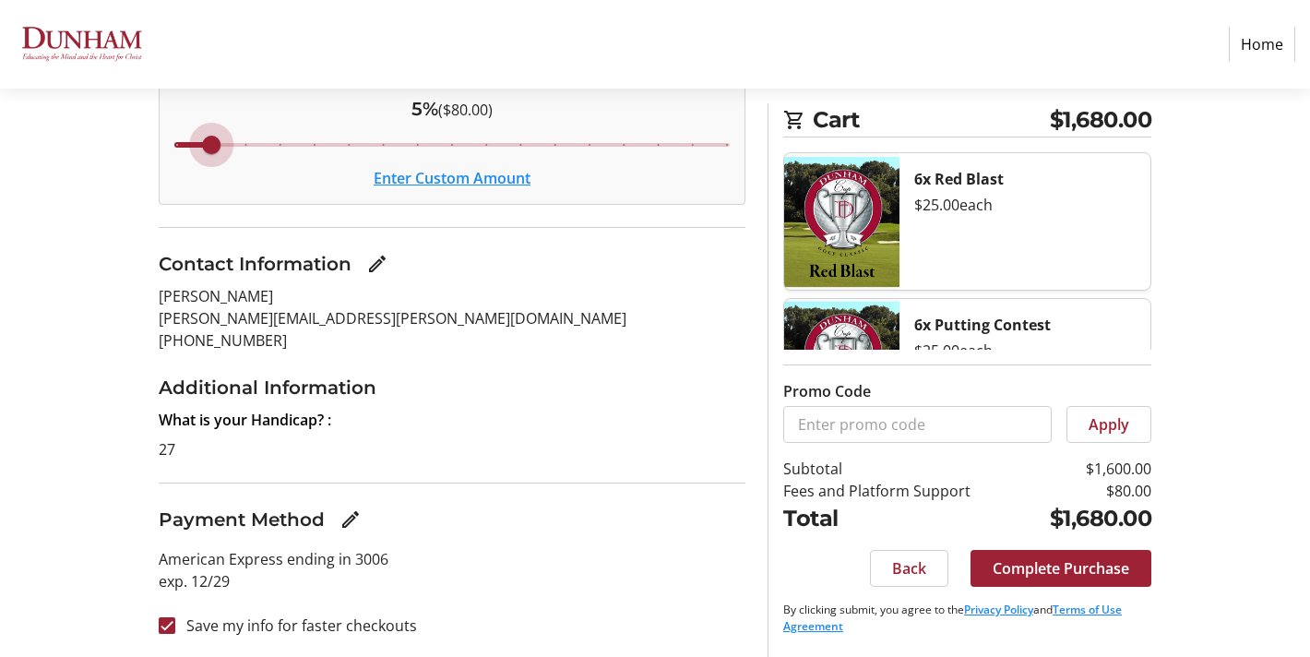
scroll to position [302, 0]
click at [160, 623] on input "Save my info for faster checkouts" at bounding box center [167, 624] width 17 height 17
click at [165, 617] on input "Save my info for faster checkouts" at bounding box center [167, 624] width 17 height 17
checkbox input "true"
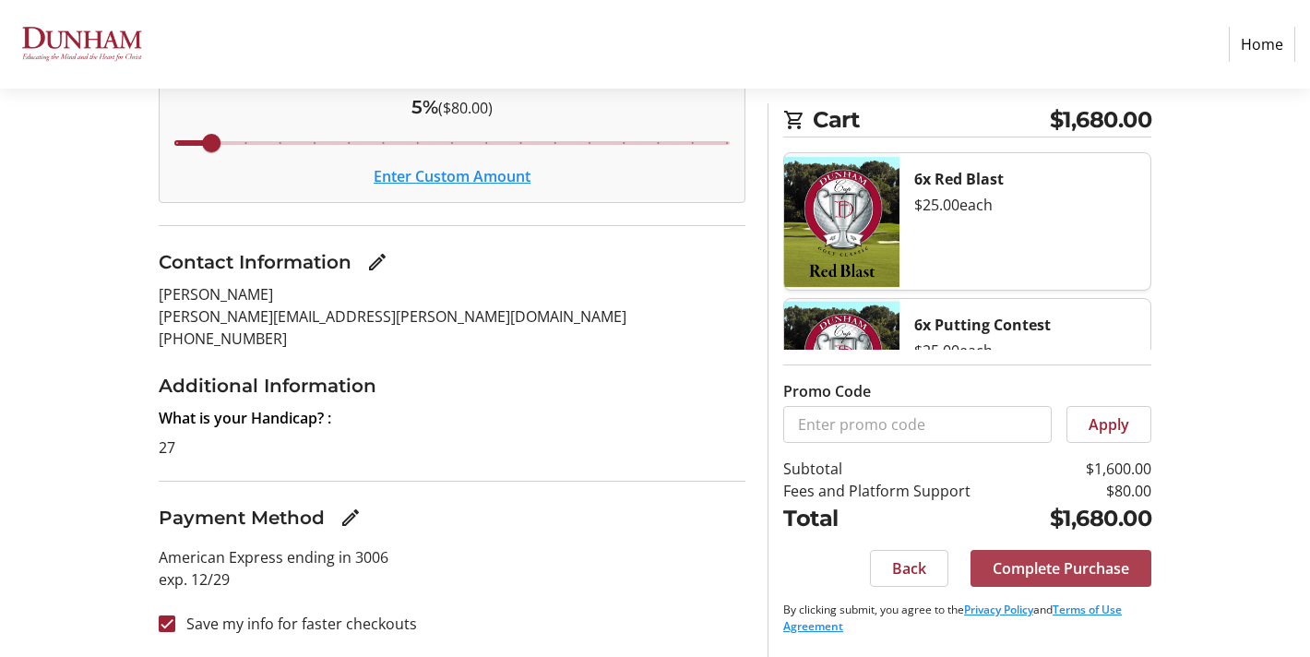
click at [1040, 565] on span "Complete Purchase" at bounding box center [1061, 568] width 137 height 22
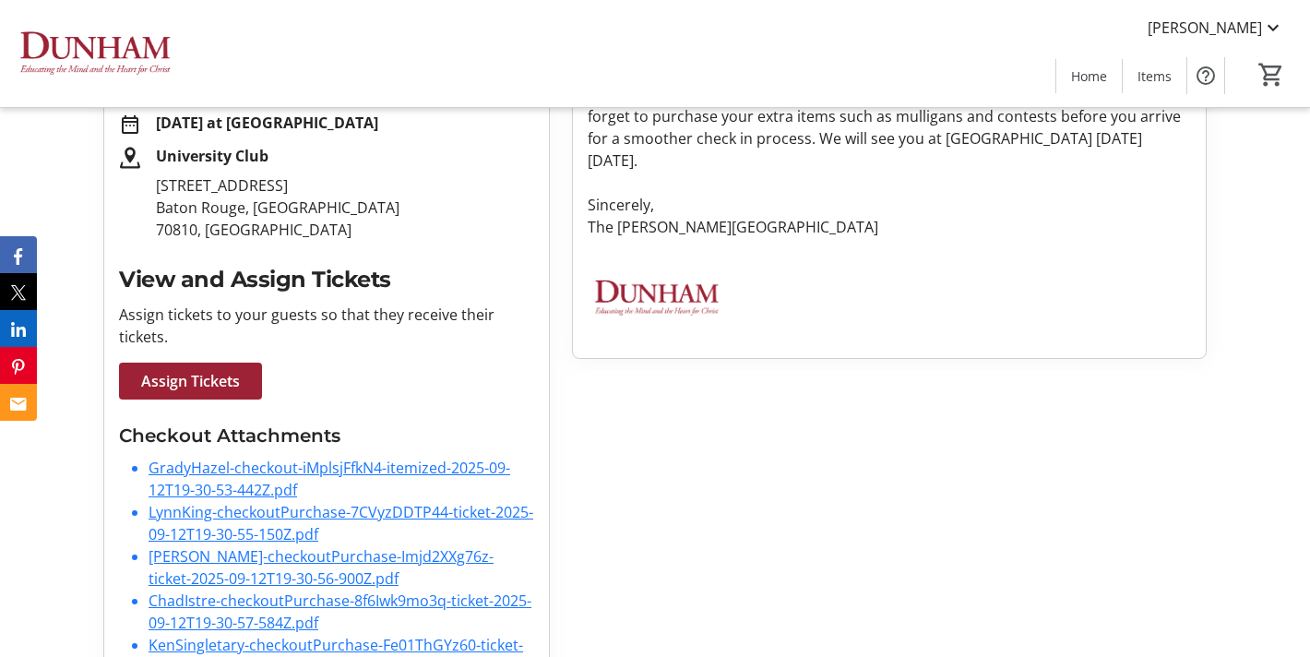
scroll to position [413, 0]
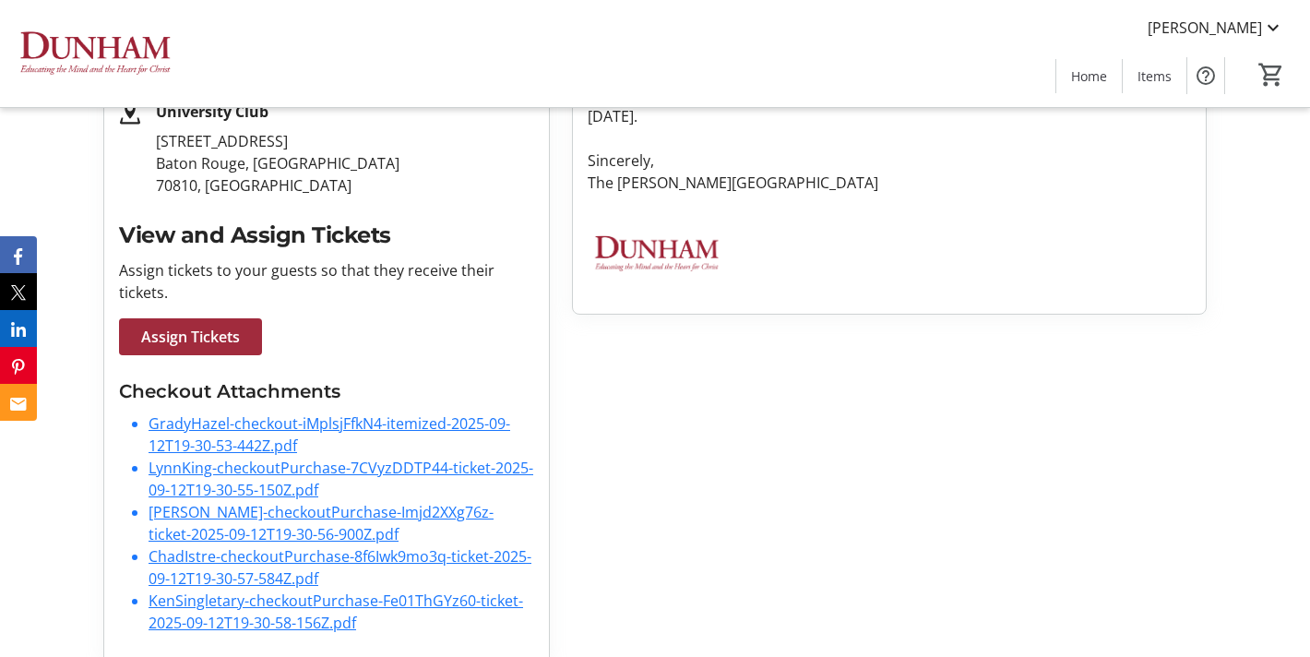
click at [209, 328] on span at bounding box center [190, 337] width 143 height 44
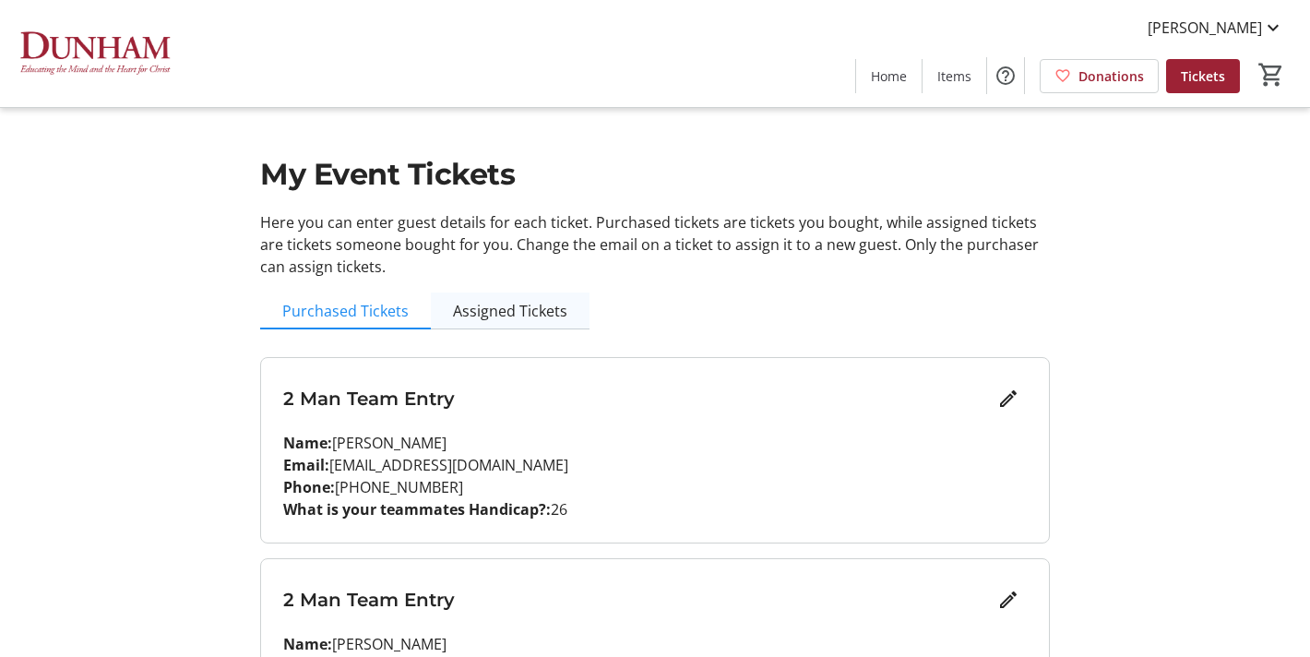
click at [477, 317] on span "Assigned Tickets" at bounding box center [510, 311] width 114 height 15
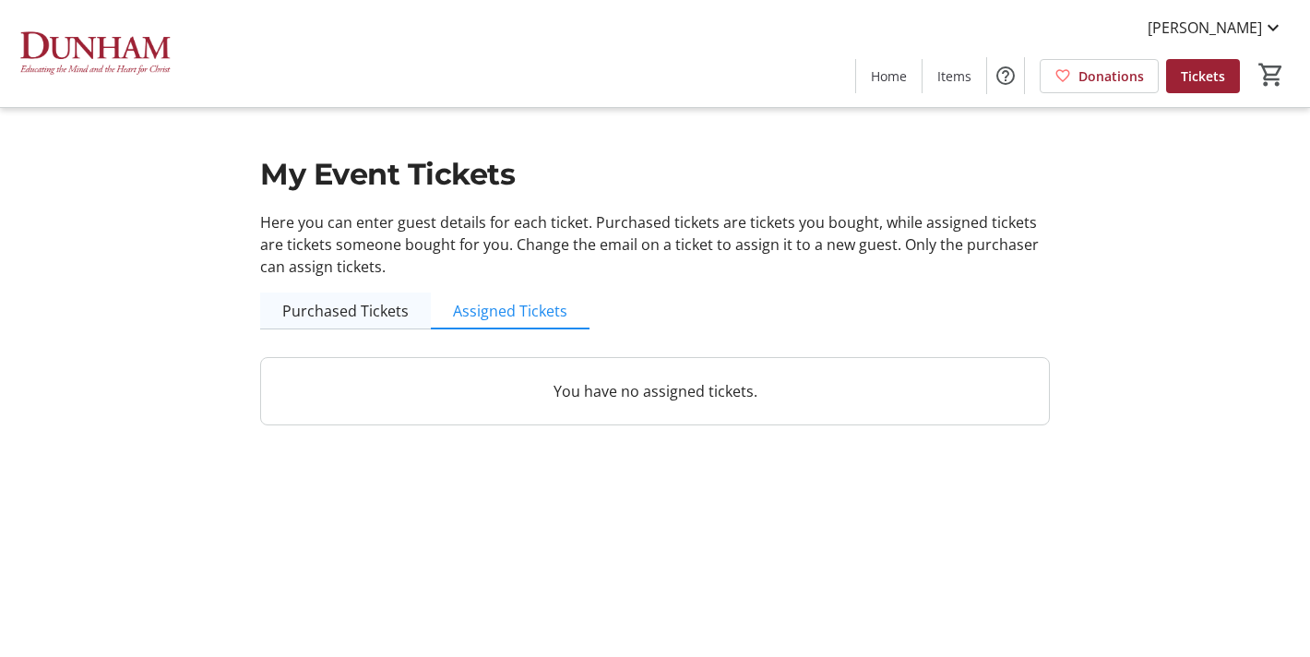
click at [367, 299] on span "Purchased Tickets" at bounding box center [345, 311] width 126 height 37
